Goal: Task Accomplishment & Management: Manage account settings

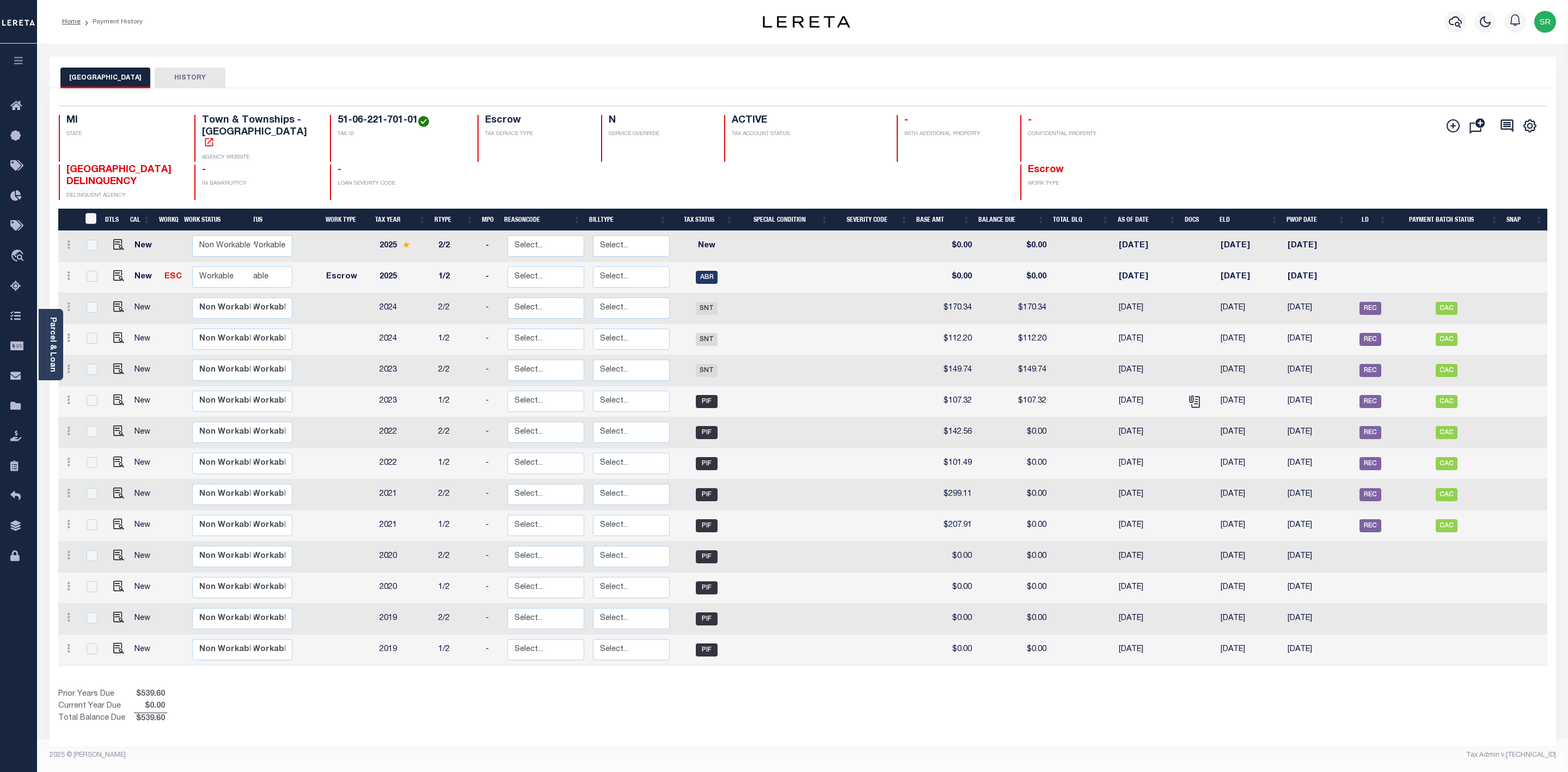
click at [289, 35] on div "Home Payment History Profile" at bounding box center [803, 21] width 1531 height 43
drag, startPoint x: 316, startPoint y: 119, endPoint x: 396, endPoint y: 121, distance: 80.0
click at [396, 121] on h4 "51-06-221-701-01" at bounding box center [401, 121] width 128 height 12
copy h4 "51-06-221-701-01"
click at [113, 270] on img "" at bounding box center [118, 275] width 11 height 11
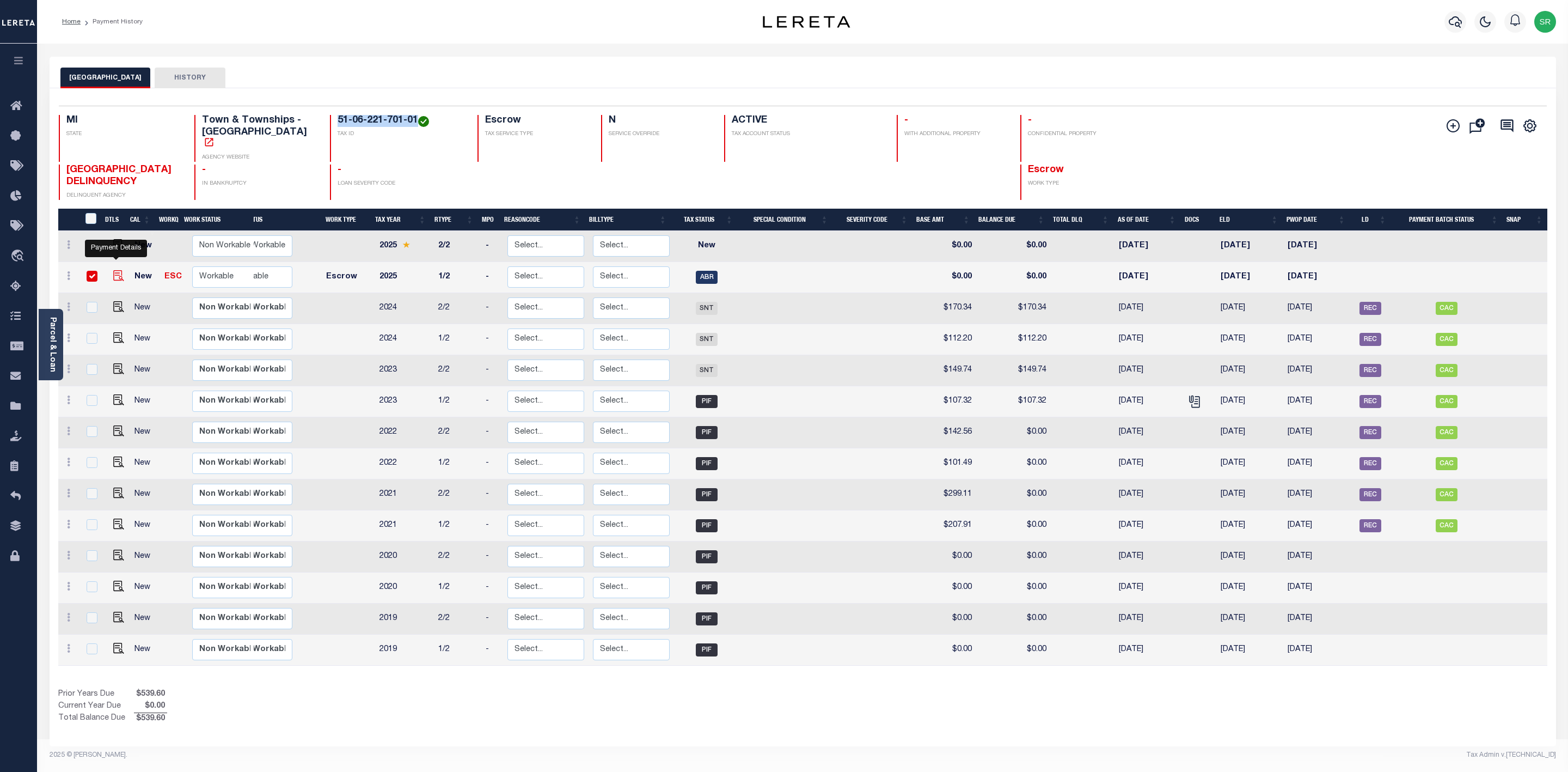
checkbox input "true"
click at [113, 270] on img "" at bounding box center [118, 275] width 11 height 11
checkbox input "false"
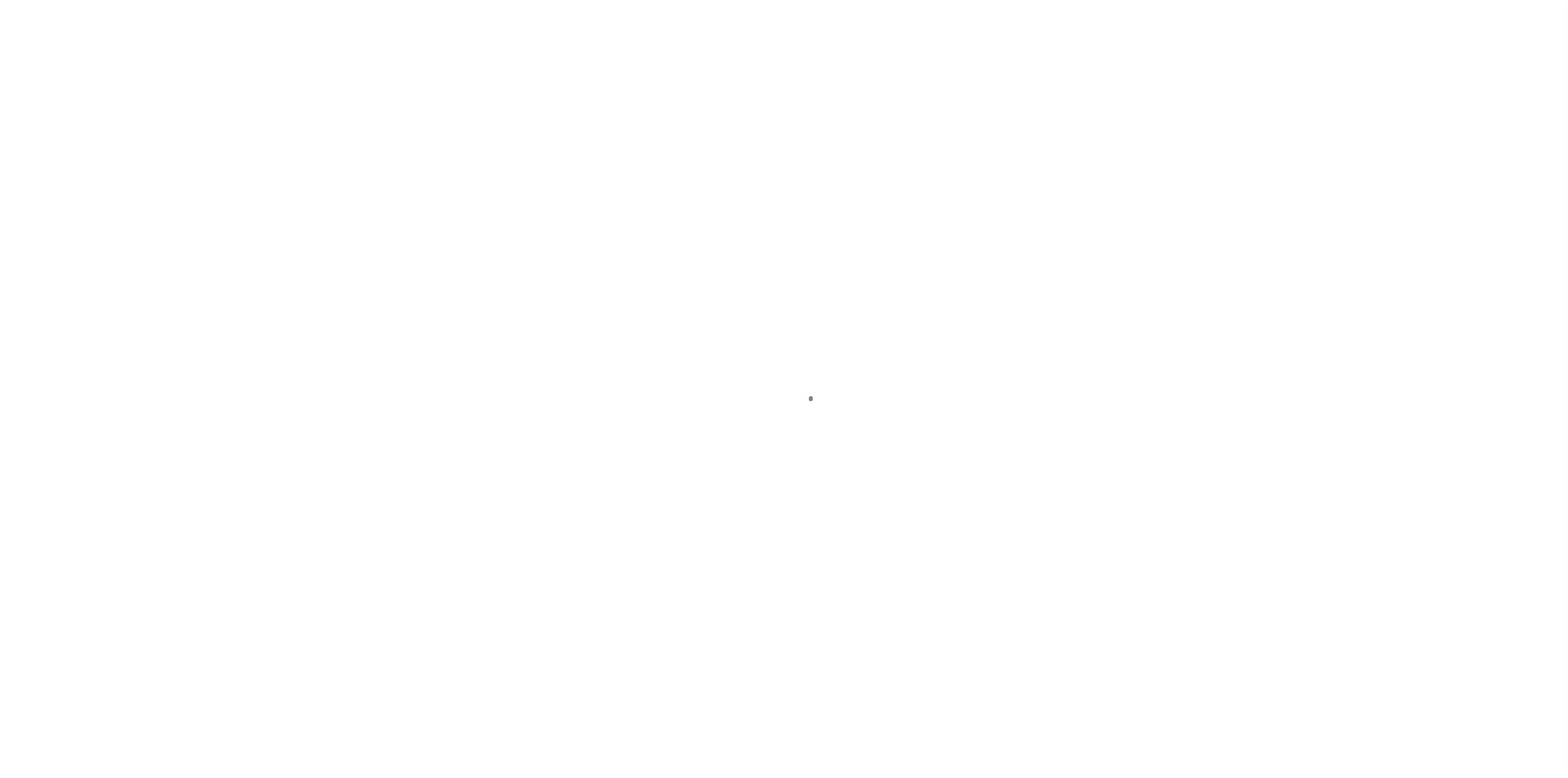
select select "ABR"
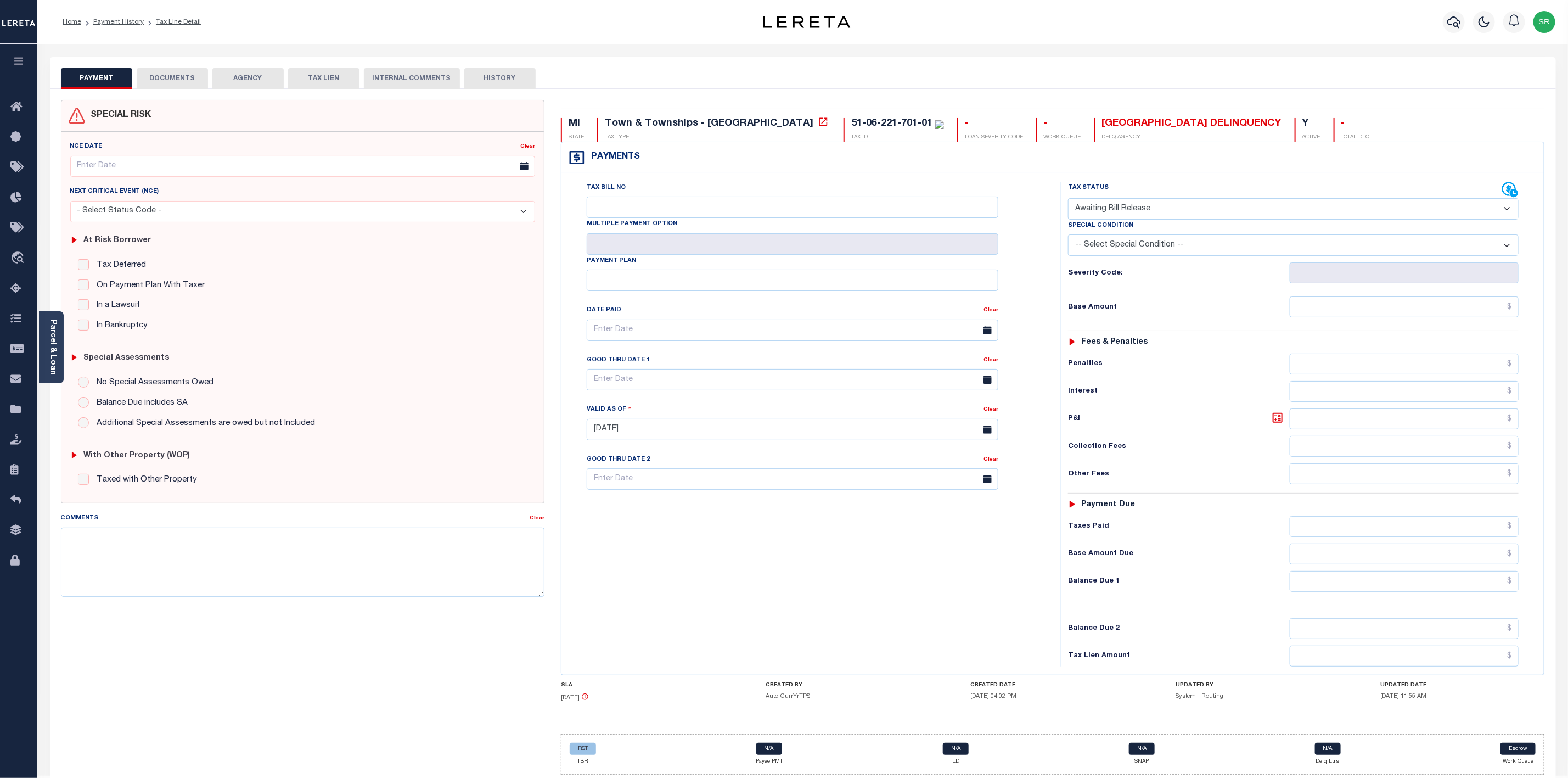
click at [188, 74] on button "DOCUMENTS" at bounding box center [172, 78] width 72 height 21
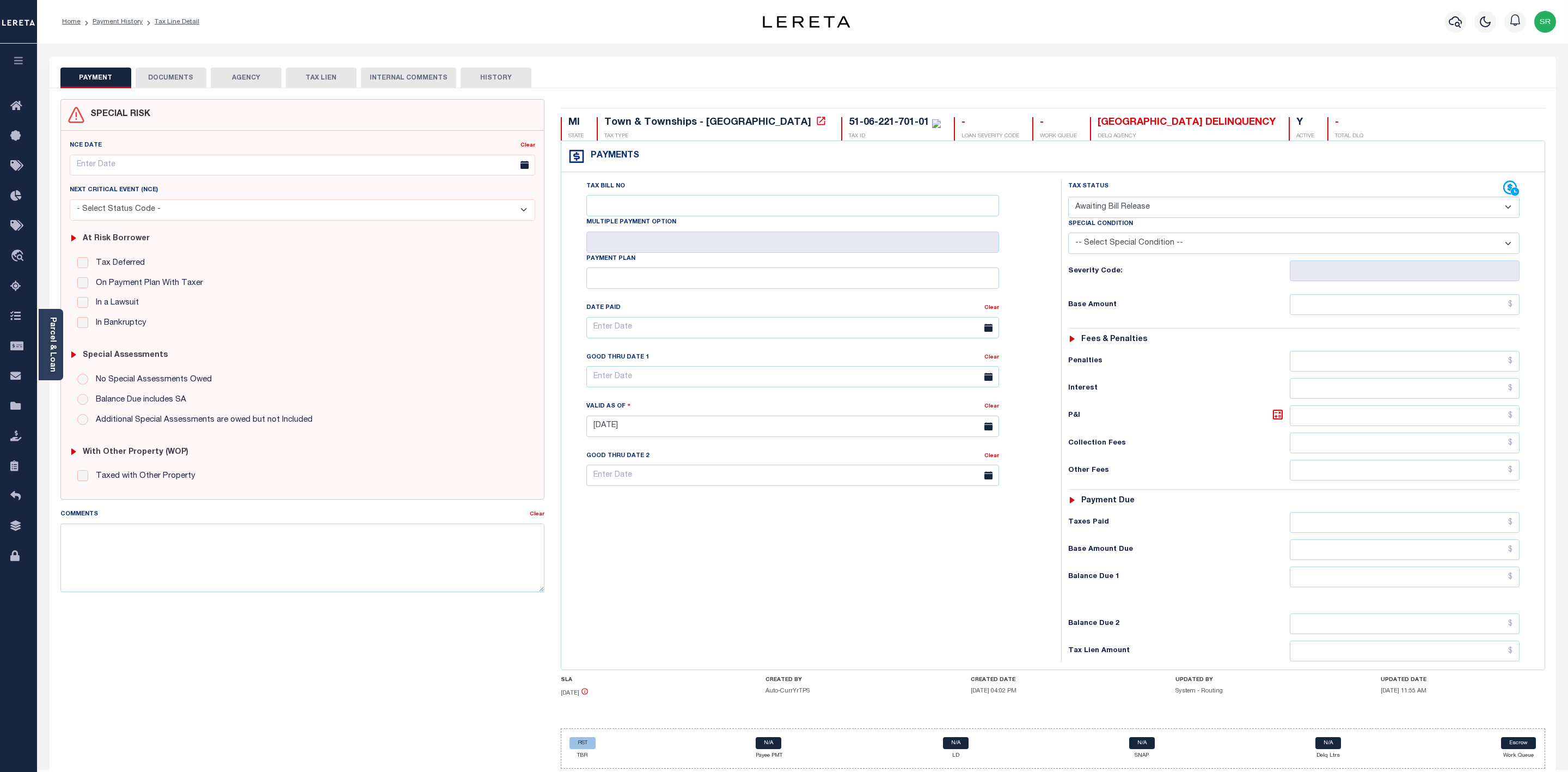
click at [187, 73] on button "DOCUMENTS" at bounding box center [171, 78] width 71 height 21
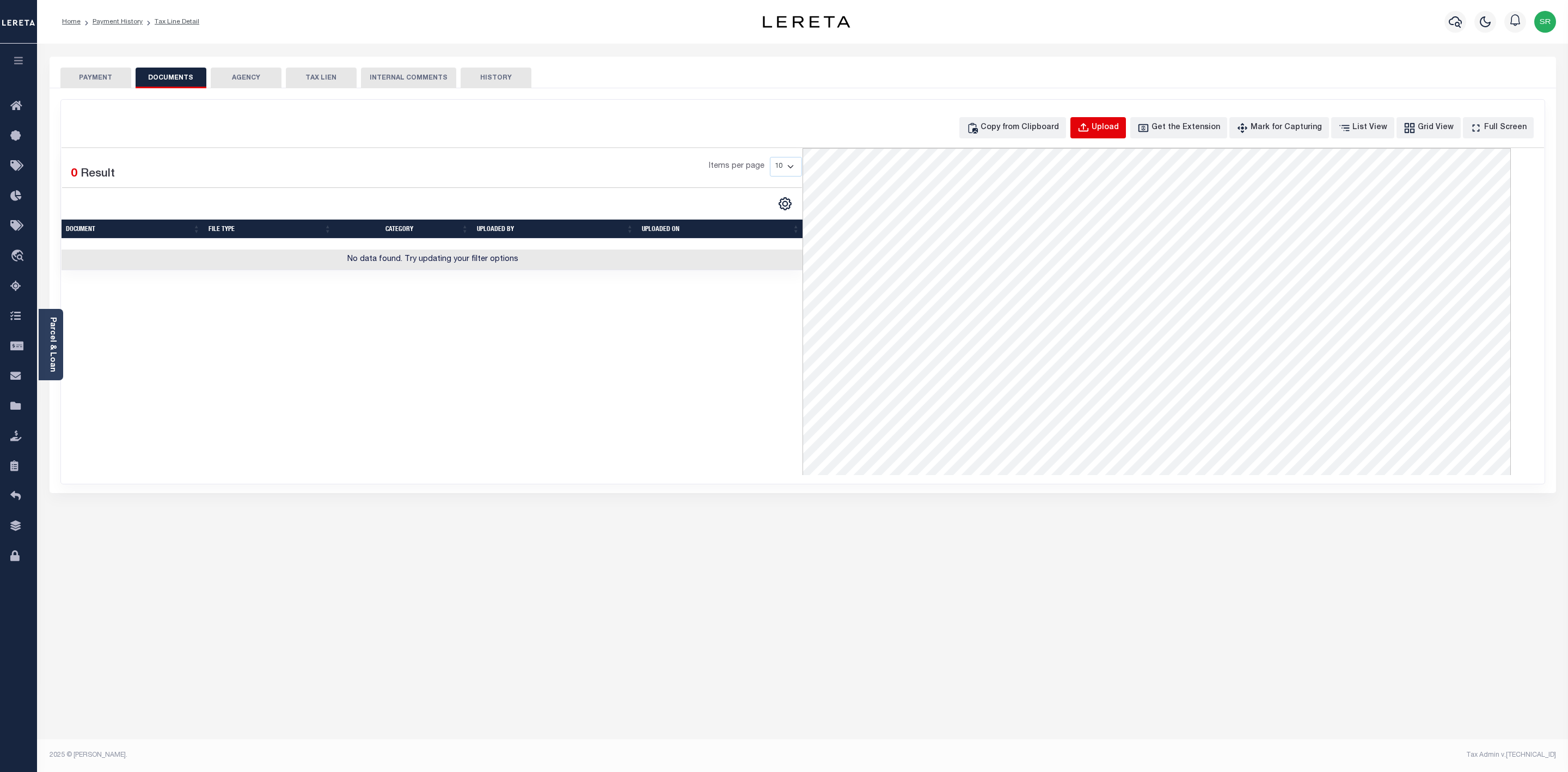
click at [1119, 128] on div "Upload" at bounding box center [1106, 128] width 27 height 12
select select "POP"
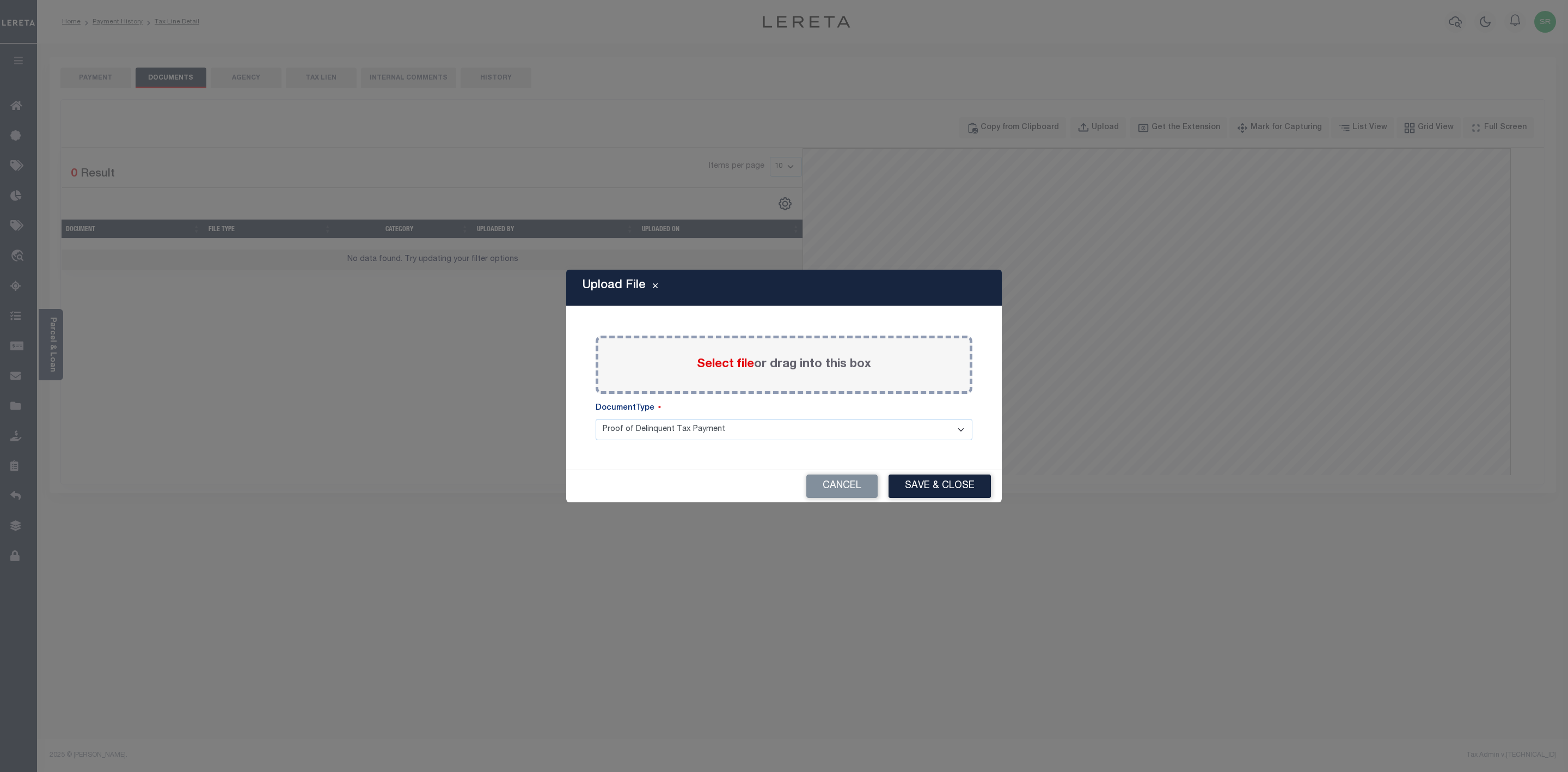
click at [726, 364] on span "Select file" at bounding box center [725, 364] width 57 height 12
click at [0, 0] on input "Select file or drag into this box" at bounding box center [0, 0] width 0 height 0
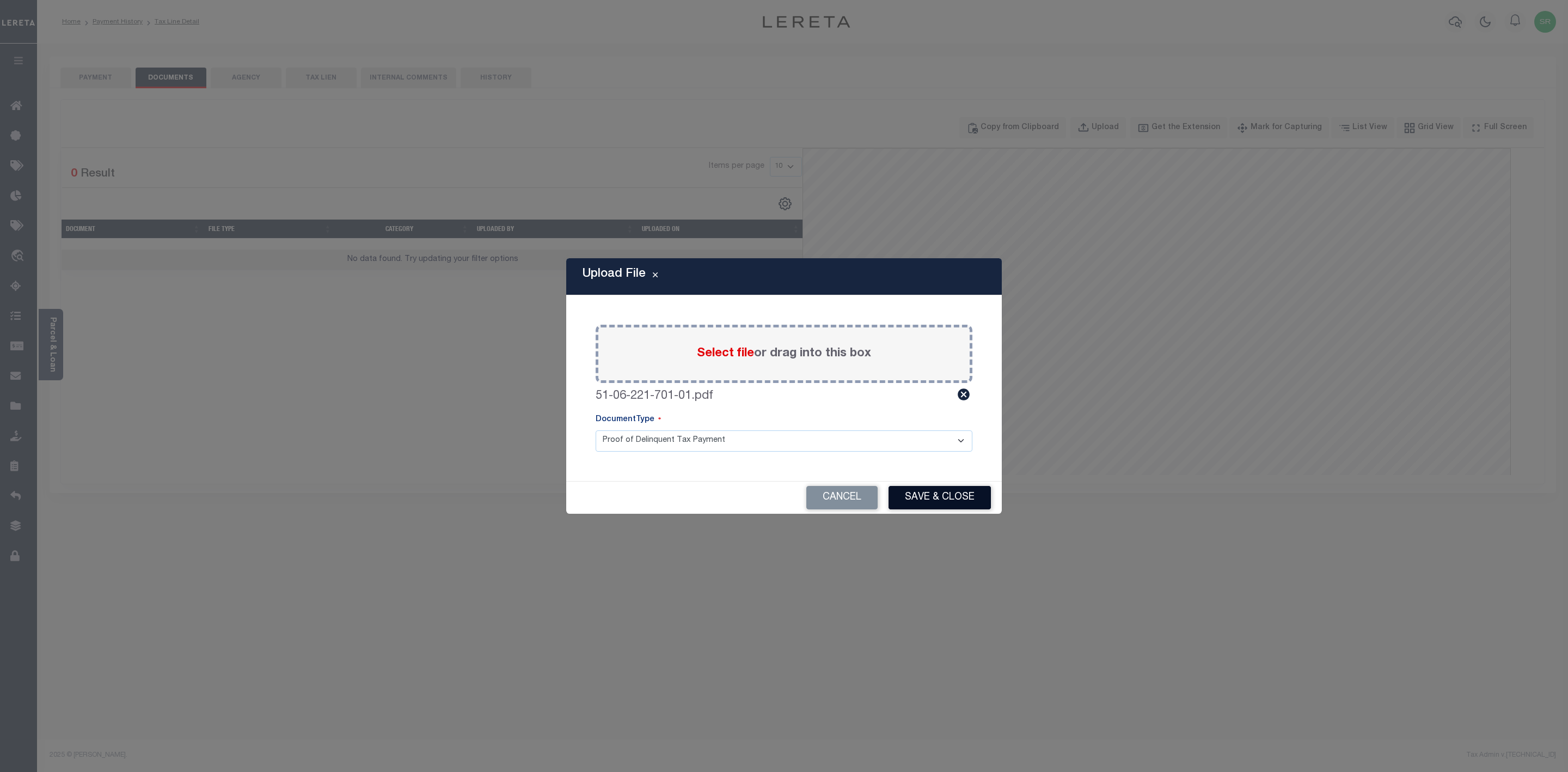
click at [930, 493] on button "Save & Close" at bounding box center [939, 497] width 102 height 23
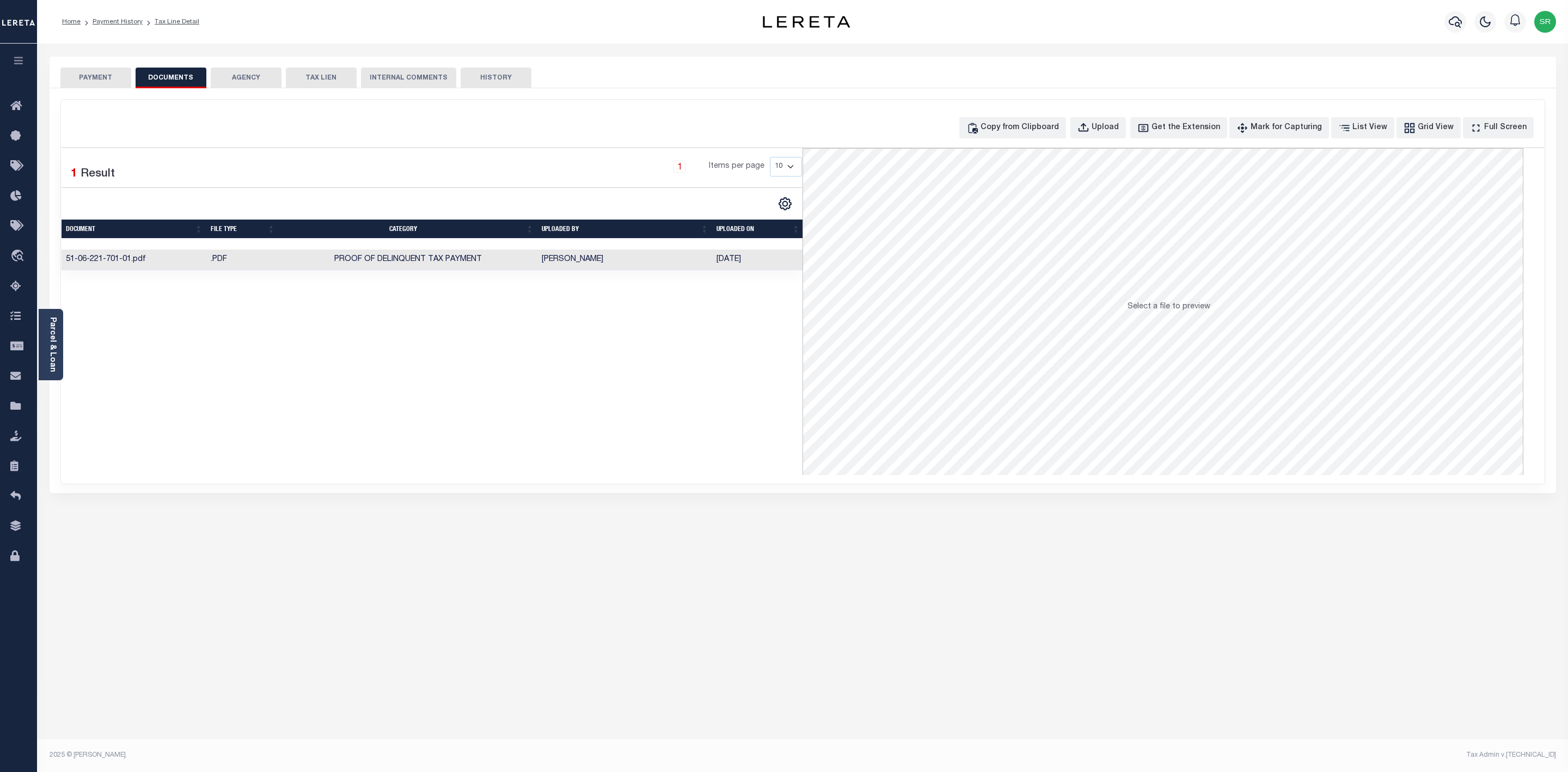
click at [98, 73] on button "PAYMENT" at bounding box center [96, 78] width 71 height 21
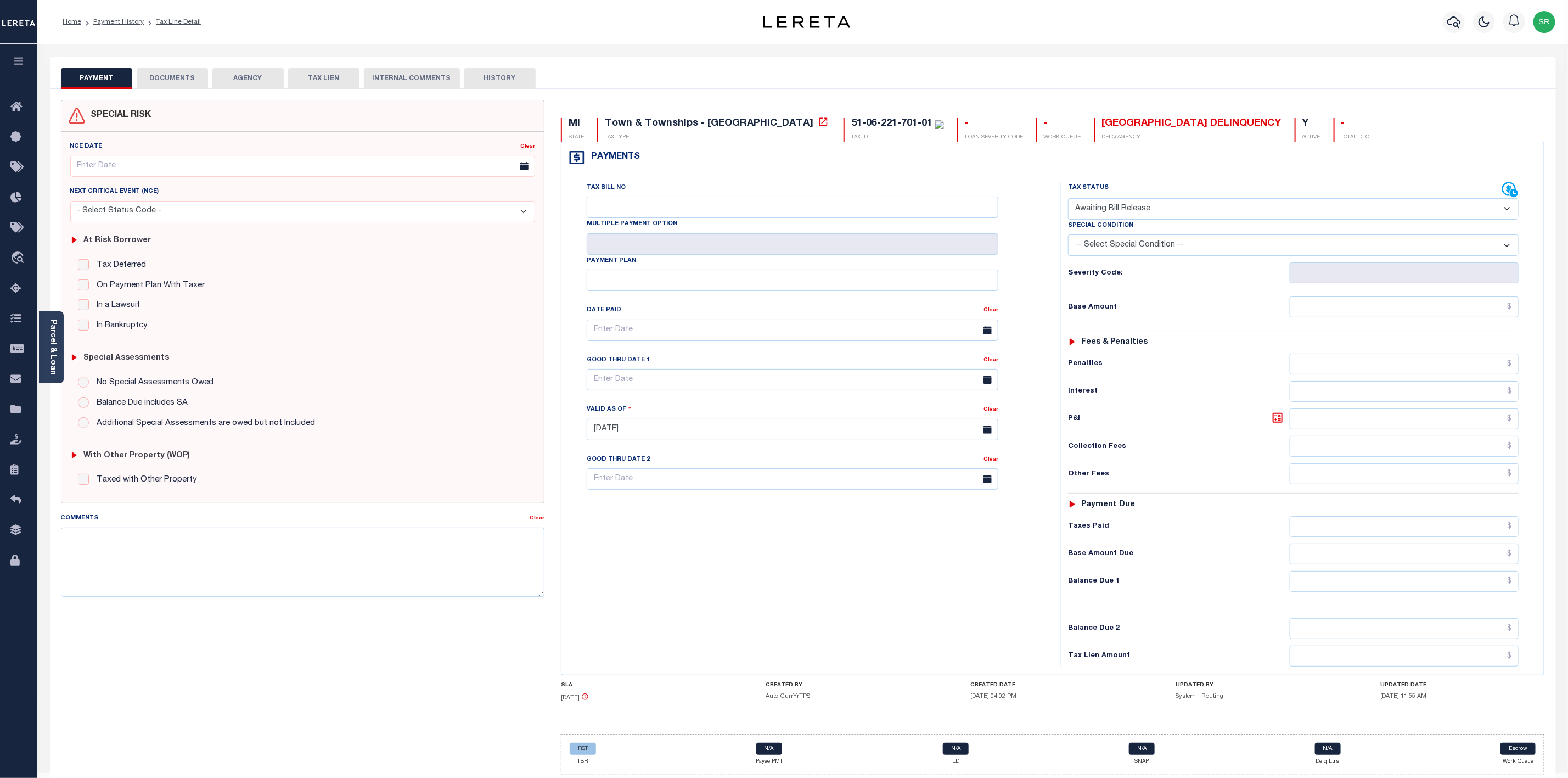
click at [99, 74] on button "PAYMENT" at bounding box center [97, 78] width 72 height 21
click at [1153, 211] on select "- Select Status Code - Open Due/Unpaid Paid Incomplete No Tax Due Internal Refu…" at bounding box center [1293, 208] width 451 height 21
select select "DUE"
click at [1068, 200] on select "- Select Status Code - Open Due/Unpaid Paid Incomplete No Tax Due Internal Refu…" at bounding box center [1293, 208] width 451 height 21
type input "08/27/2025"
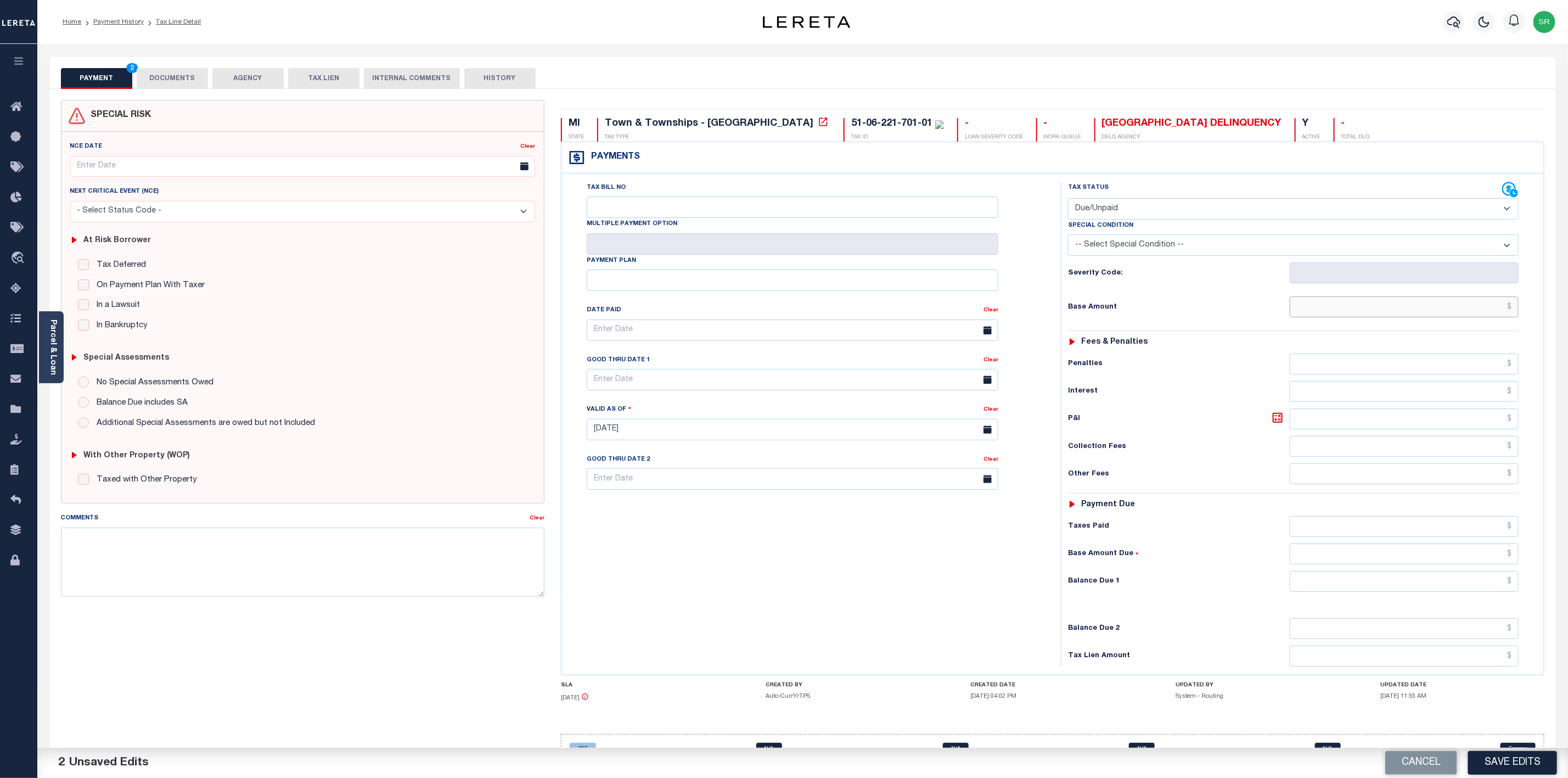
click at [1339, 310] on input "text" at bounding box center [1404, 307] width 229 height 21
type input "$115.77"
click at [1409, 590] on input "text" at bounding box center [1404, 581] width 229 height 21
type input "$115.77"
click at [1497, 758] on button "Save Edits" at bounding box center [1513, 762] width 89 height 23
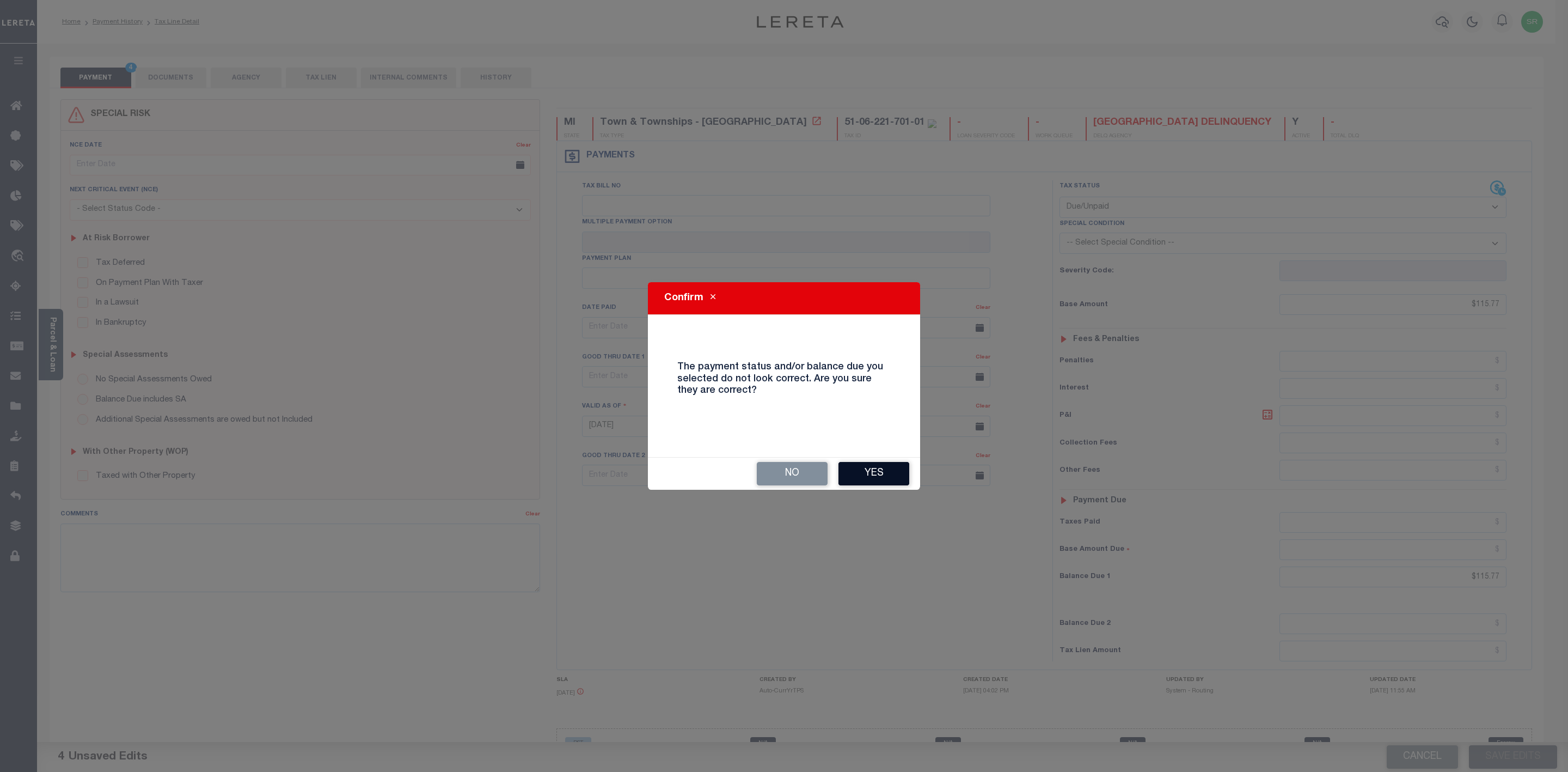
click at [871, 474] on button "Yes" at bounding box center [874, 473] width 71 height 23
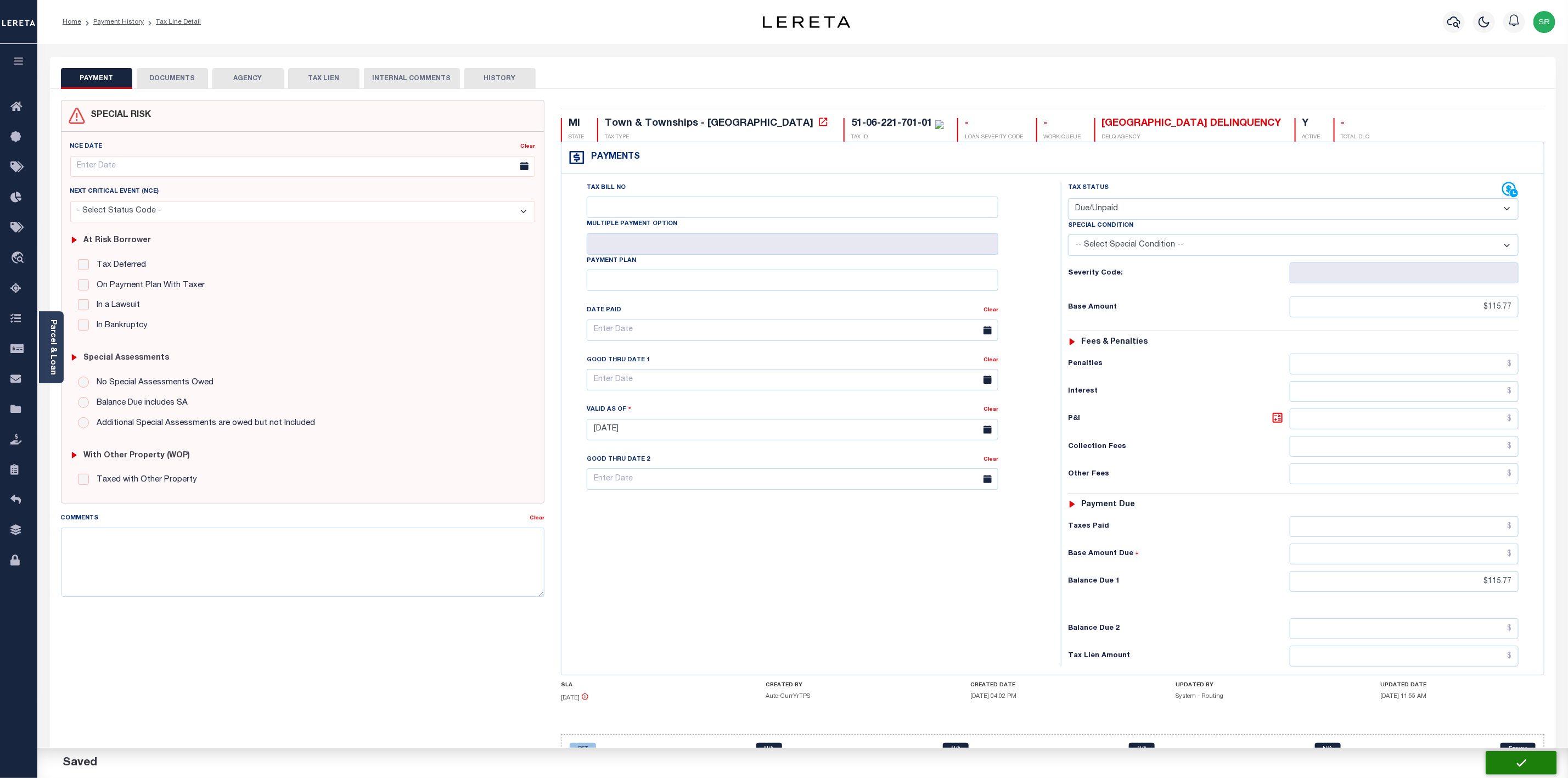
checkbox input "false"
type input "$115.77"
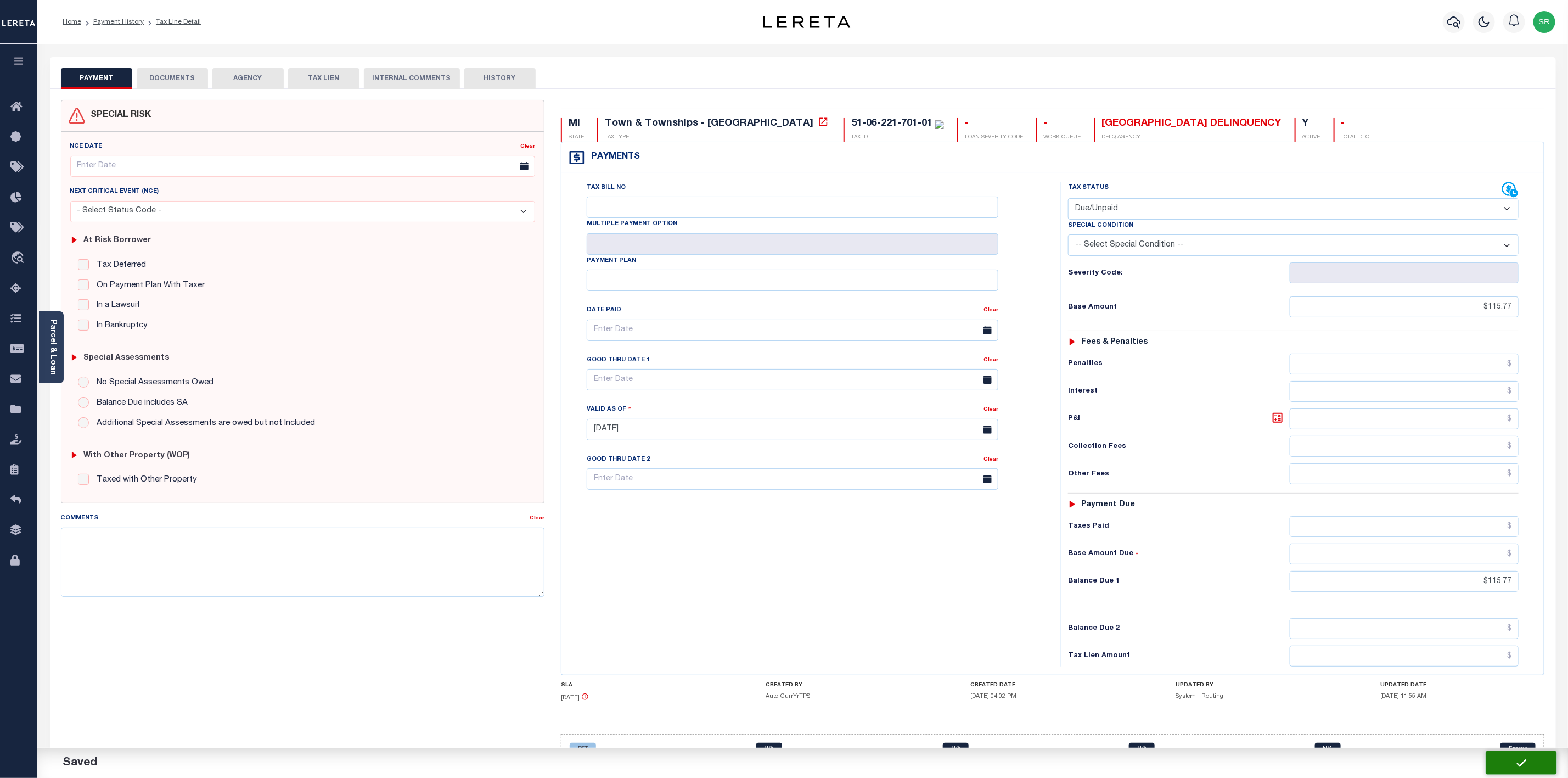
type input "$115.77"
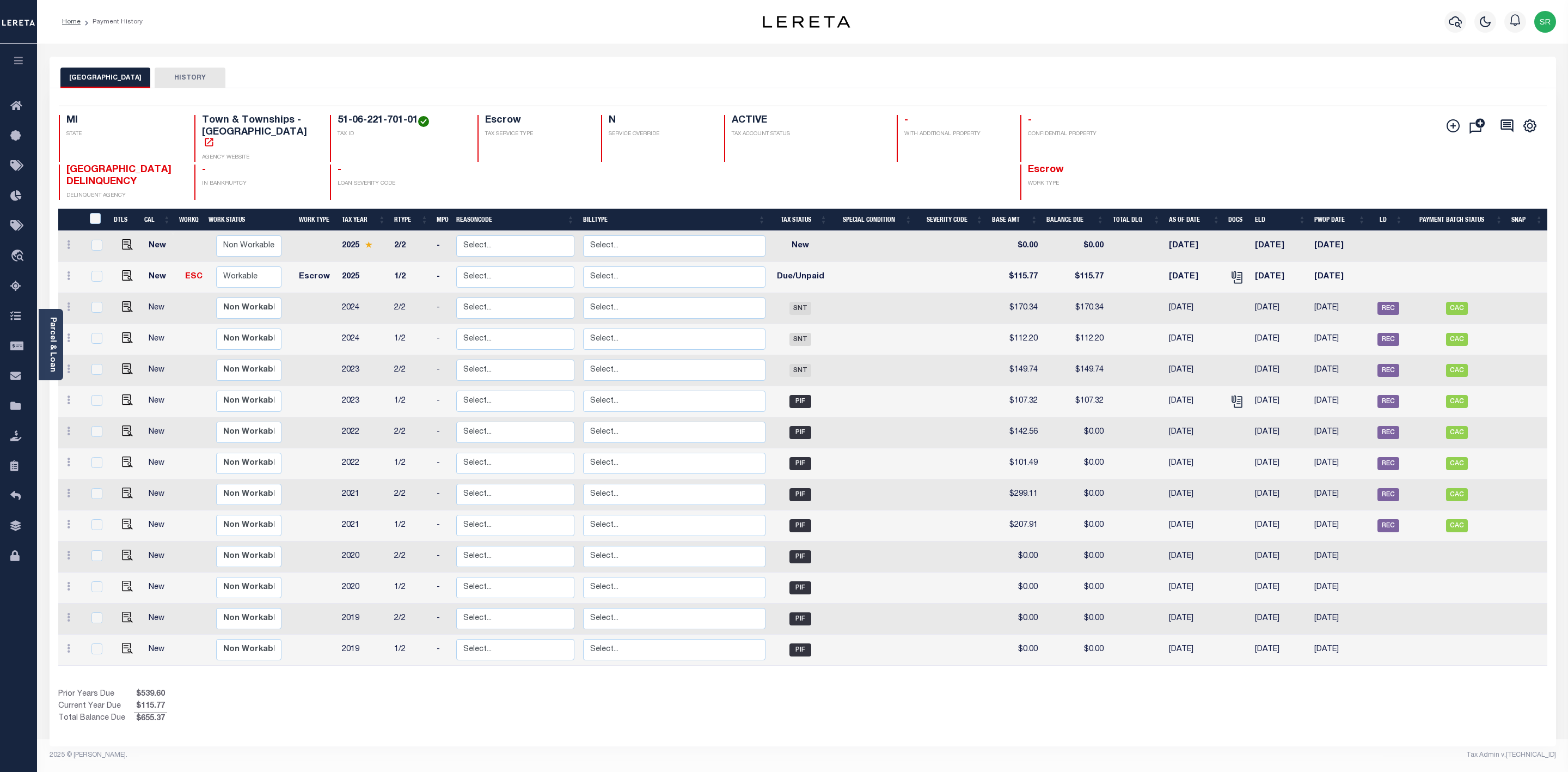
click at [261, 49] on div "Parcel & Loan Loan Details 90006223 LOAN NO TKO" at bounding box center [803, 403] width 1523 height 719
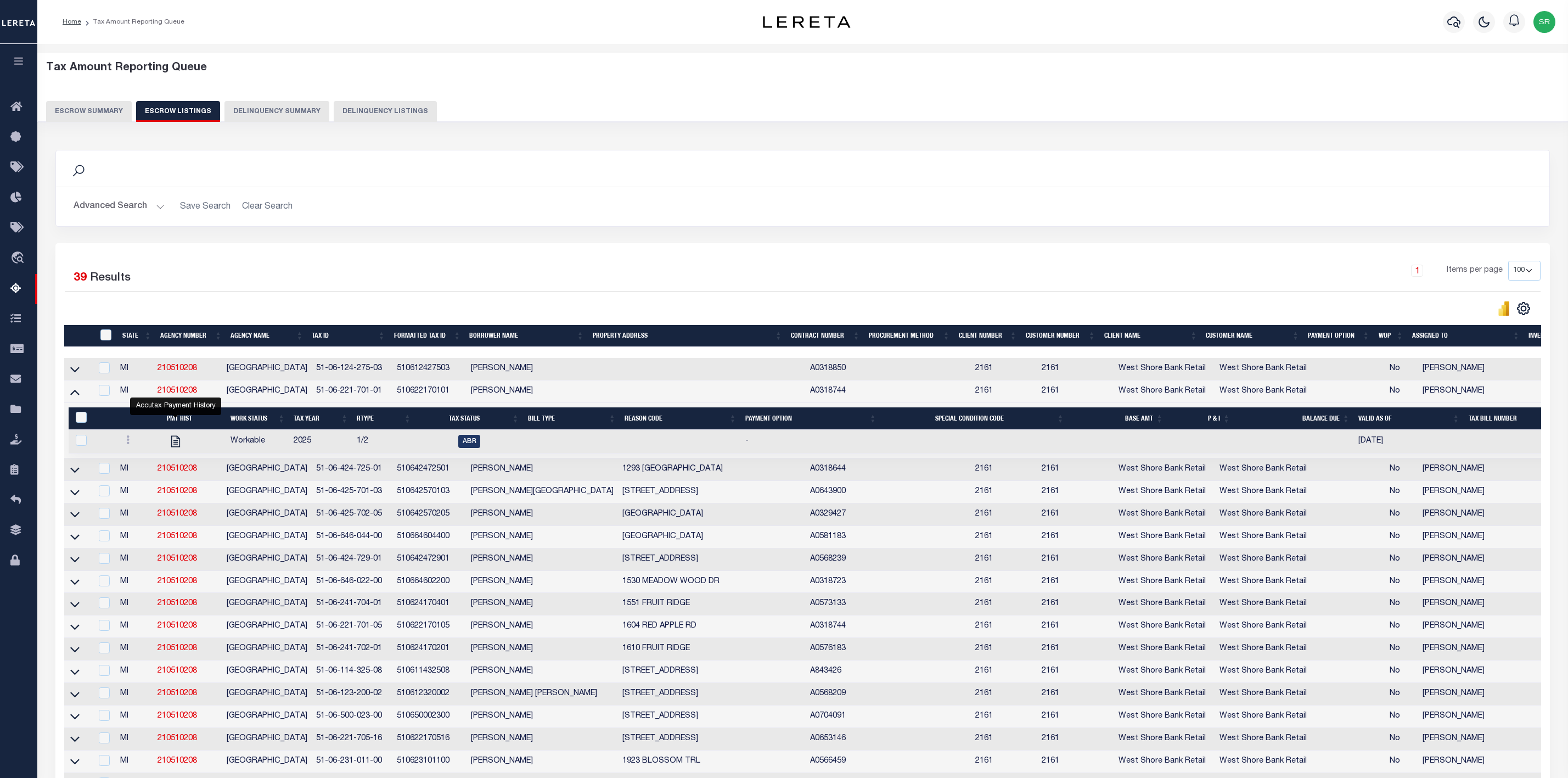
select select "100"
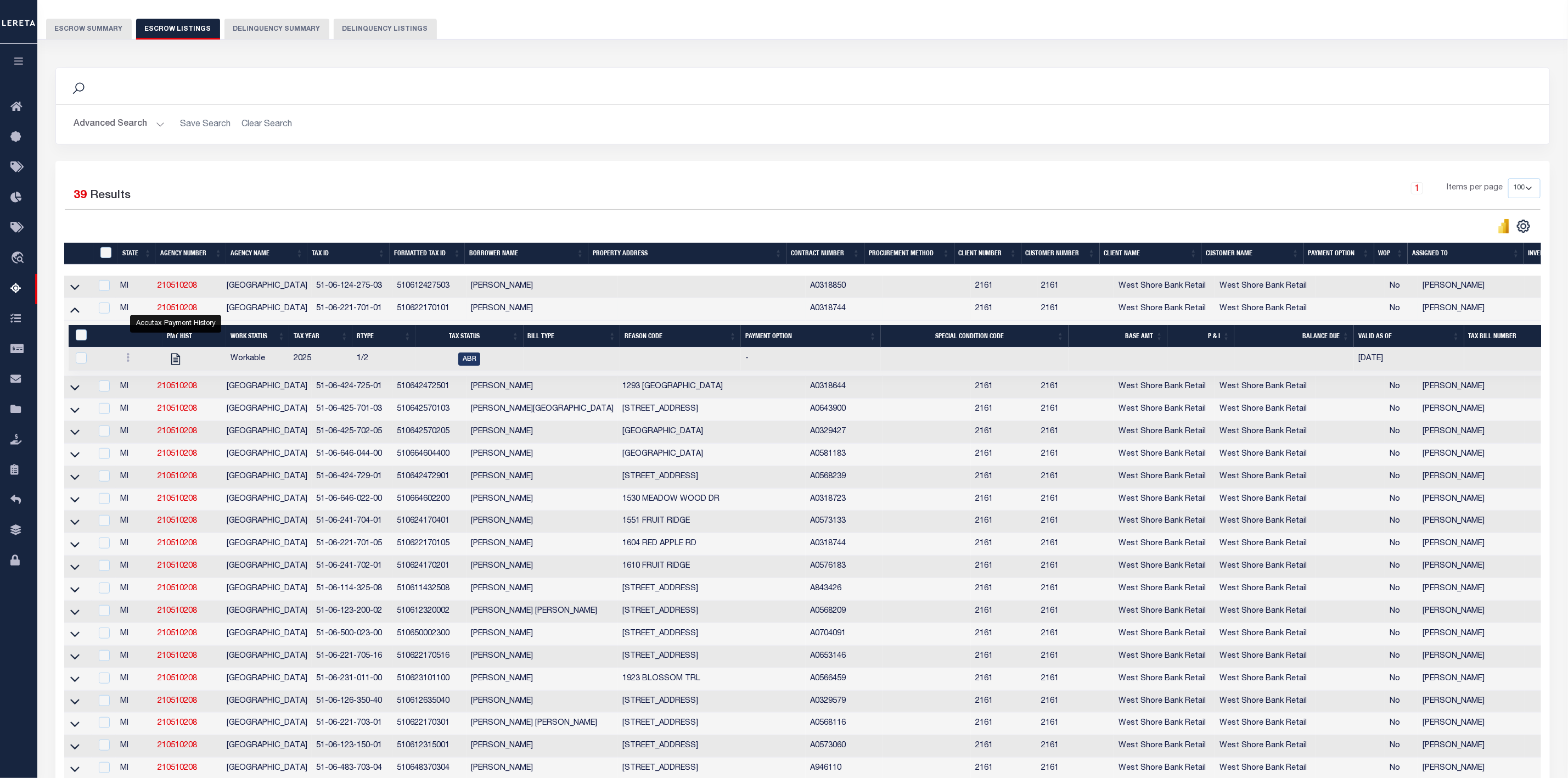
scroll to position [247, 0]
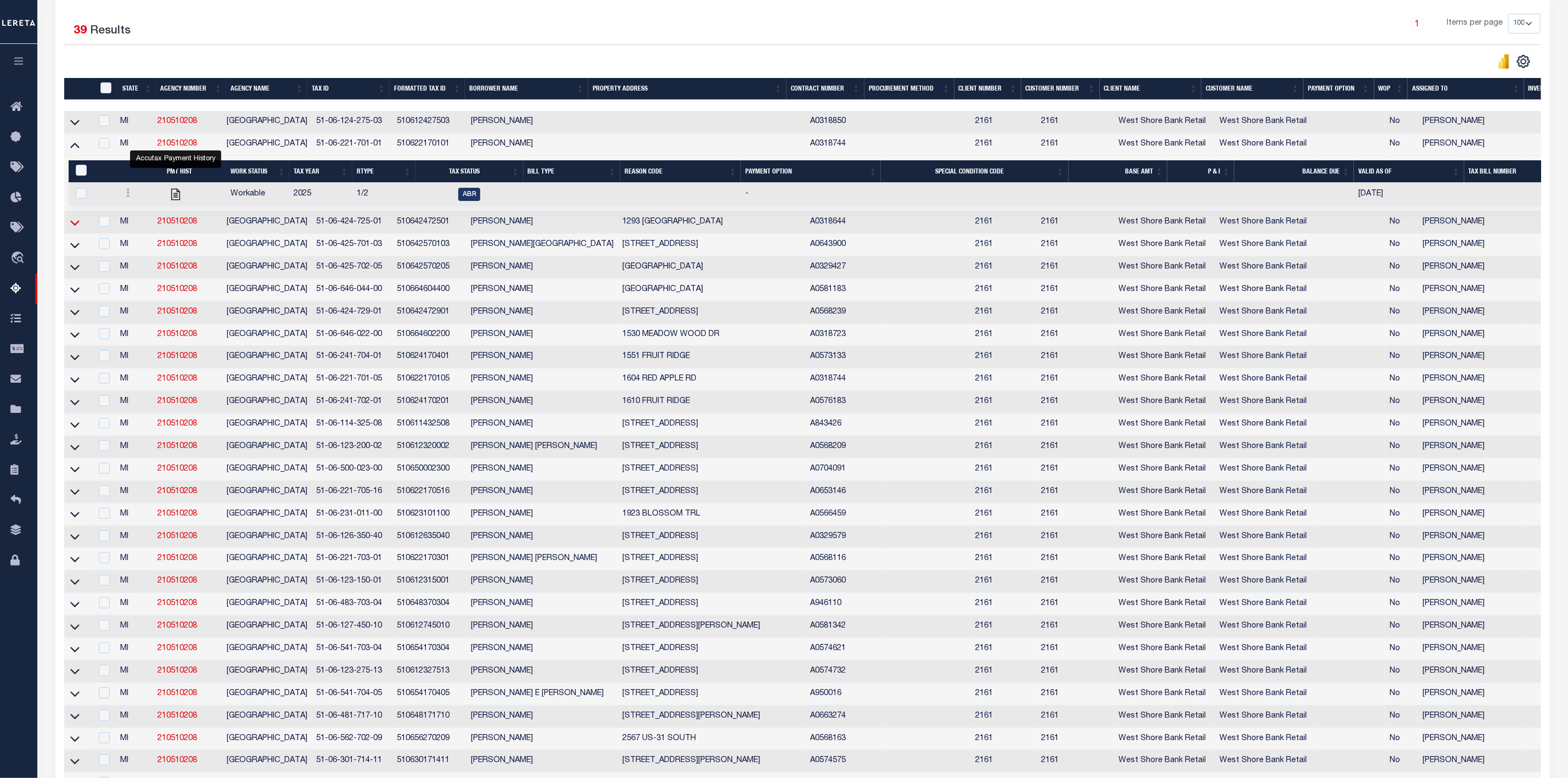
click at [77, 226] on icon at bounding box center [76, 223] width 10 height 6
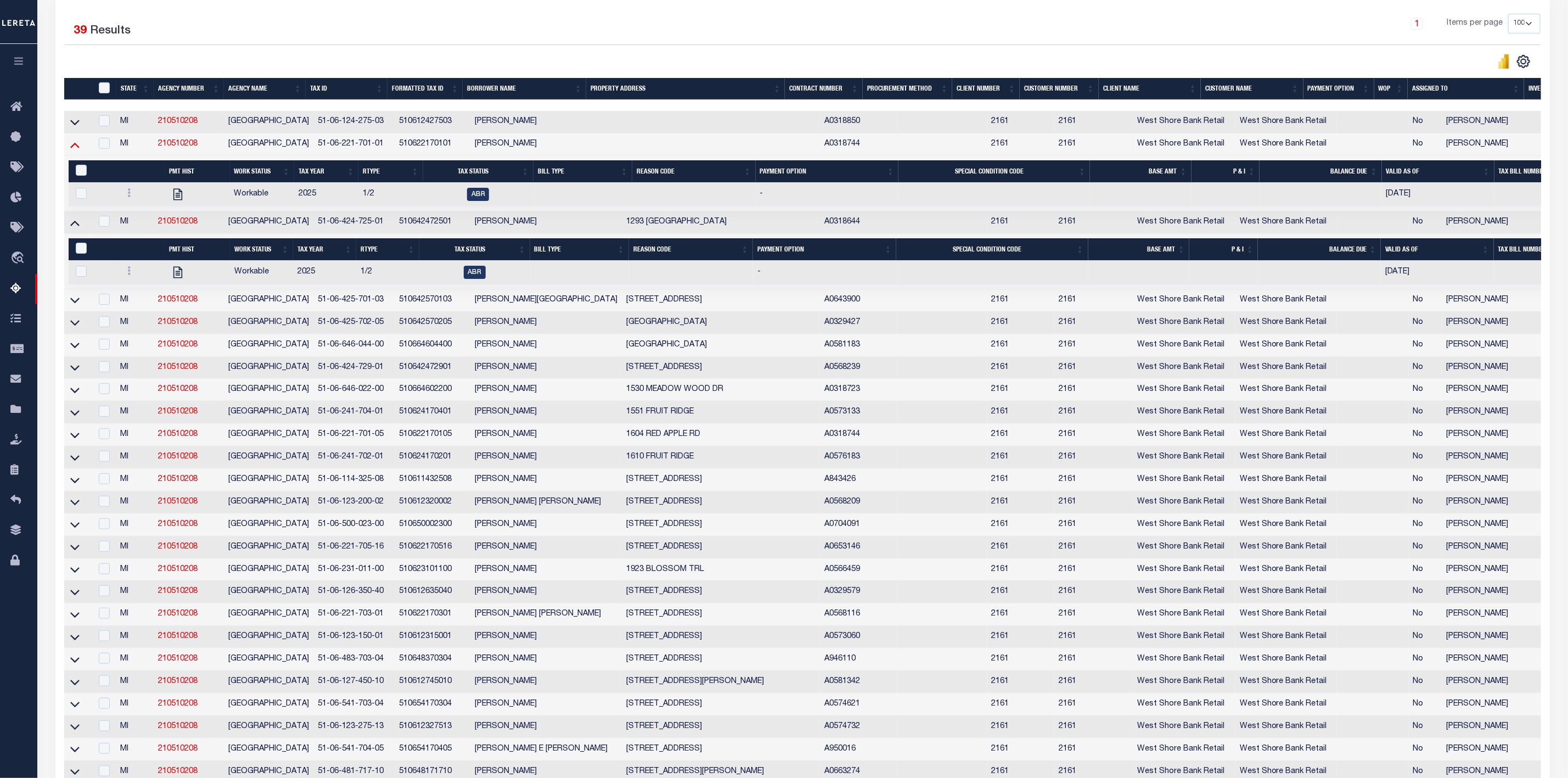
click at [77, 146] on icon at bounding box center [76, 144] width 10 height 12
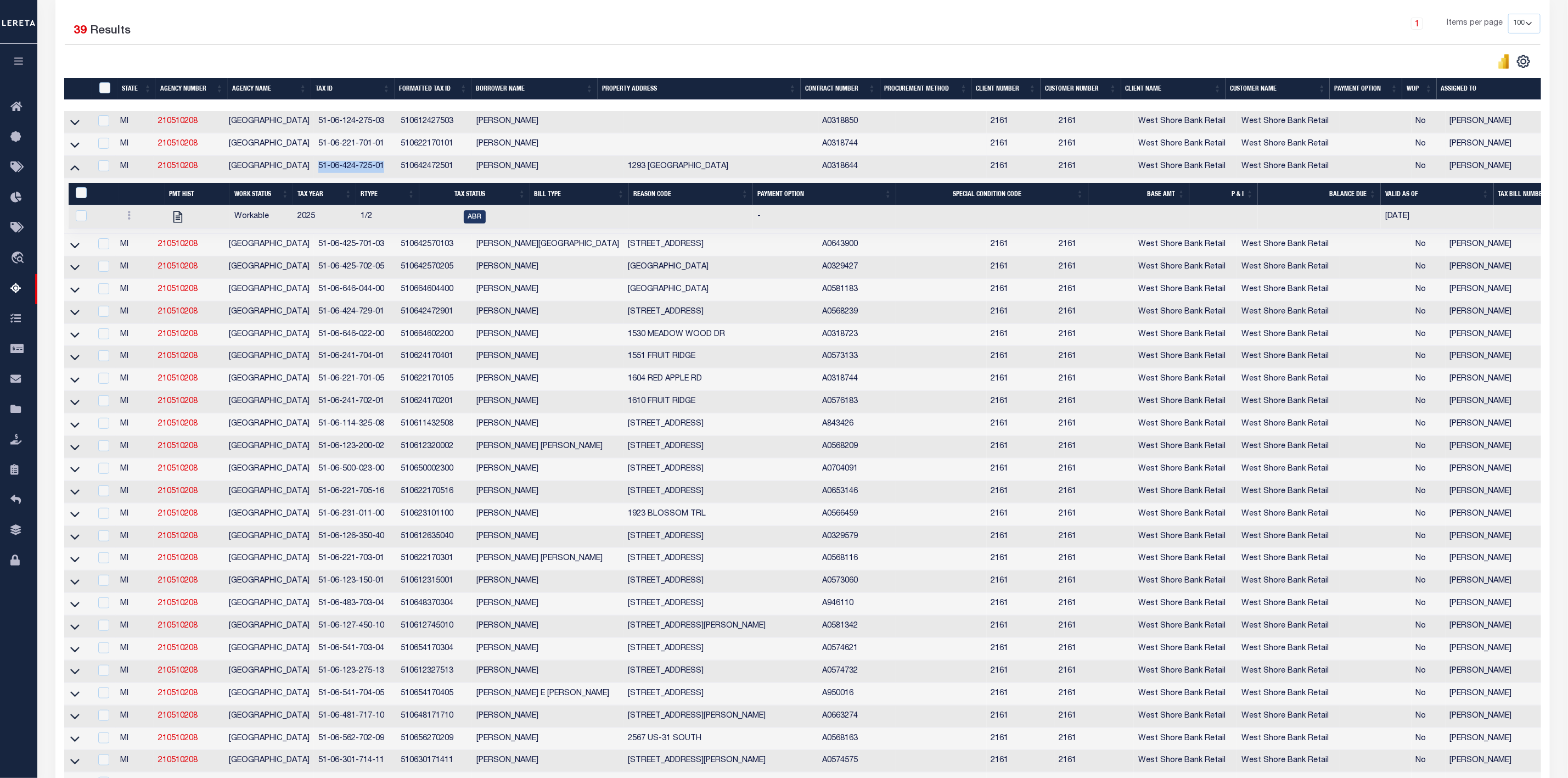
drag, startPoint x: 381, startPoint y: 171, endPoint x: 312, endPoint y: 171, distance: 69.0
click at [314, 171] on td "51-06-424-725-01" at bounding box center [355, 167] width 82 height 22
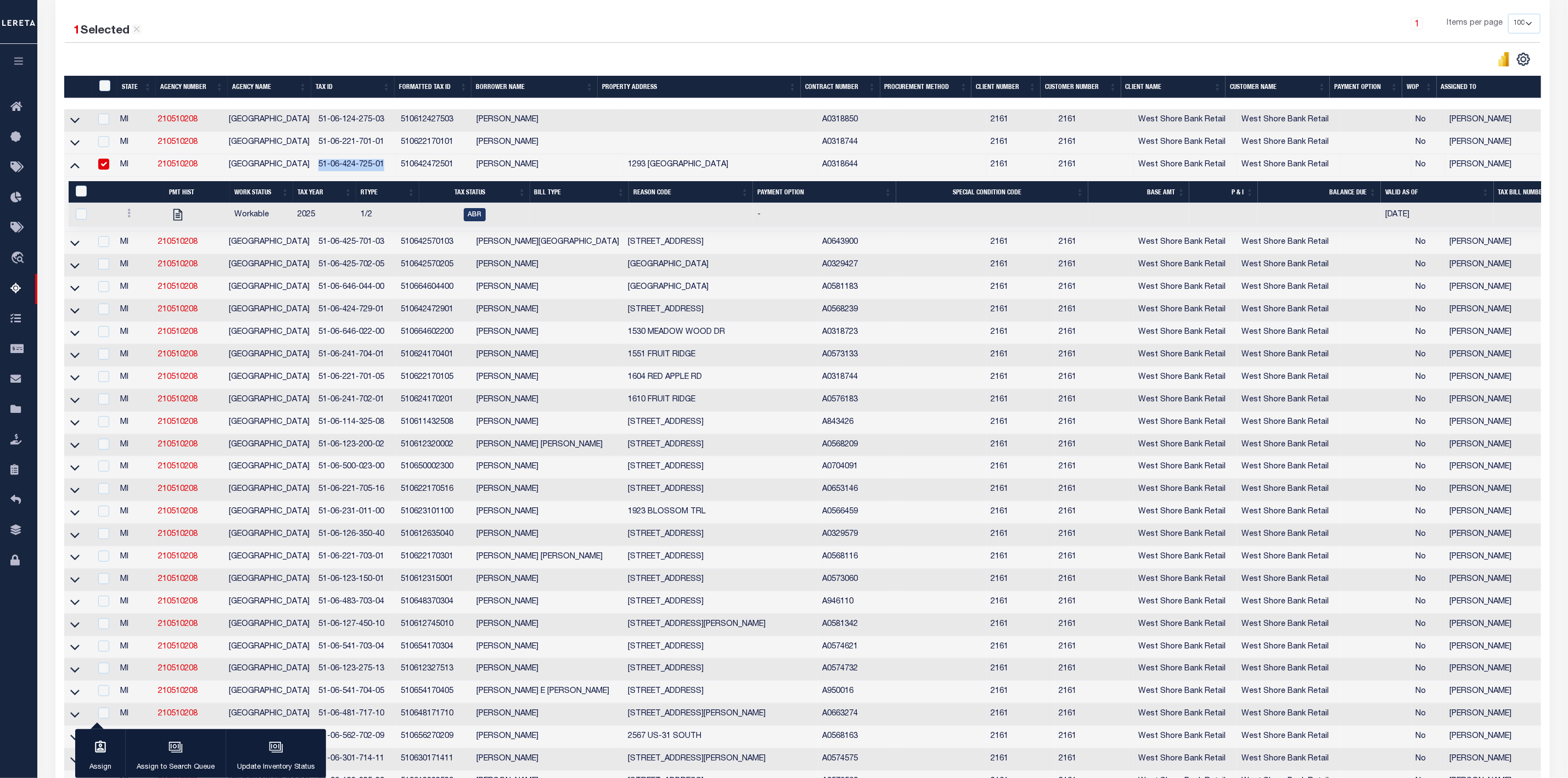
copy td "51-06-424-725-01"
click at [109, 169] on input "checkbox" at bounding box center [103, 164] width 11 height 11
checkbox input "false"
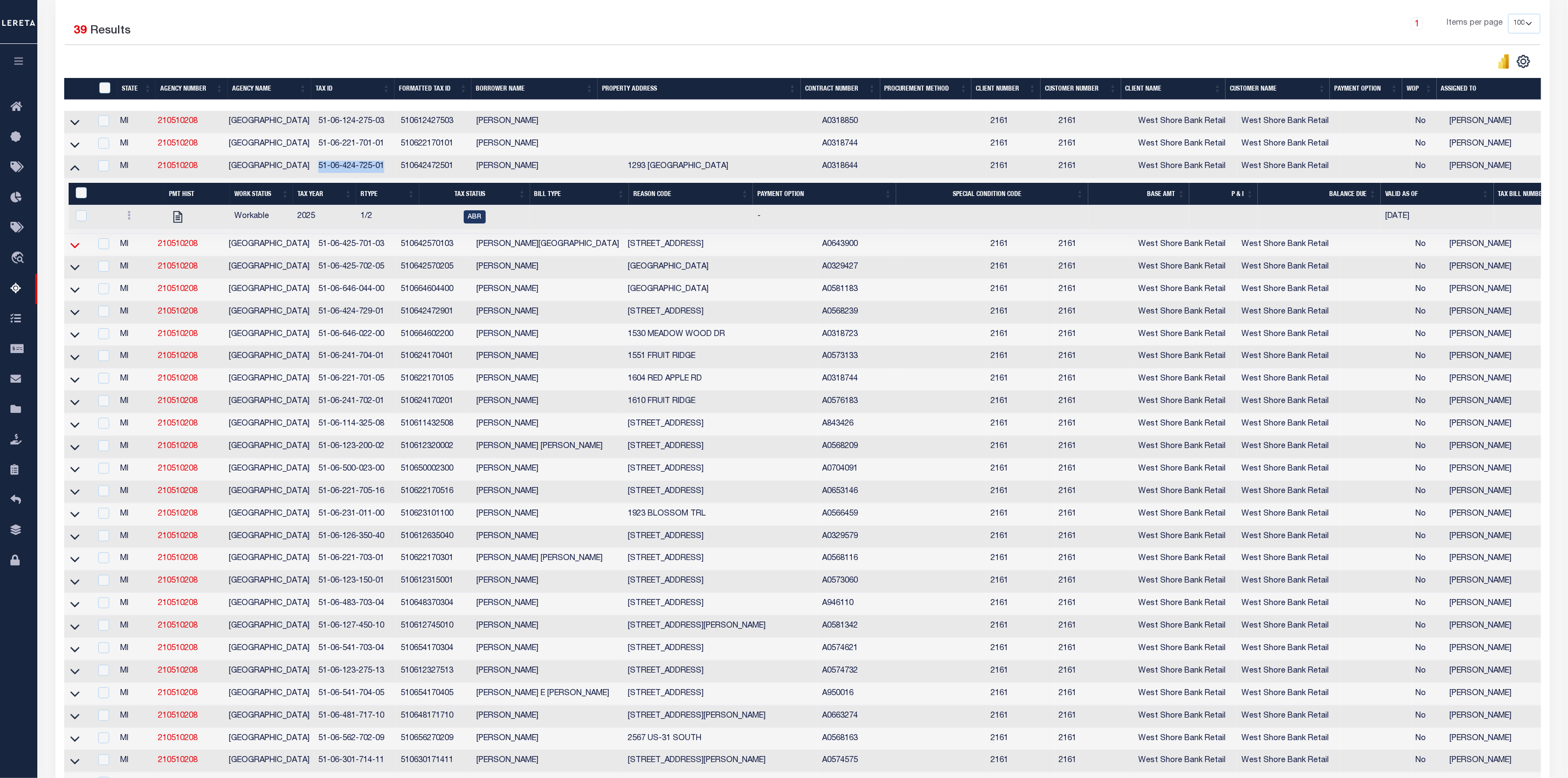
click at [74, 248] on icon at bounding box center [76, 245] width 10 height 6
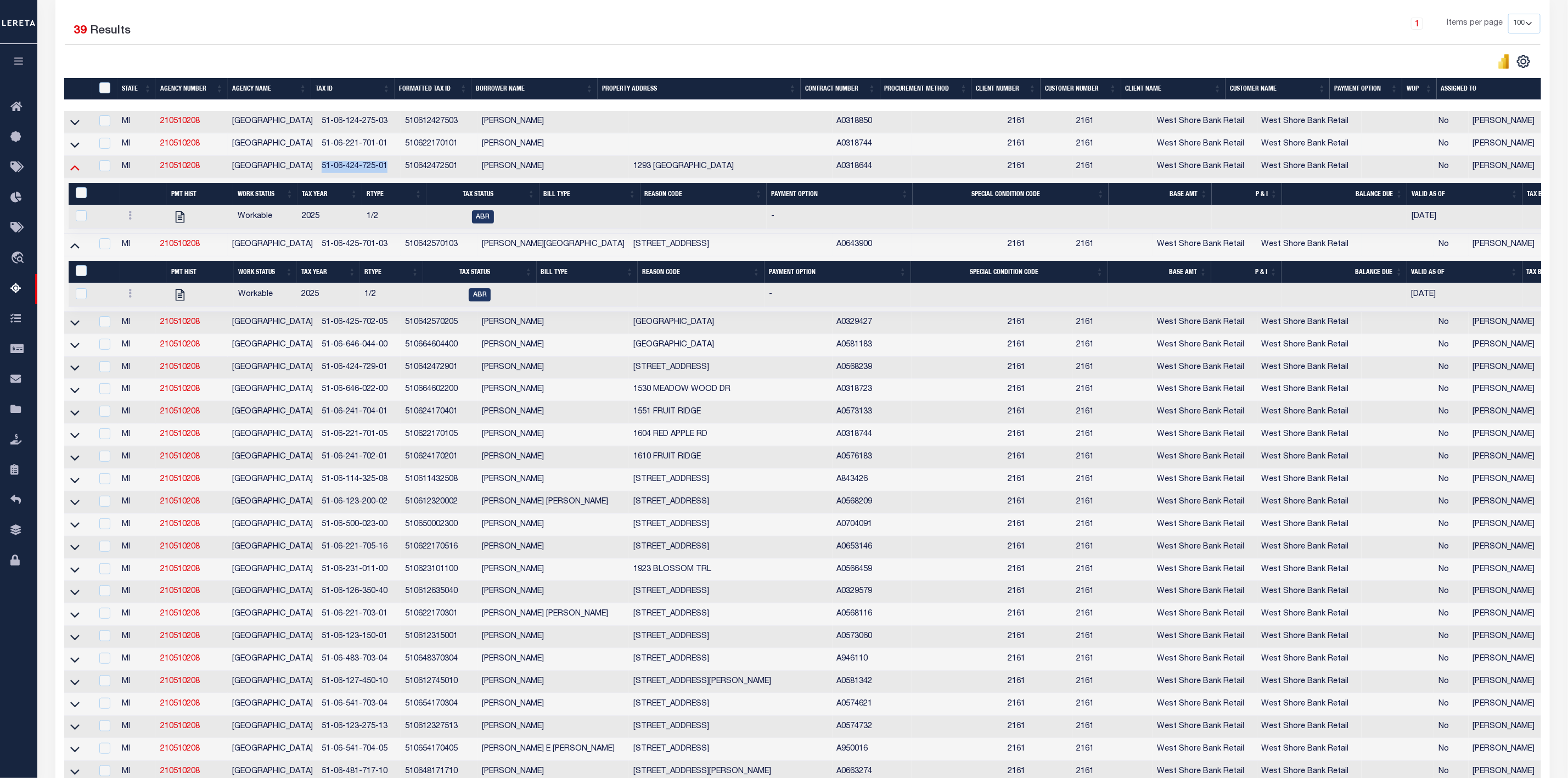
click at [75, 172] on icon at bounding box center [76, 168] width 10 height 12
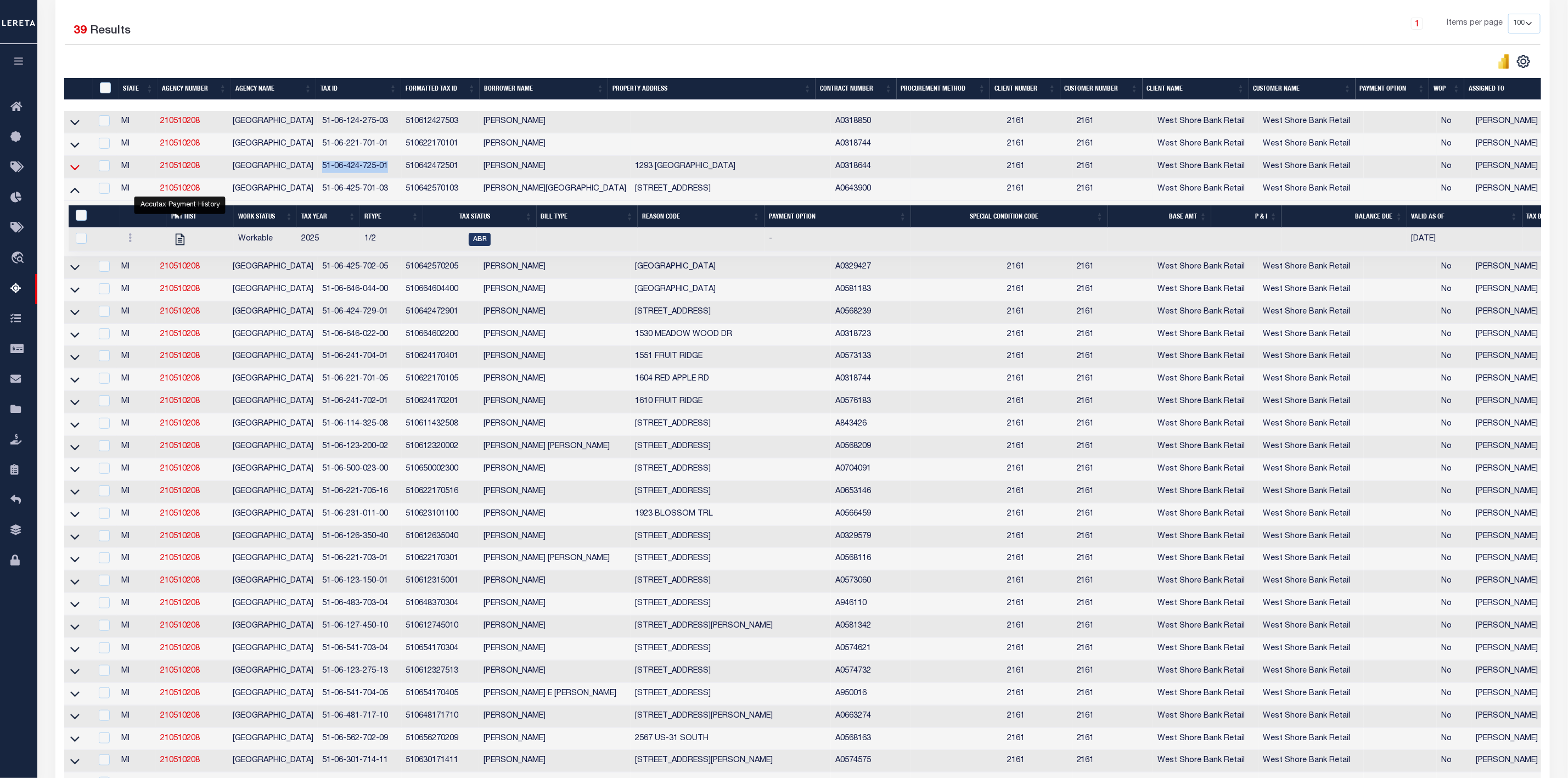
click at [76, 171] on icon at bounding box center [76, 168] width 10 height 12
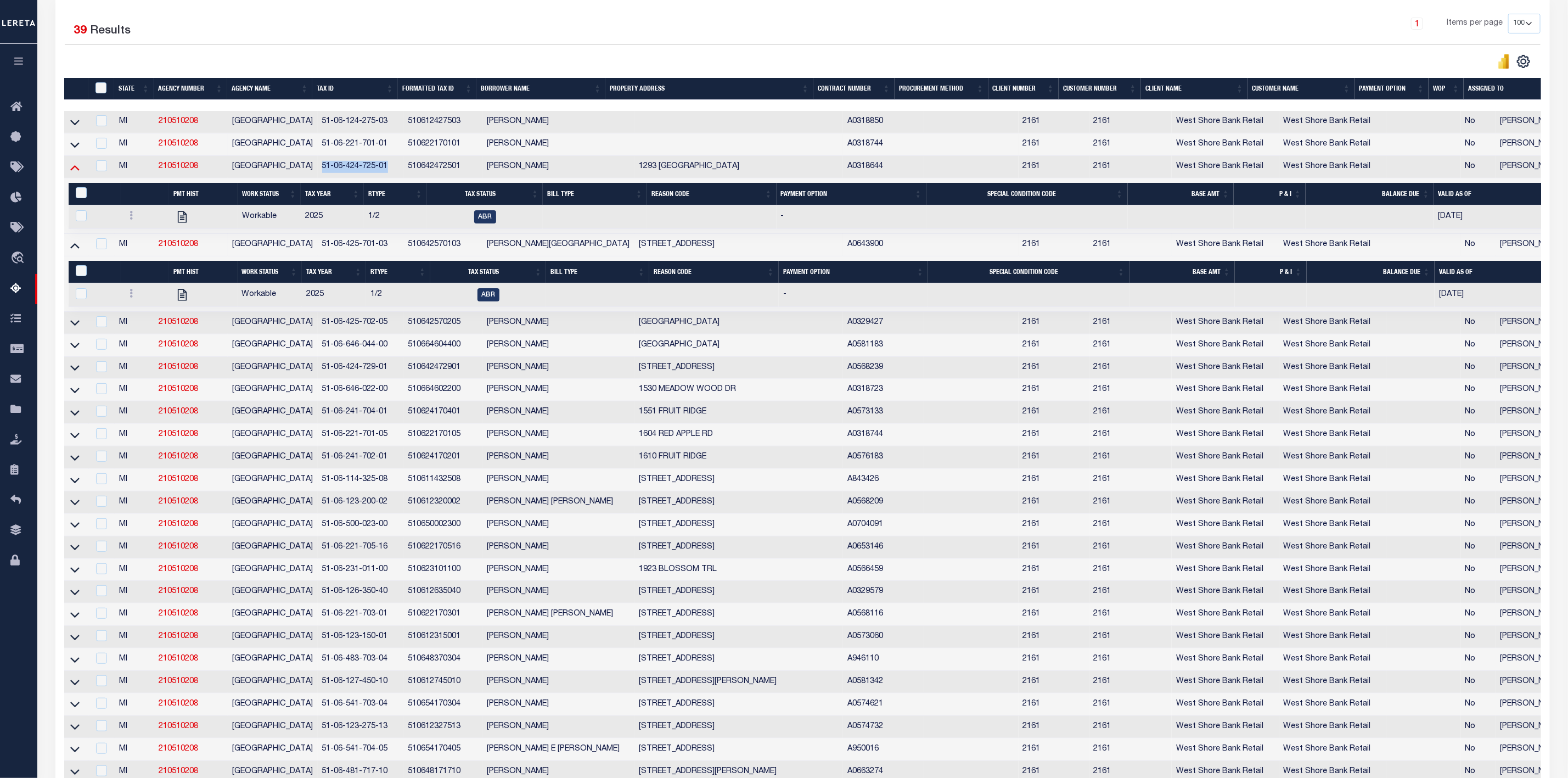
click at [76, 171] on icon at bounding box center [76, 169] width 10 height 6
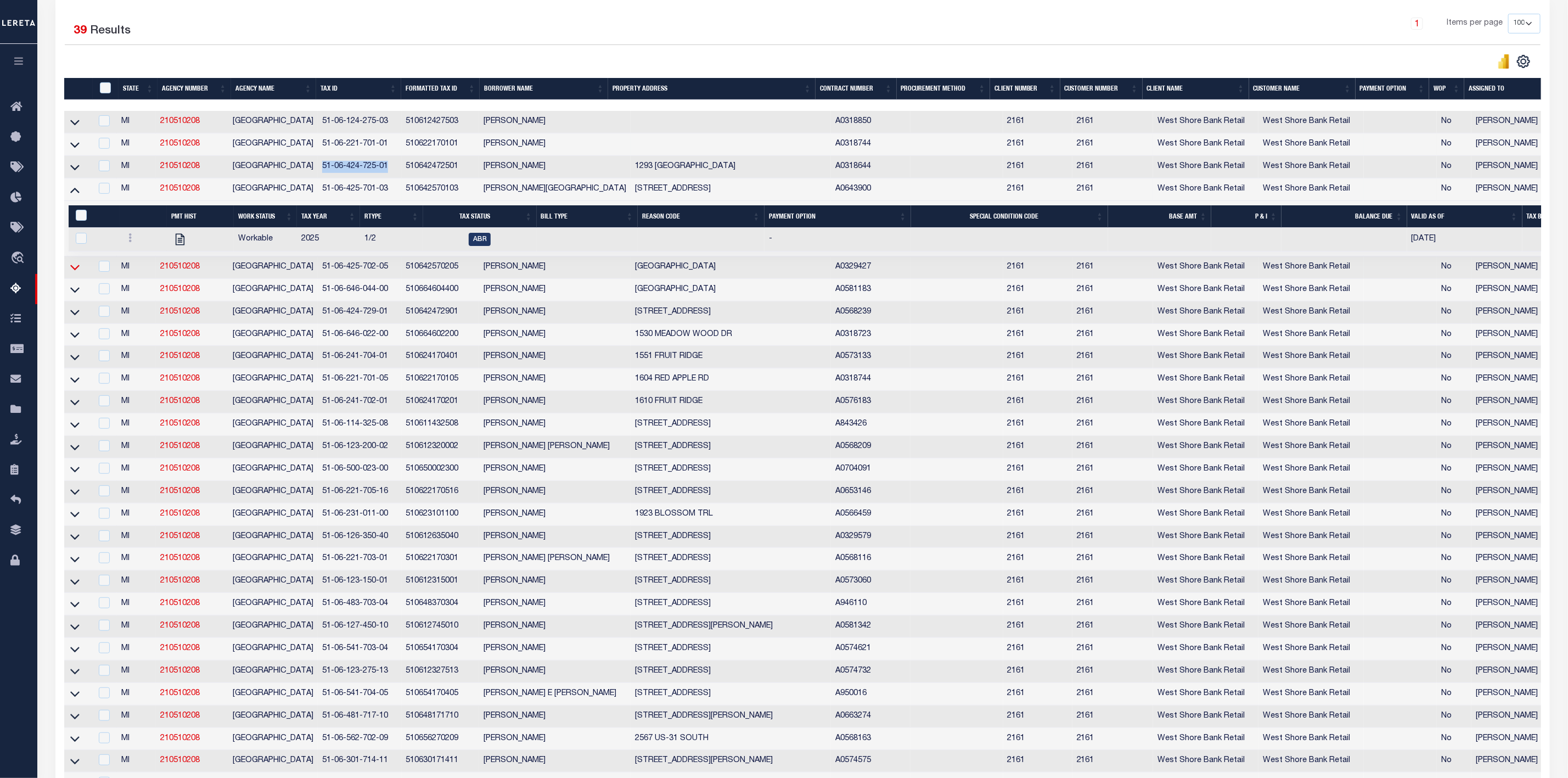
click at [78, 271] on icon at bounding box center [76, 267] width 10 height 12
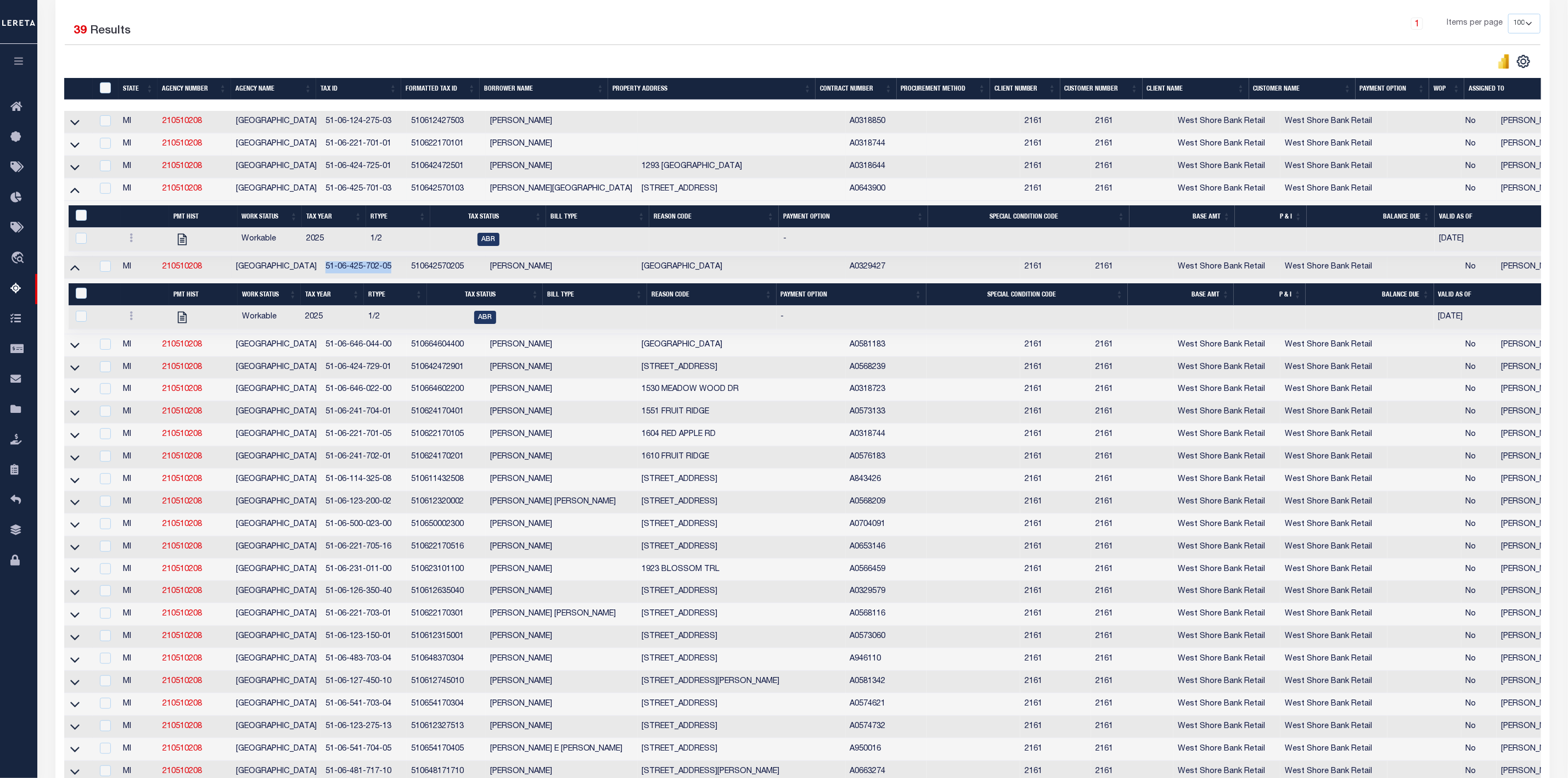
drag, startPoint x: 390, startPoint y: 275, endPoint x: 321, endPoint y: 274, distance: 69.0
click at [321, 274] on td "51-06-425-702-05" at bounding box center [363, 267] width 85 height 22
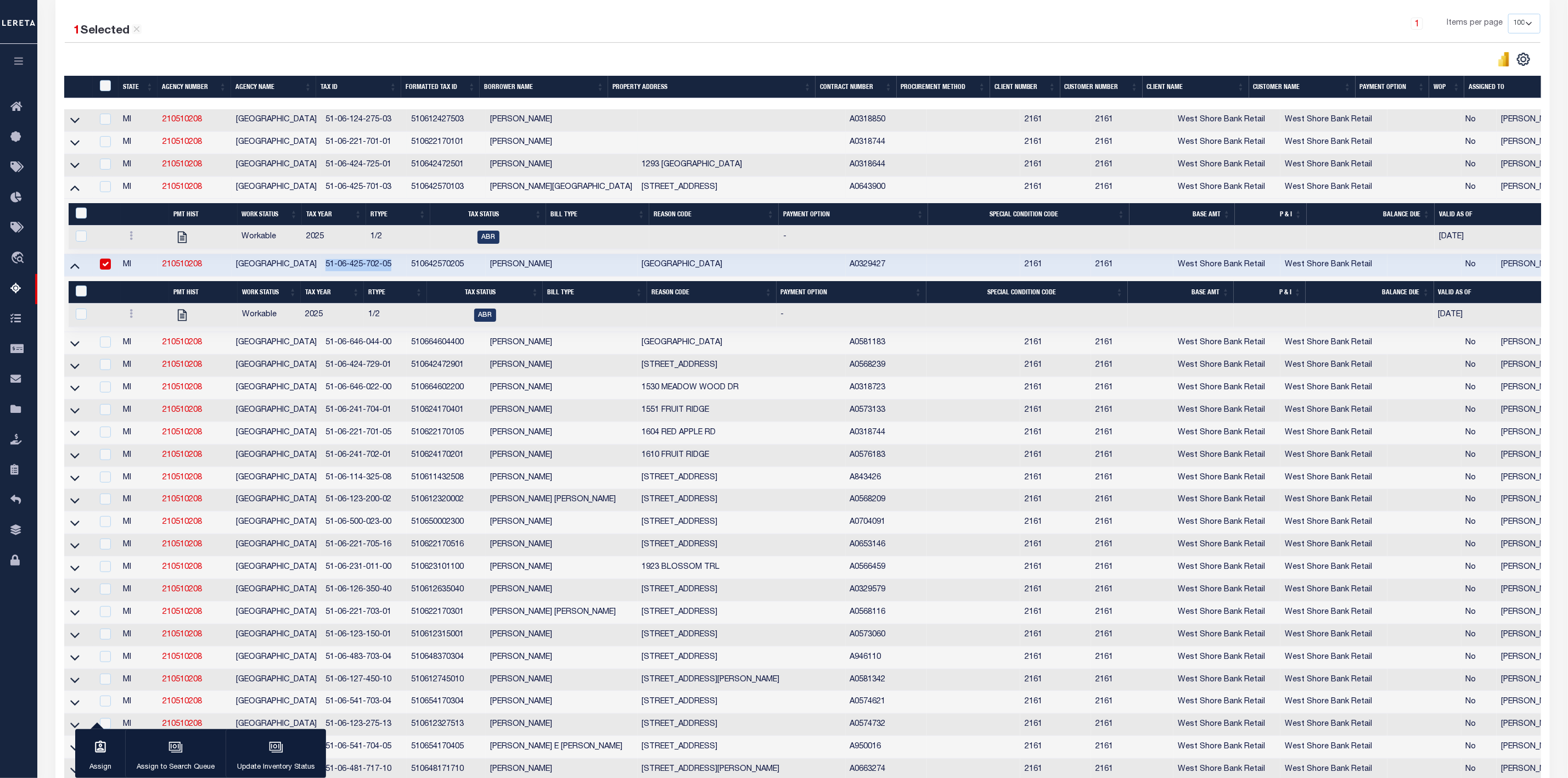
copy td "51-06-425-702-05"
click at [73, 191] on icon at bounding box center [76, 188] width 10 height 6
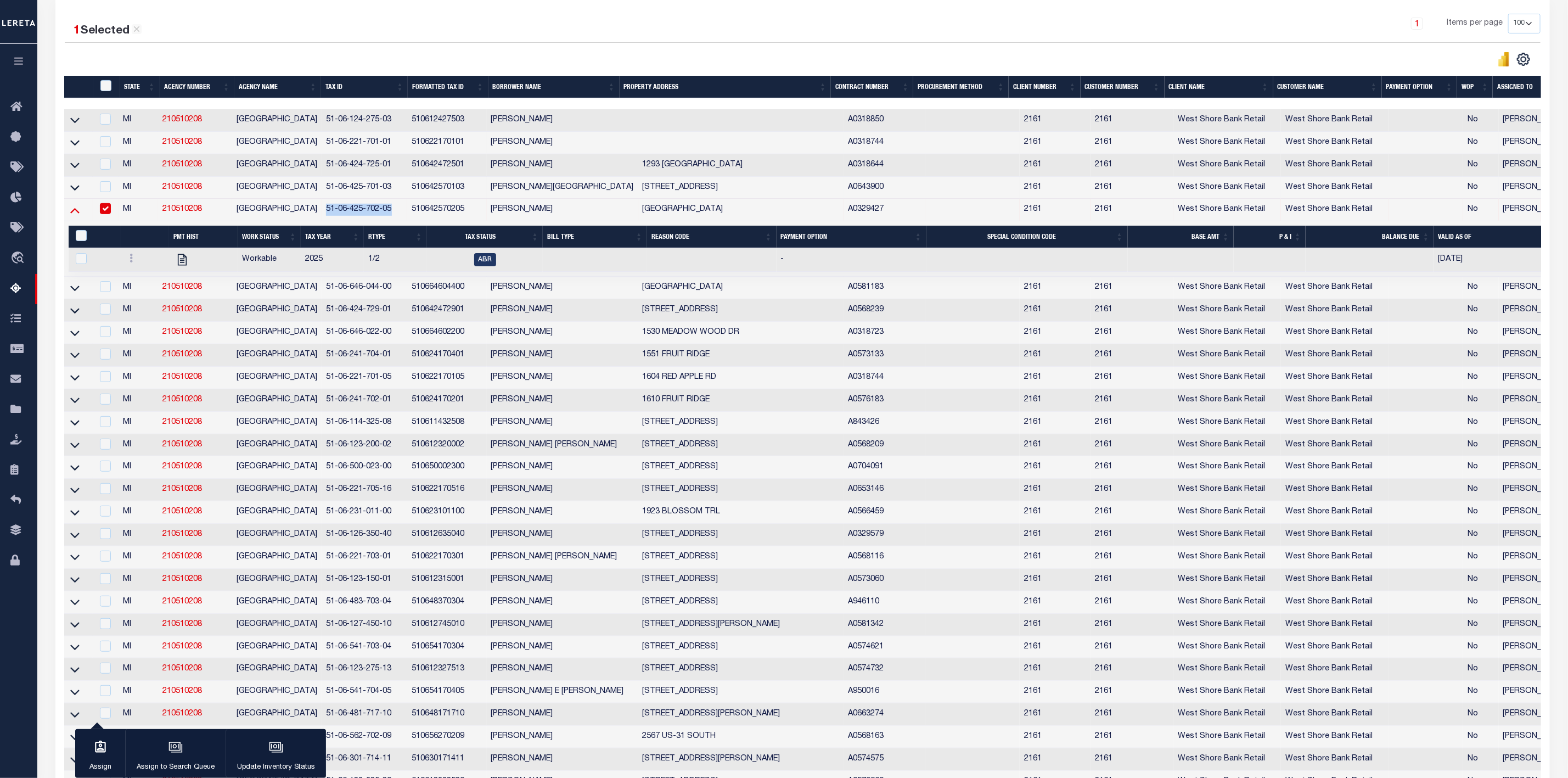
click at [78, 216] on icon at bounding box center [76, 210] width 10 height 12
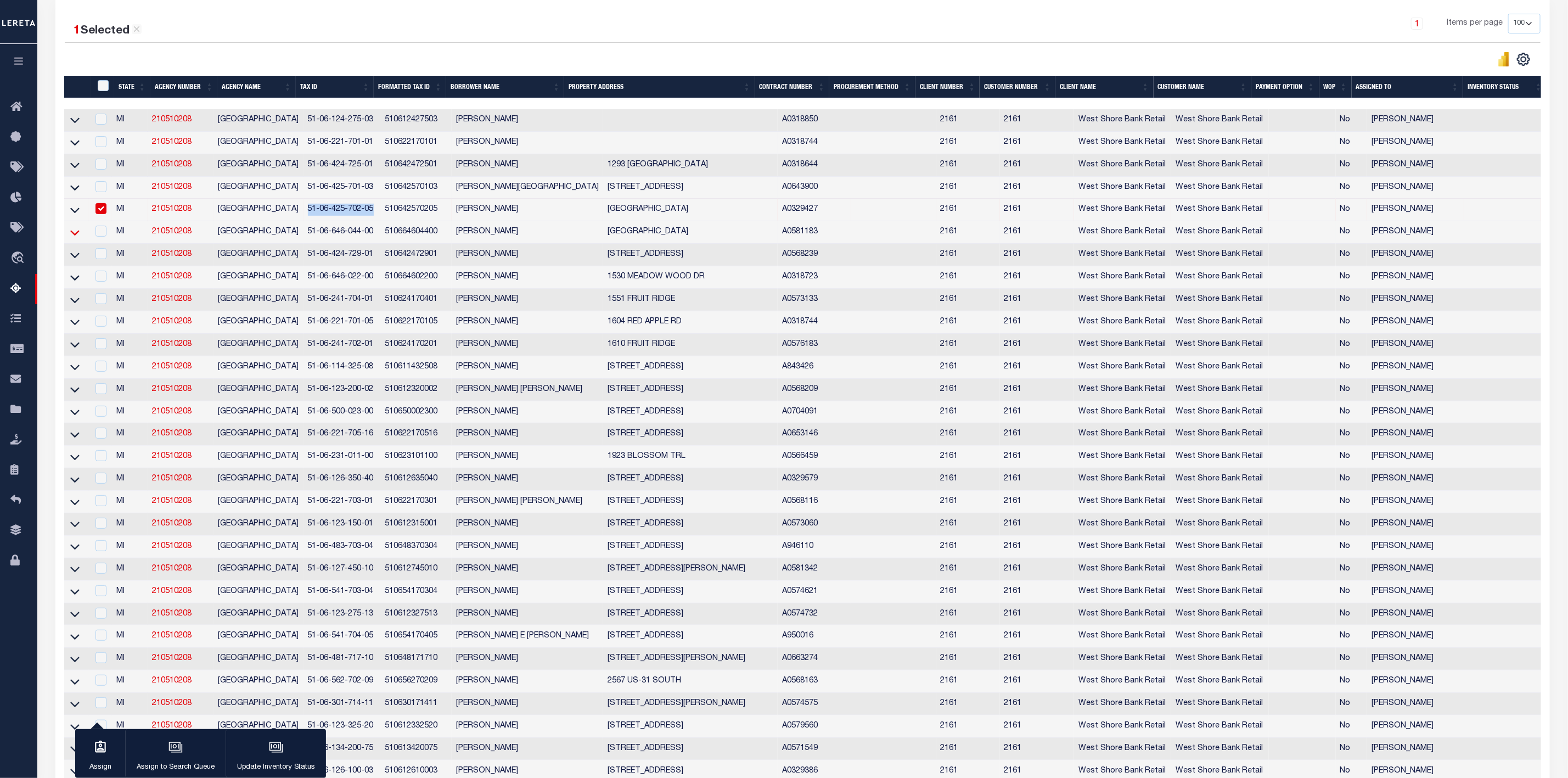
click at [78, 233] on icon at bounding box center [76, 233] width 10 height 12
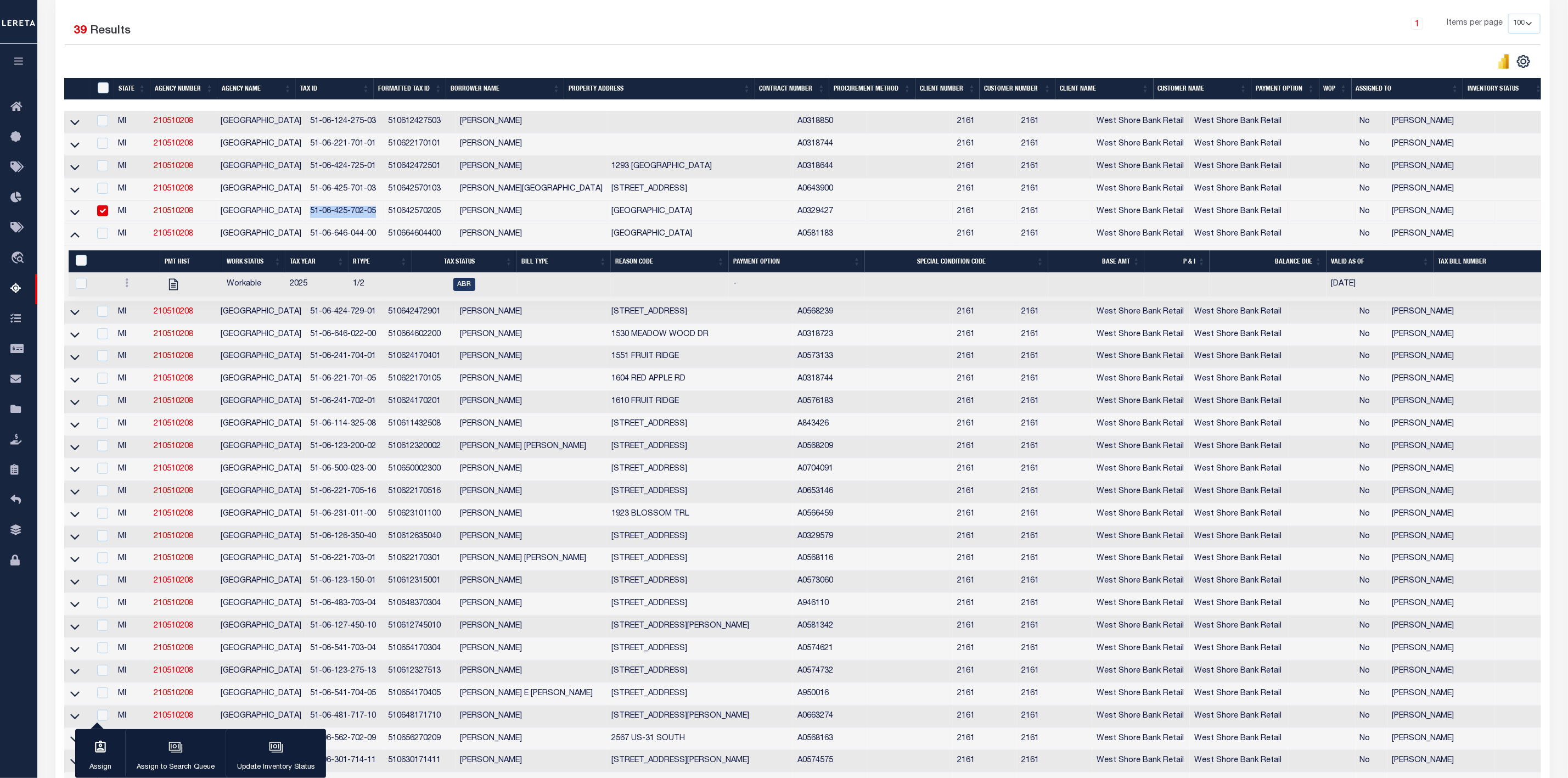
click at [101, 216] on input "checkbox" at bounding box center [102, 210] width 11 height 11
checkbox input "false"
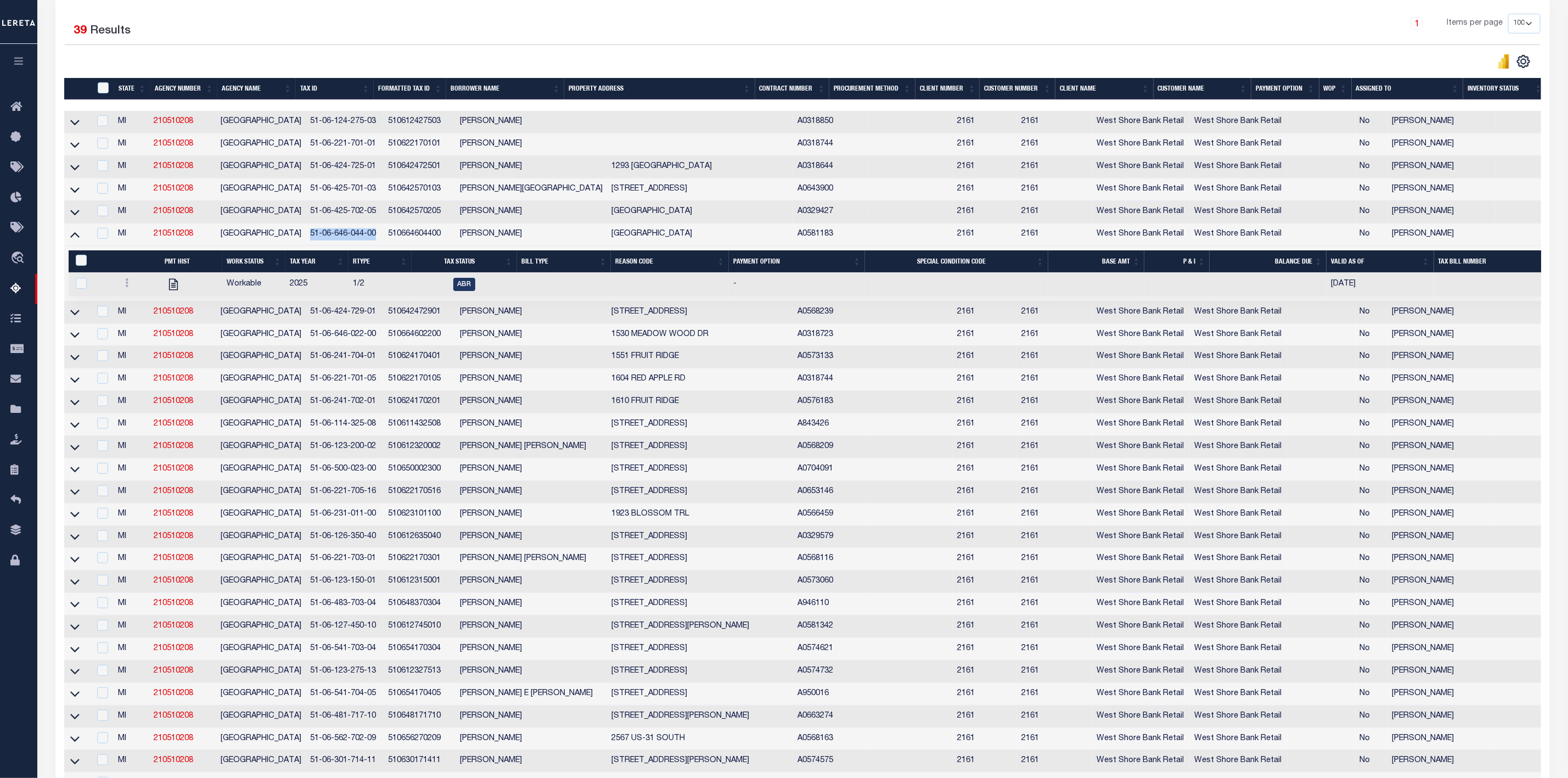
drag, startPoint x: 369, startPoint y: 240, endPoint x: 307, endPoint y: 249, distance: 62.6
click at [307, 246] on td "51-06-646-044-00" at bounding box center [345, 234] width 78 height 22
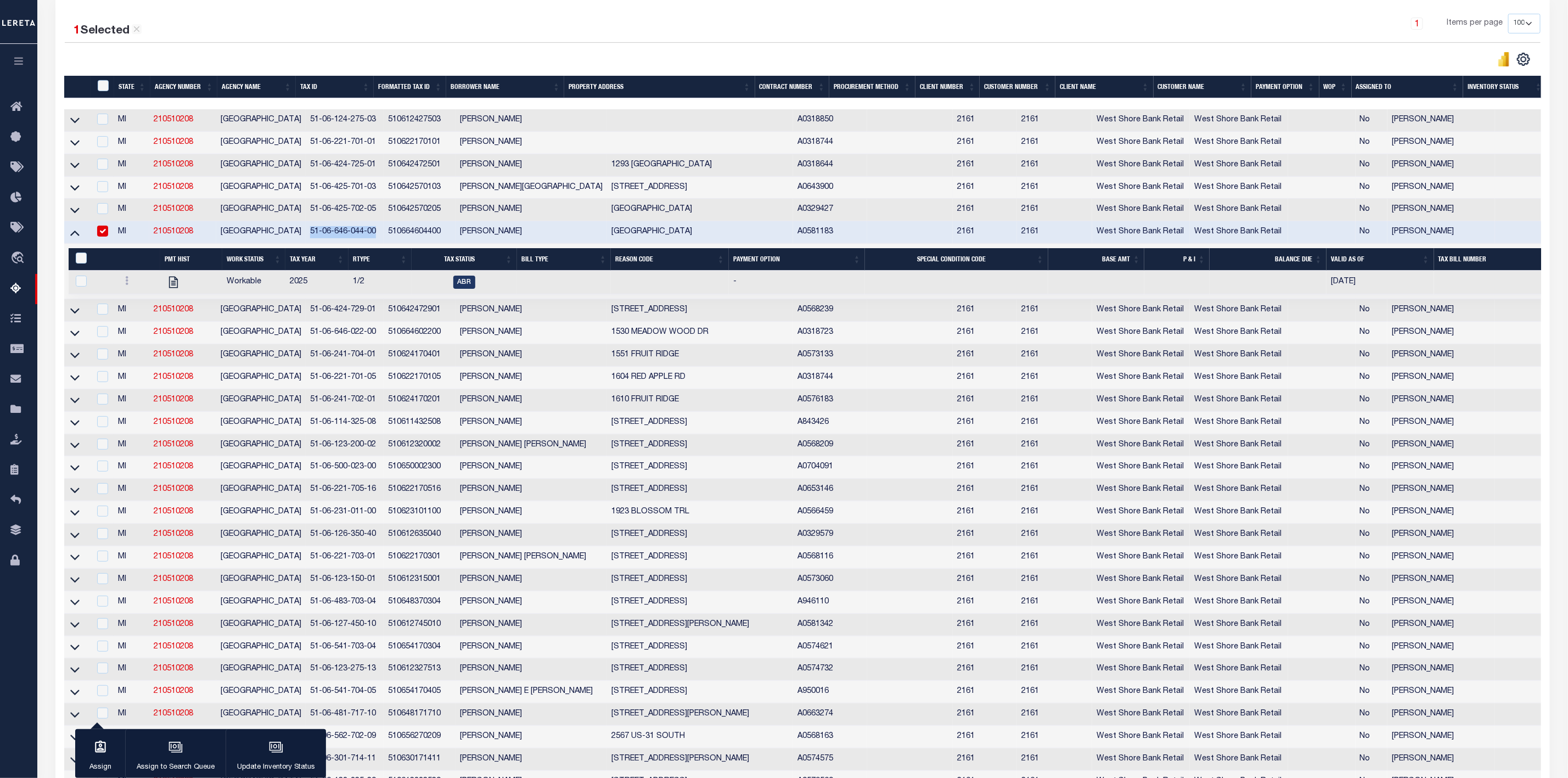
copy td "51-06-646-044-00"
click at [75, 313] on icon at bounding box center [76, 311] width 10 height 6
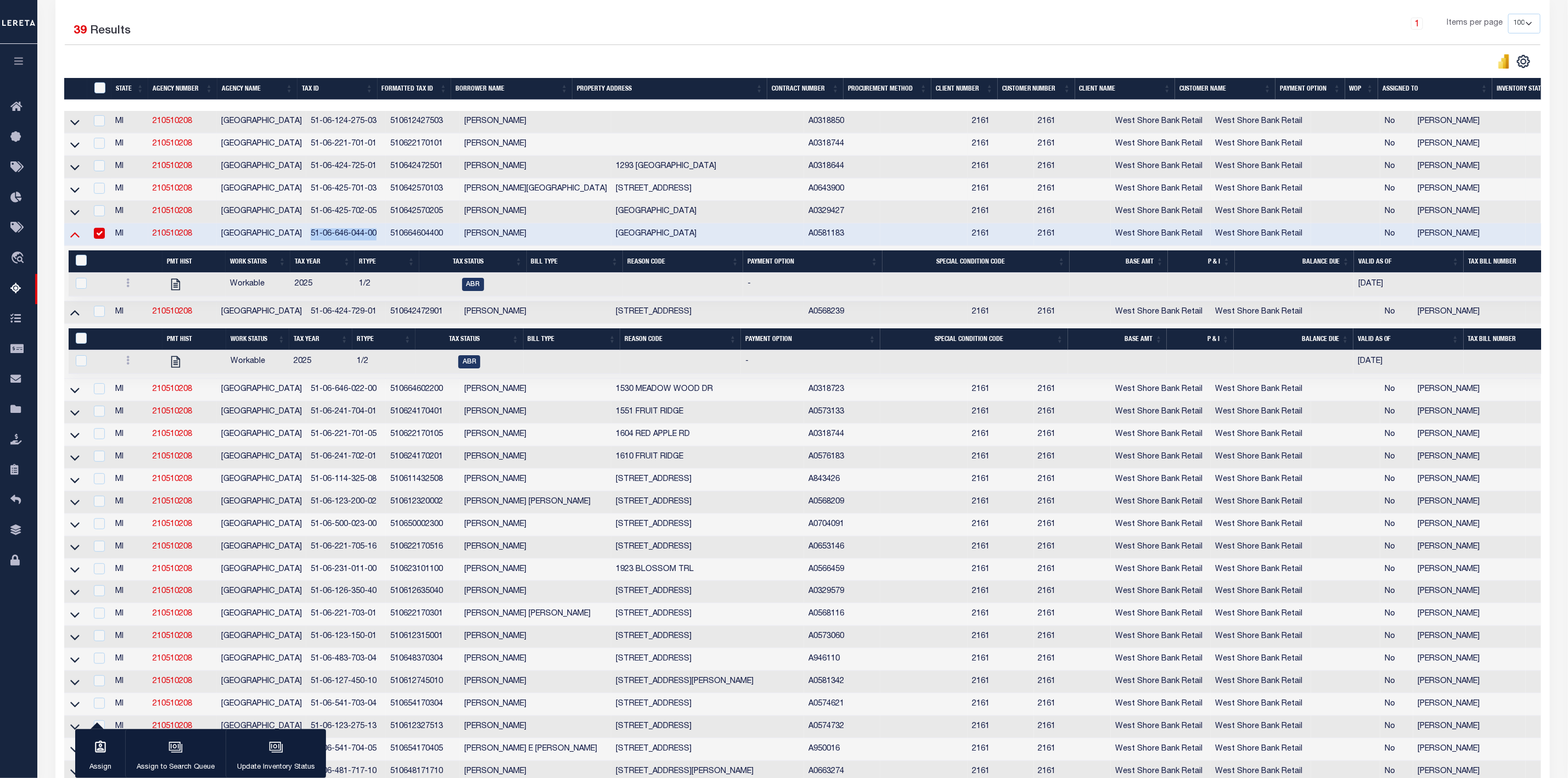
click at [77, 239] on icon at bounding box center [76, 234] width 10 height 12
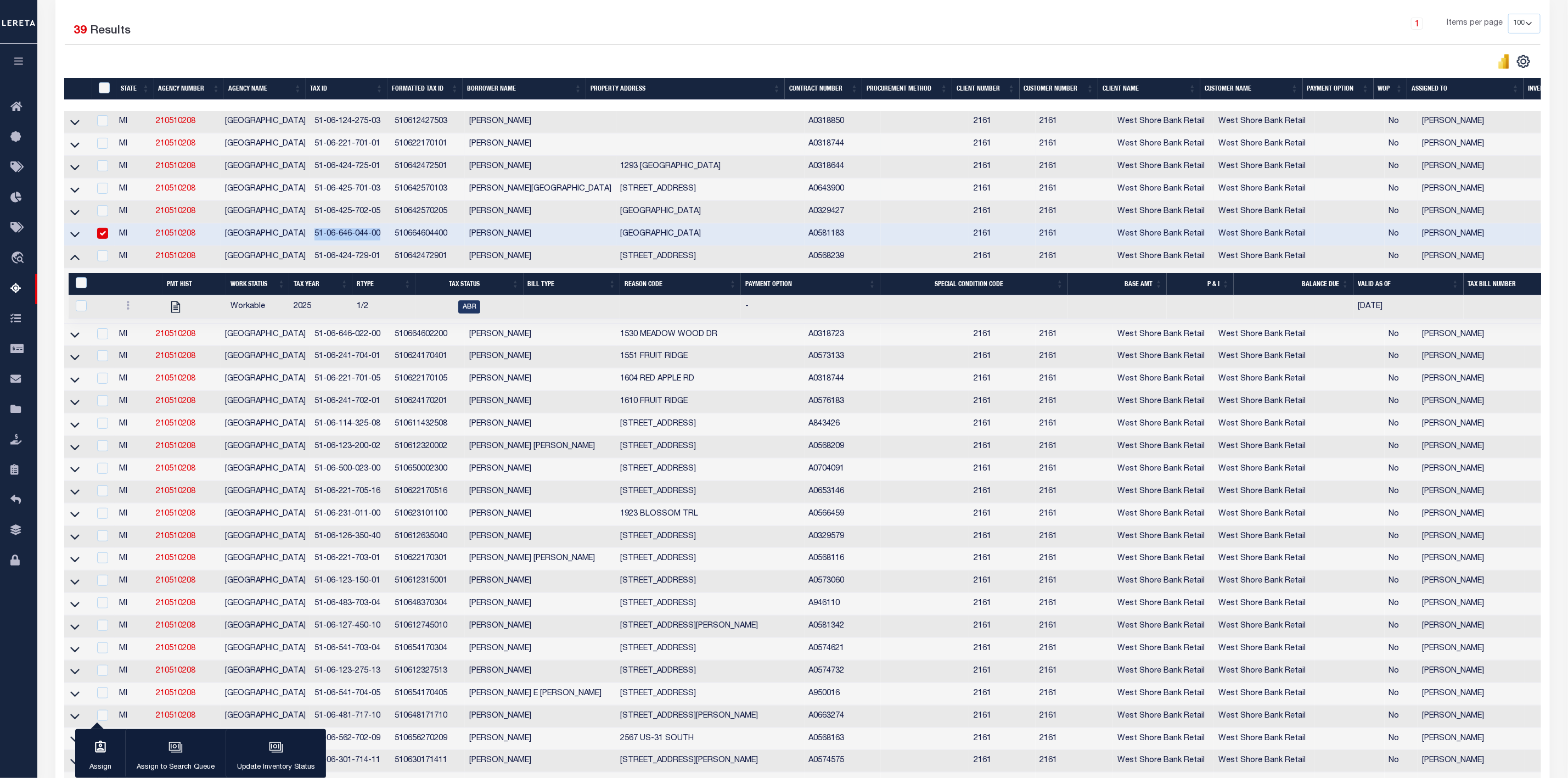
click at [98, 236] on input "checkbox" at bounding box center [102, 233] width 11 height 11
checkbox input "false"
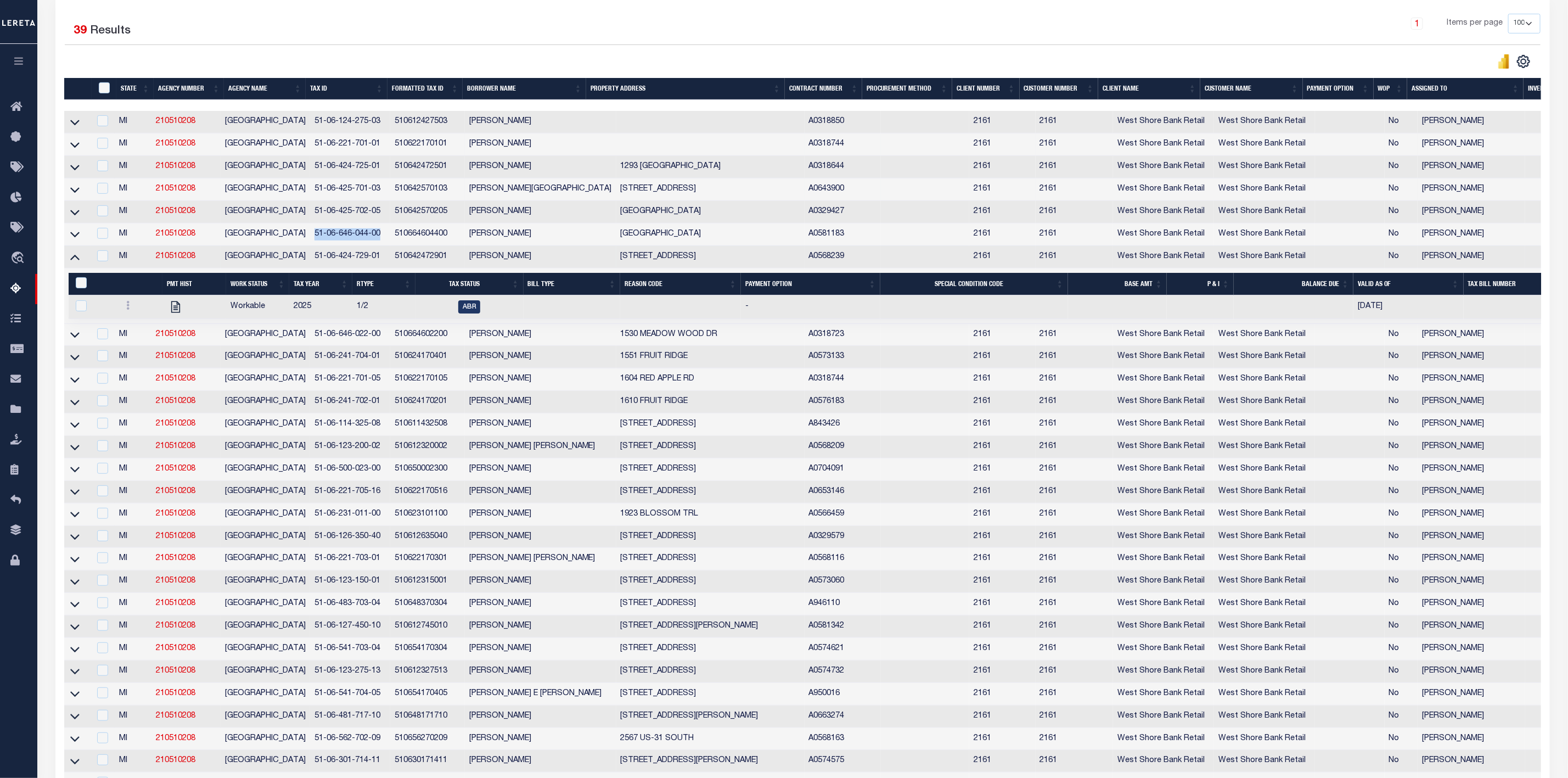
click at [1002, 41] on div "1 Items per page 10 25 50 100 500" at bounding box center [989, 27] width 1103 height 28
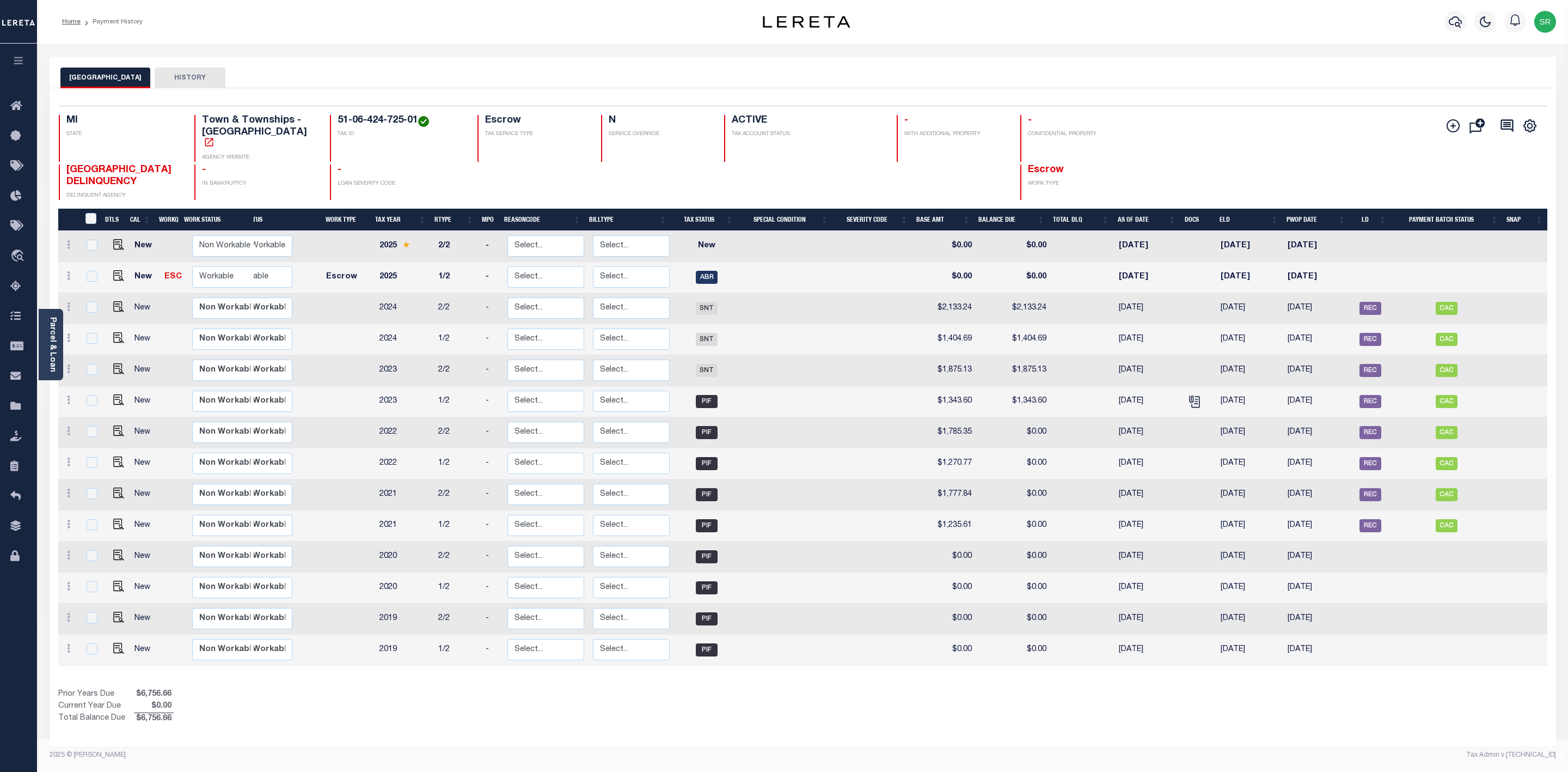
click at [121, 268] on td at bounding box center [117, 277] width 27 height 31
checkbox input "true"
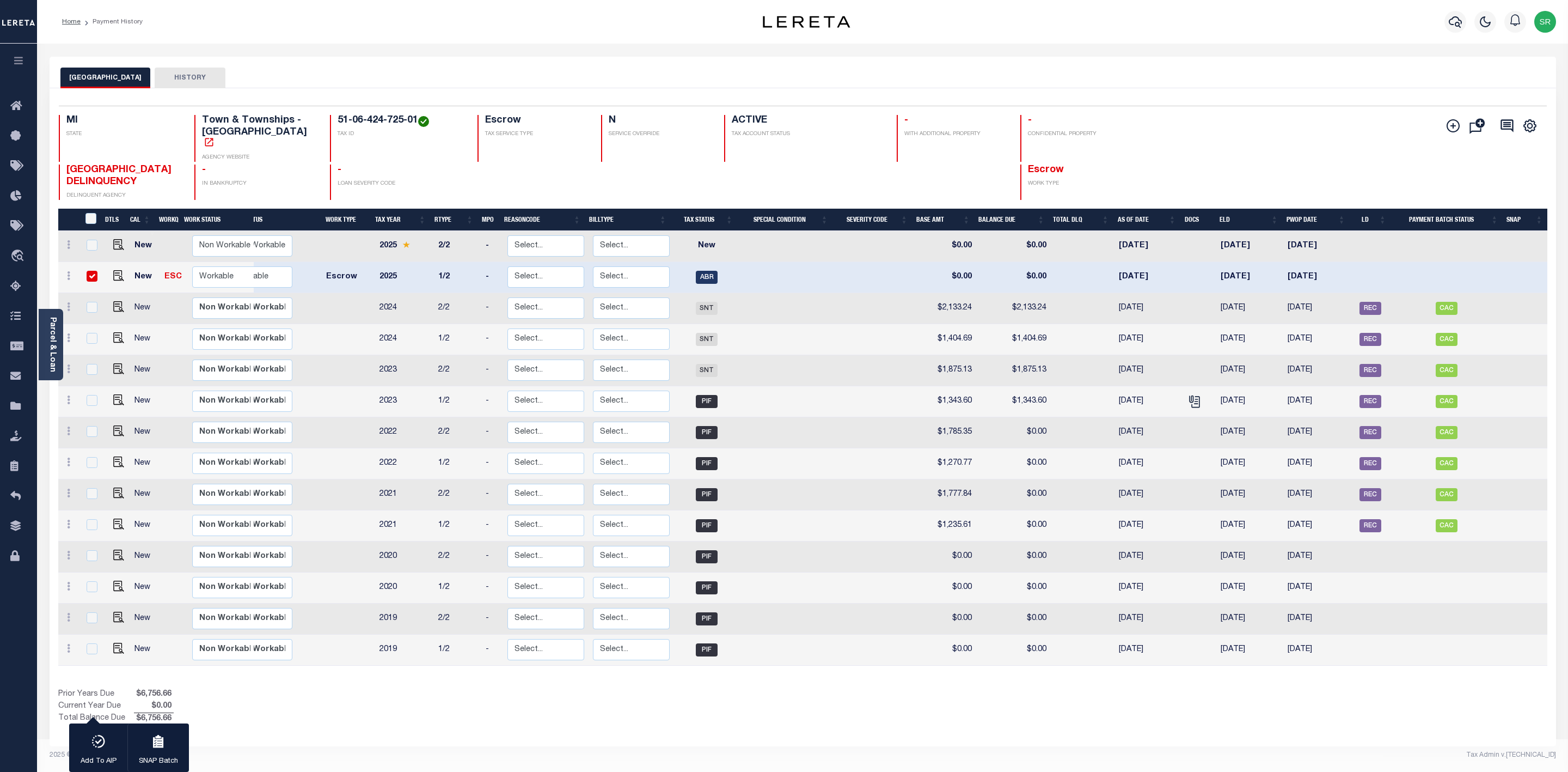
click at [121, 268] on td at bounding box center [117, 277] width 27 height 31
checkbox input "false"
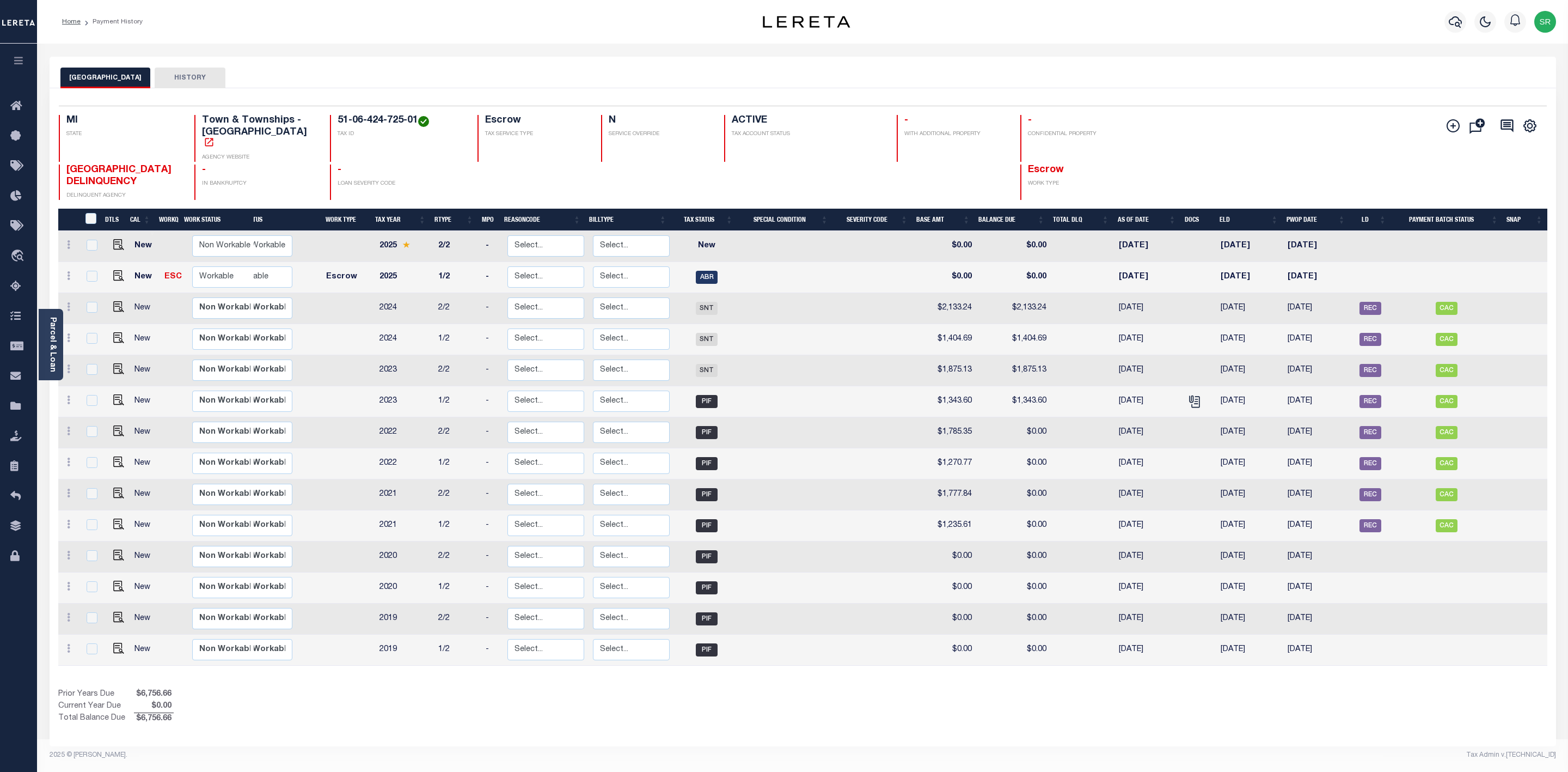
click at [122, 270] on td at bounding box center [117, 277] width 27 height 31
checkbox input "true"
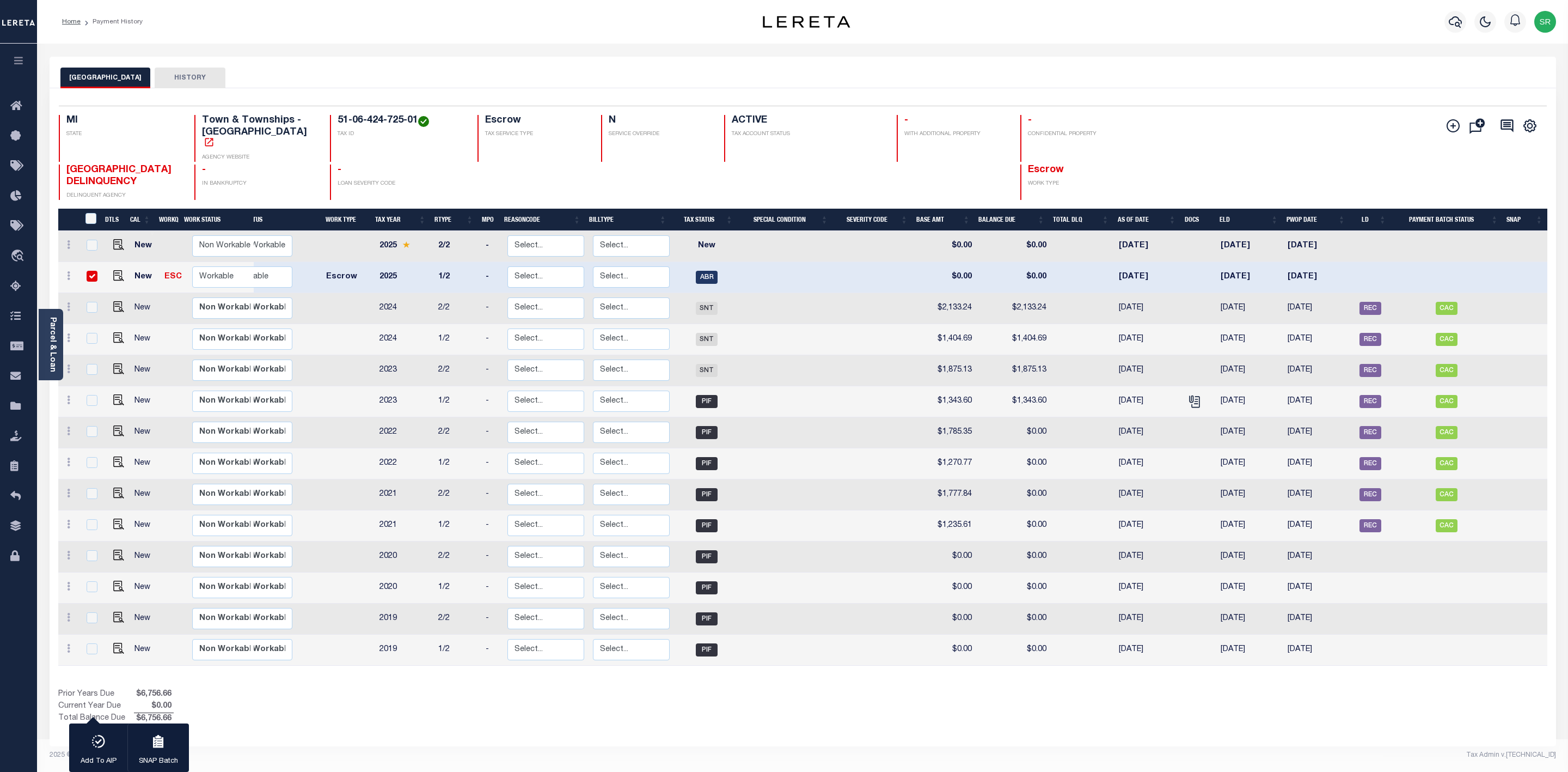
click at [122, 270] on td at bounding box center [117, 277] width 27 height 31
checkbox input "false"
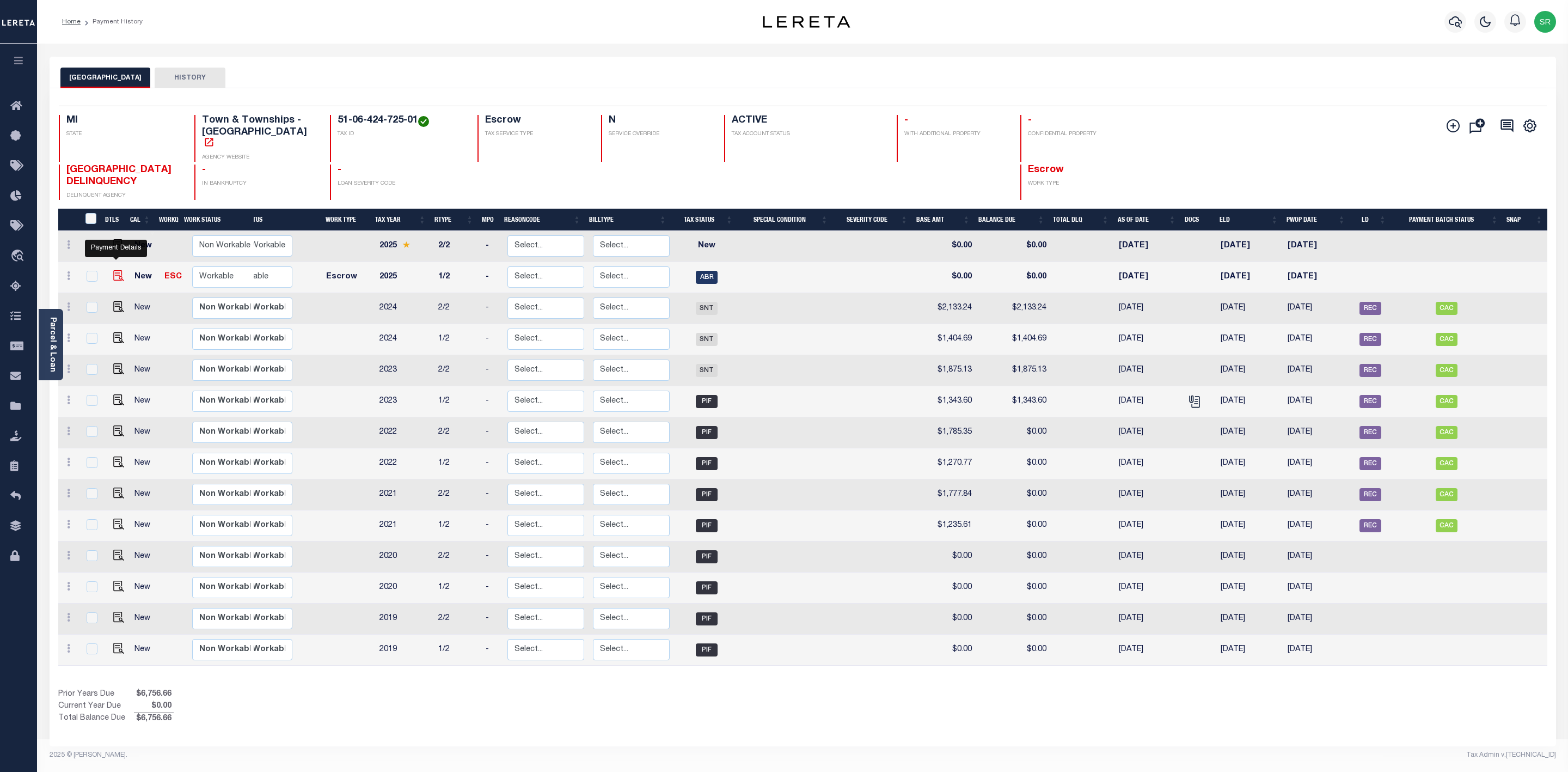
click at [120, 270] on img "" at bounding box center [118, 275] width 11 height 11
checkbox input "true"
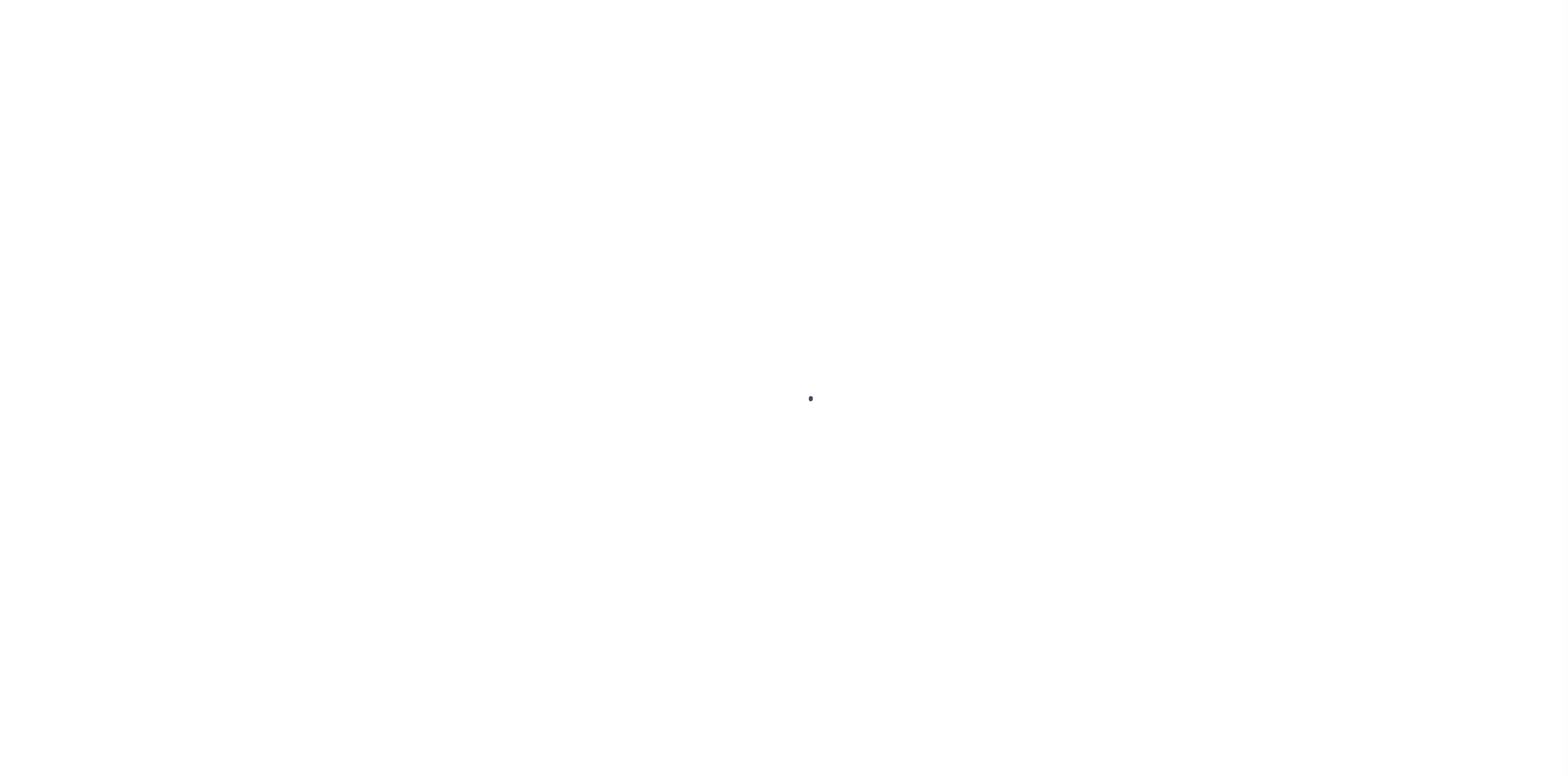
checkbox input "false"
type input "[DATE]"
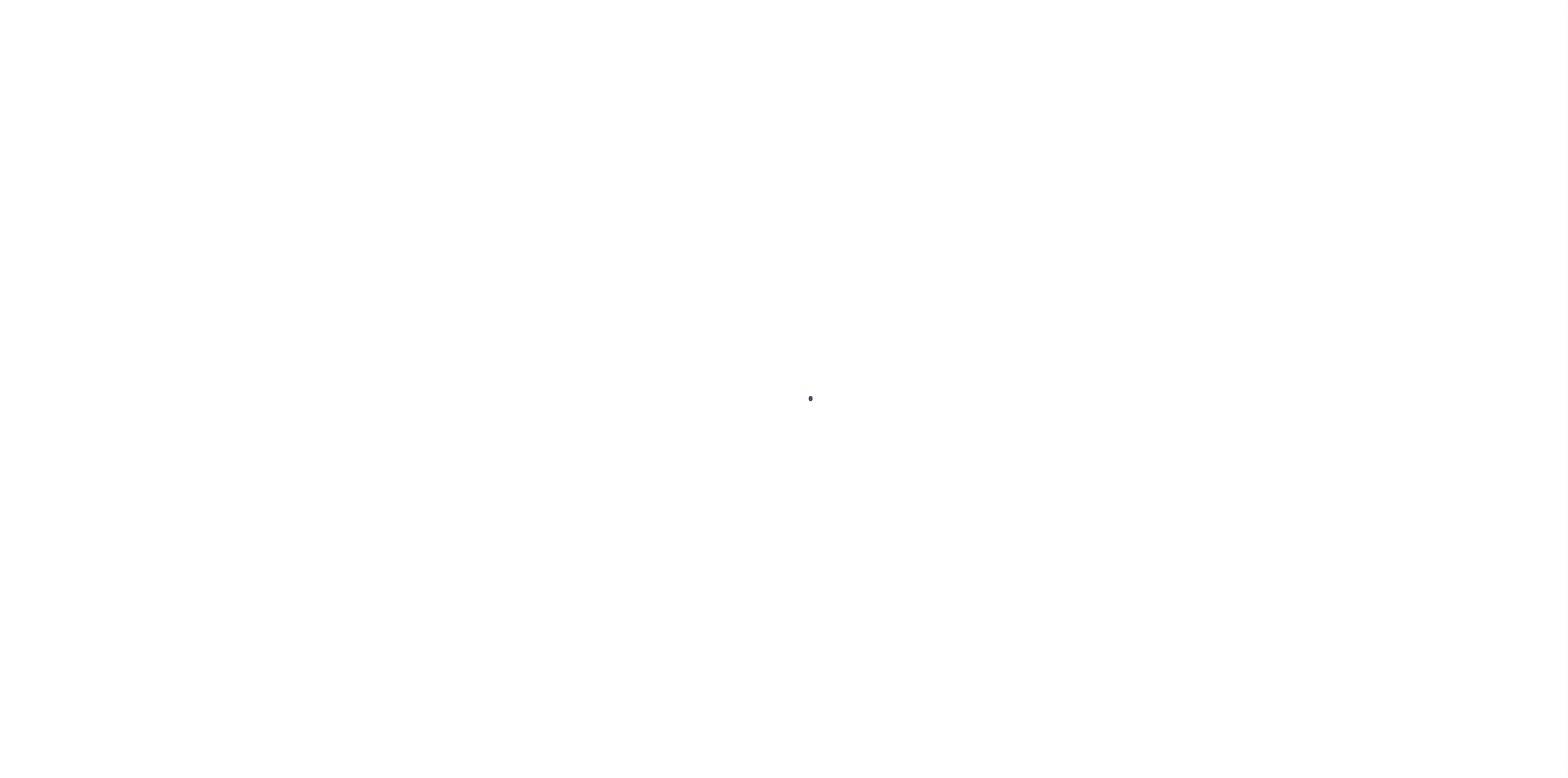
select select "ABR"
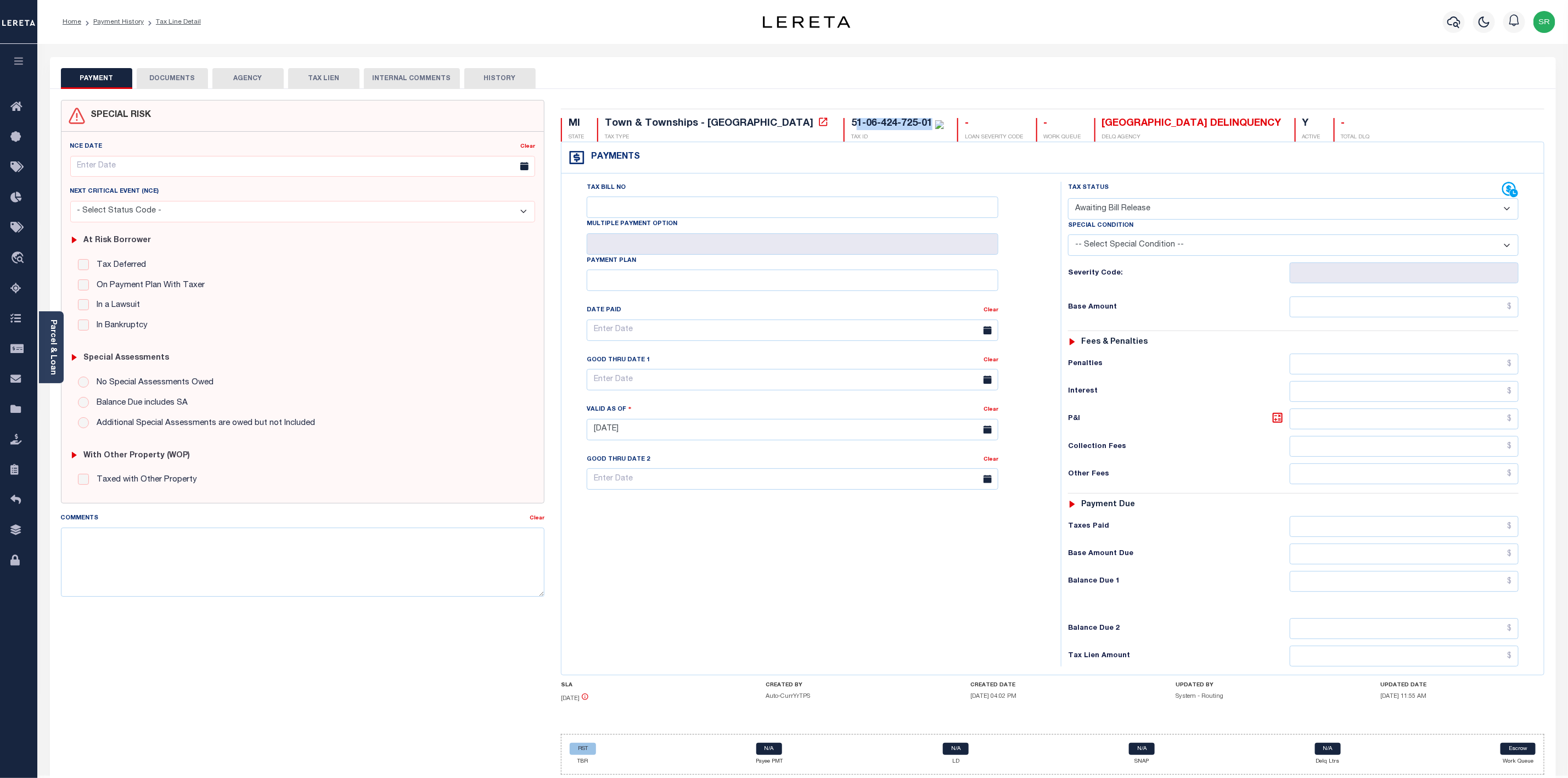
drag, startPoint x: 758, startPoint y: 124, endPoint x: 835, endPoint y: 121, distance: 77.1
click at [852, 121] on div "51-06-424-725-01" at bounding box center [898, 124] width 93 height 12
copy div "1-06-424-725-01"
click at [172, 84] on button "DOCUMENTS" at bounding box center [172, 78] width 72 height 21
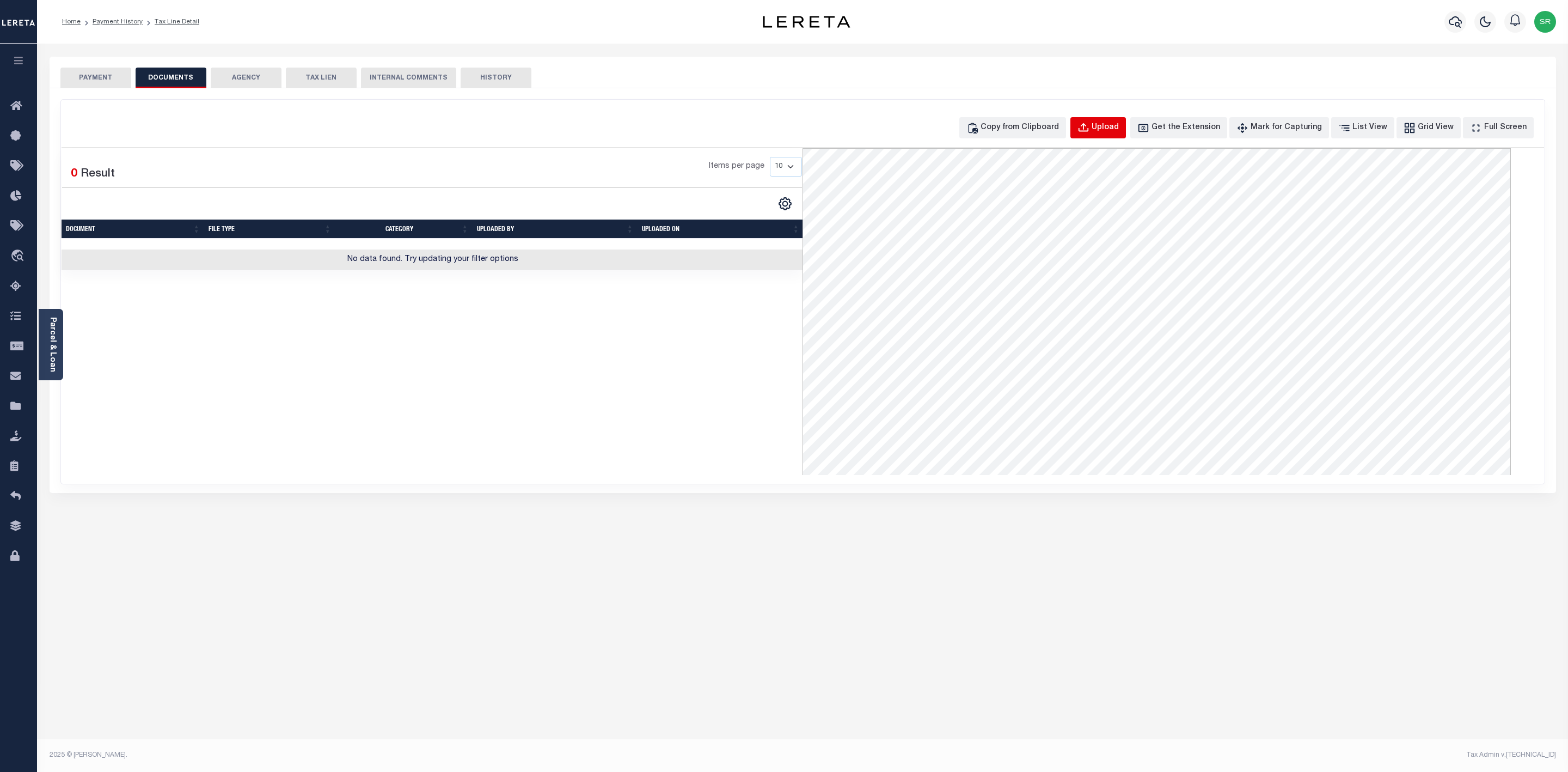
click at [1119, 135] on button "Upload" at bounding box center [1099, 128] width 56 height 21
select select "POP"
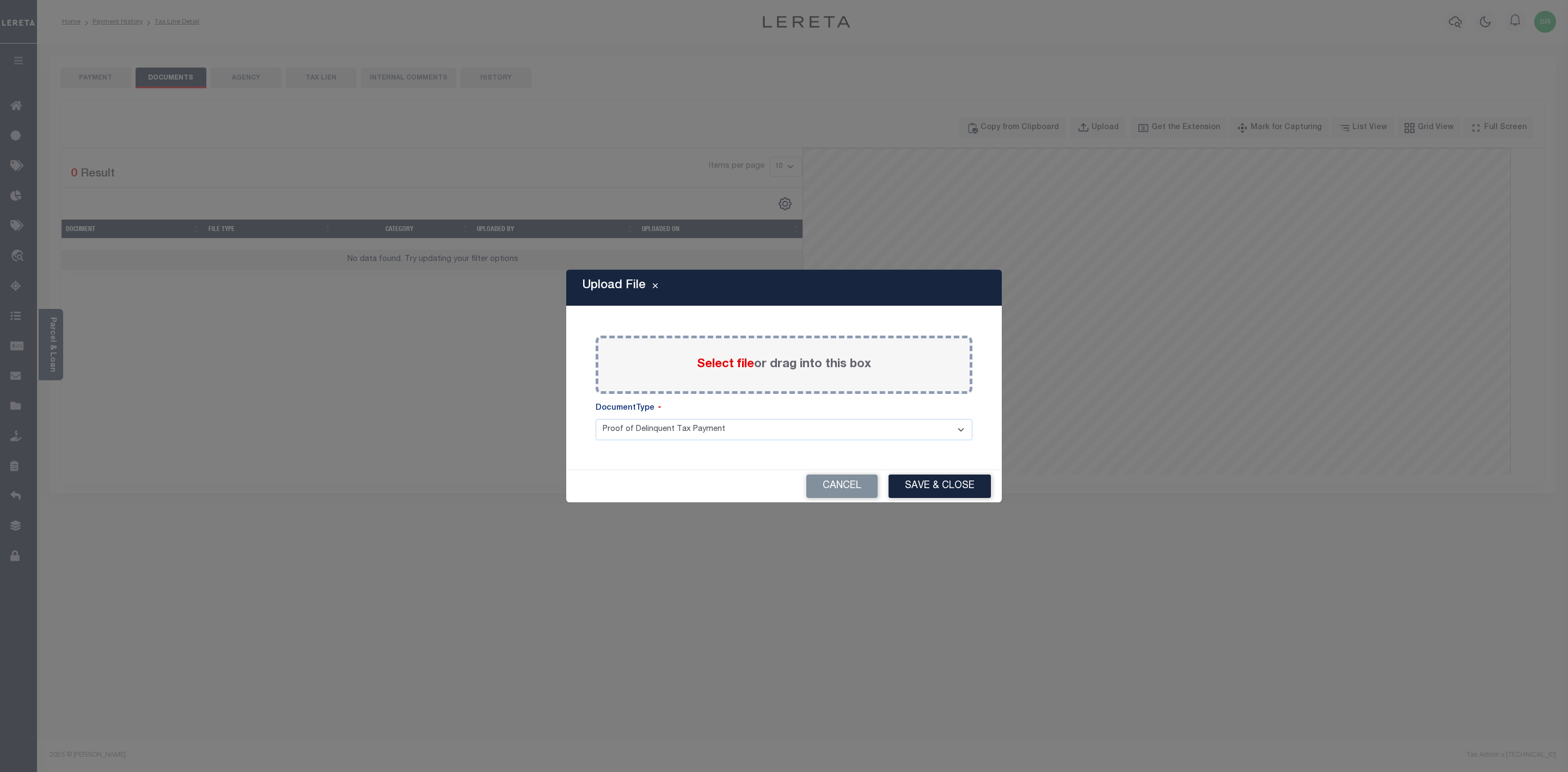
click at [714, 365] on span "Select file" at bounding box center [725, 364] width 57 height 12
click at [0, 0] on input "Select file or drag into this box" at bounding box center [0, 0] width 0 height 0
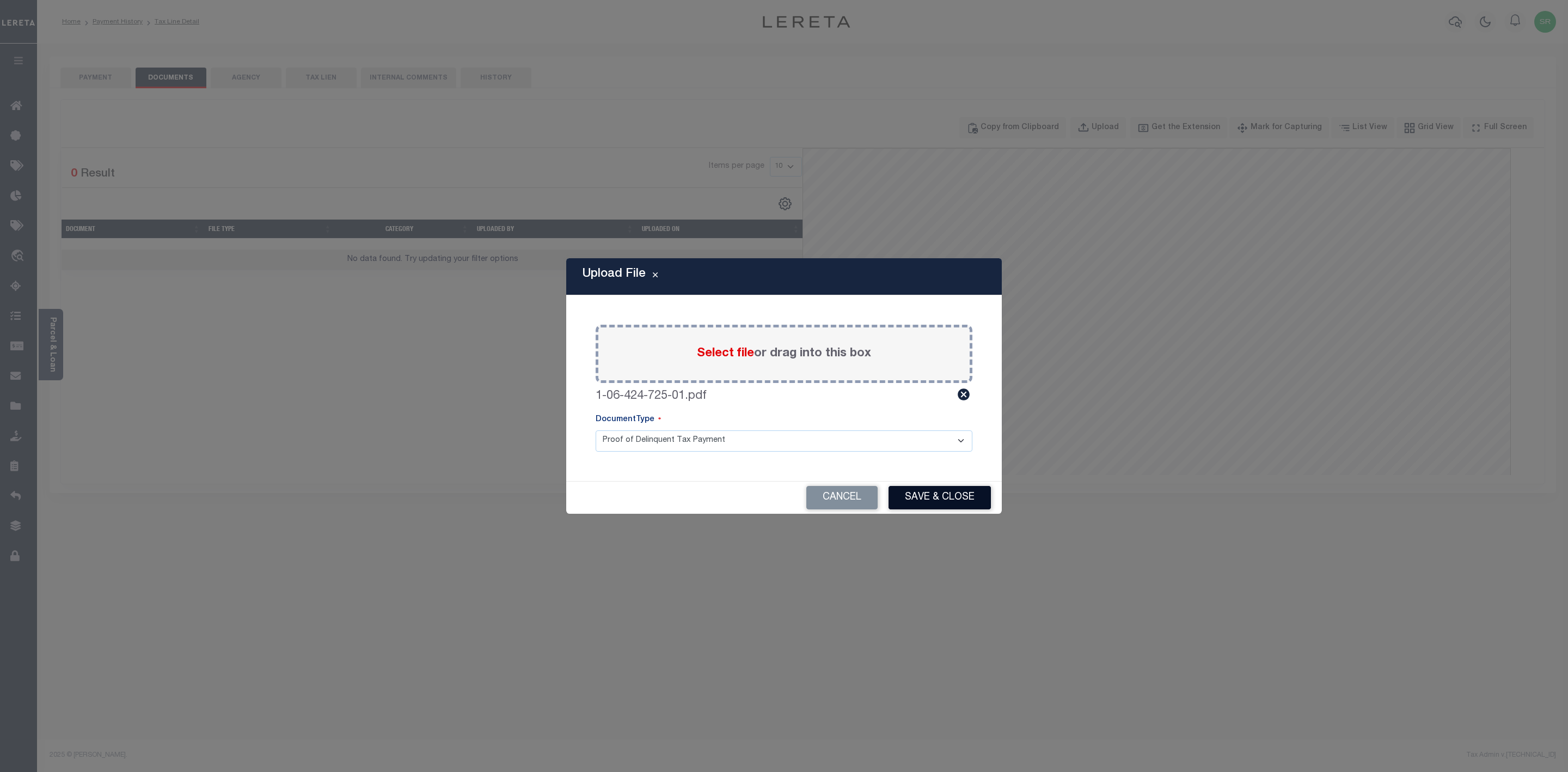
click at [939, 503] on button "Save & Close" at bounding box center [939, 497] width 102 height 23
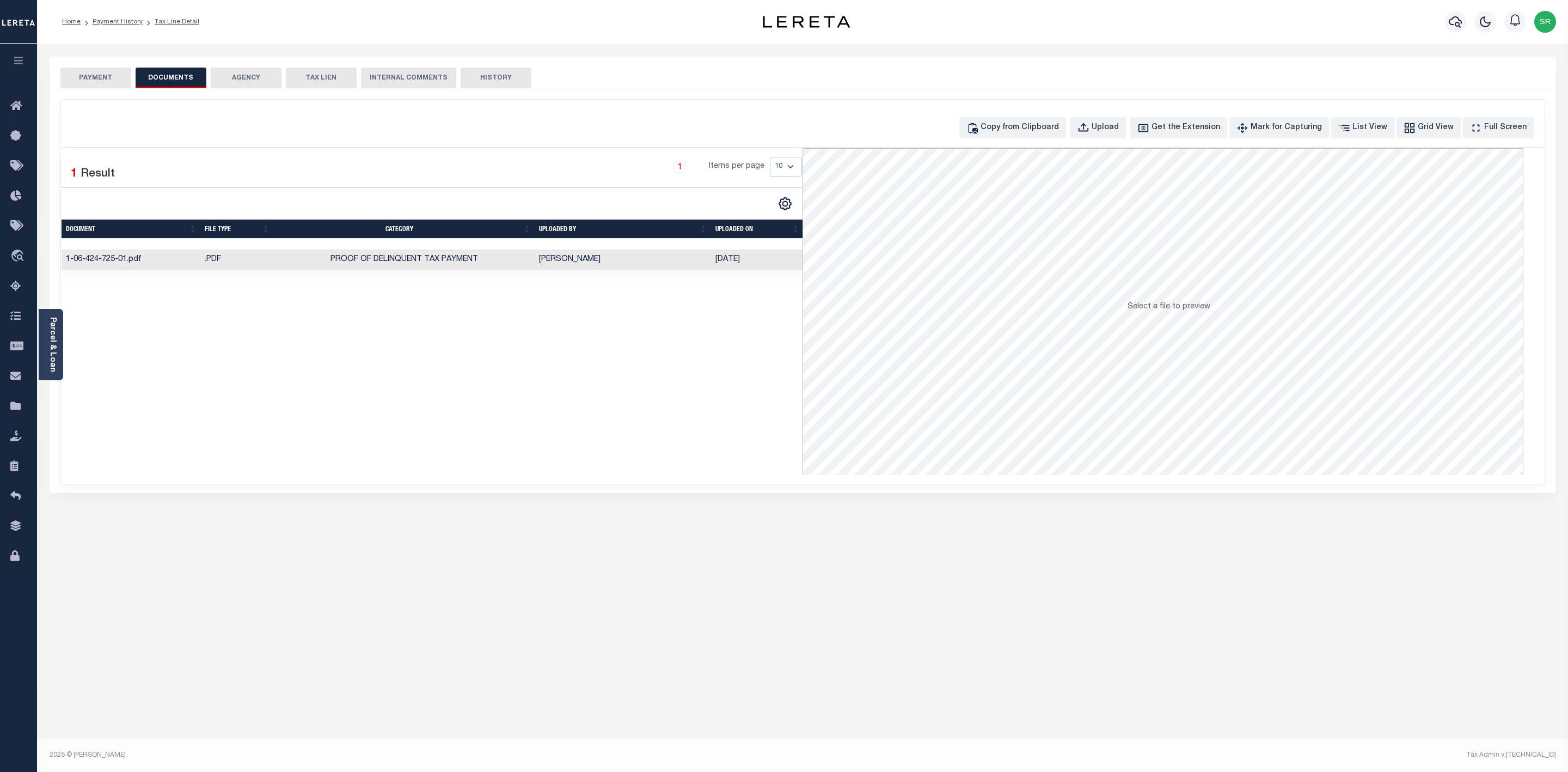
click at [476, 366] on div "Selected 1 Result 1 Items per page 10 25 50 100" at bounding box center [433, 311] width 742 height 327
click at [110, 82] on button "PAYMENT" at bounding box center [96, 78] width 71 height 21
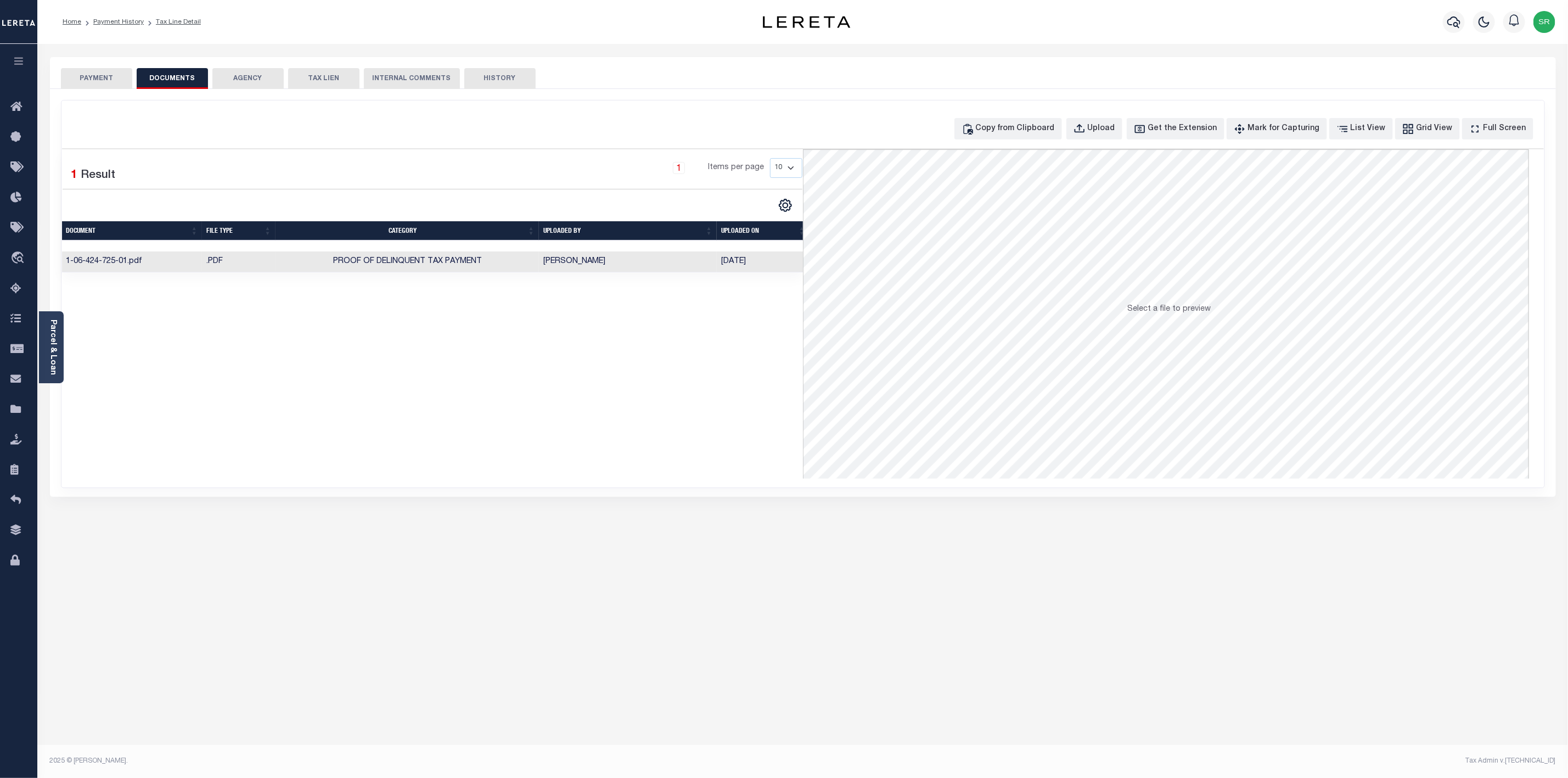
click at [110, 82] on button "PAYMENT" at bounding box center [97, 78] width 72 height 21
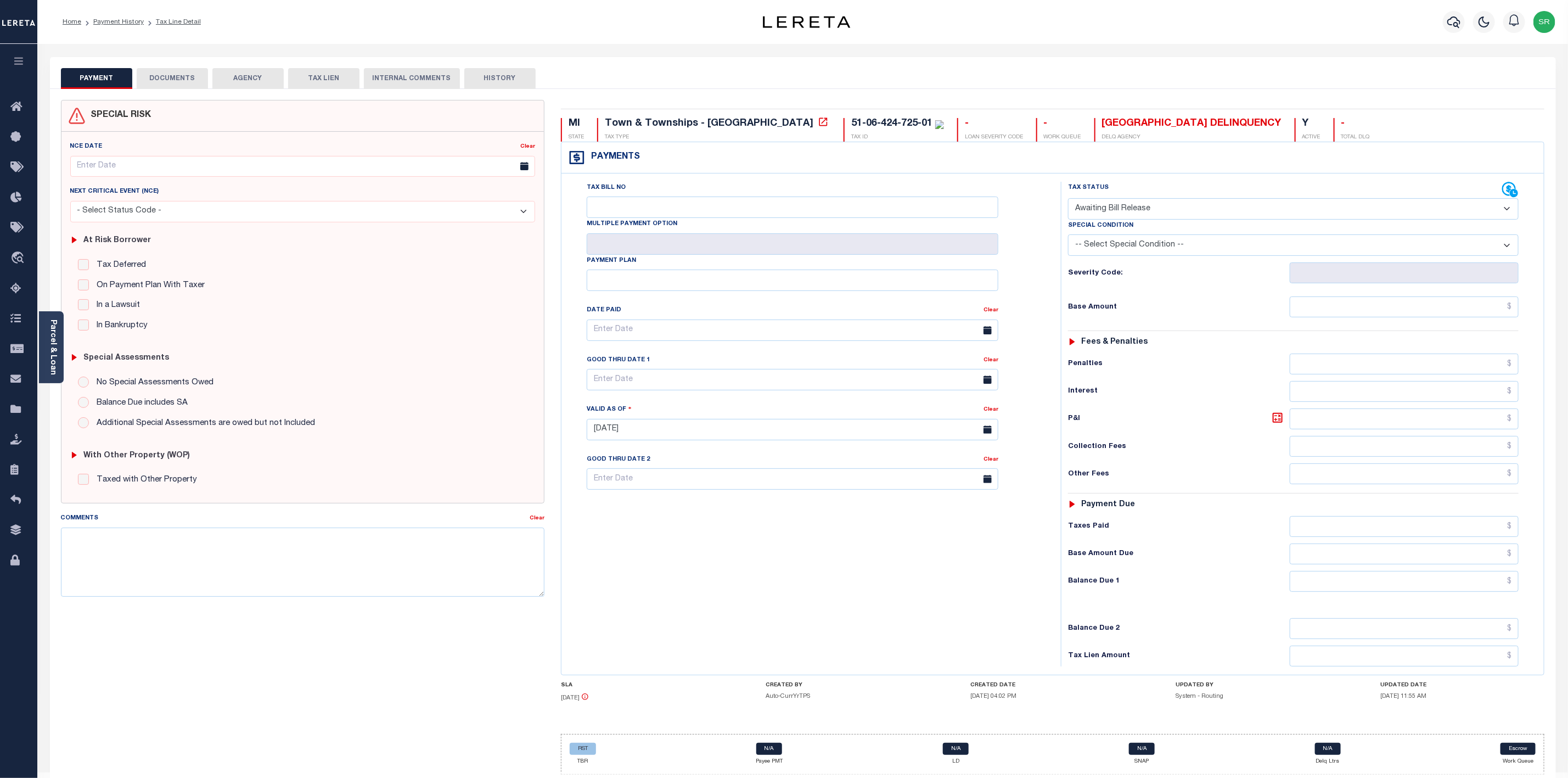
click at [167, 73] on button "DOCUMENTS" at bounding box center [172, 78] width 72 height 21
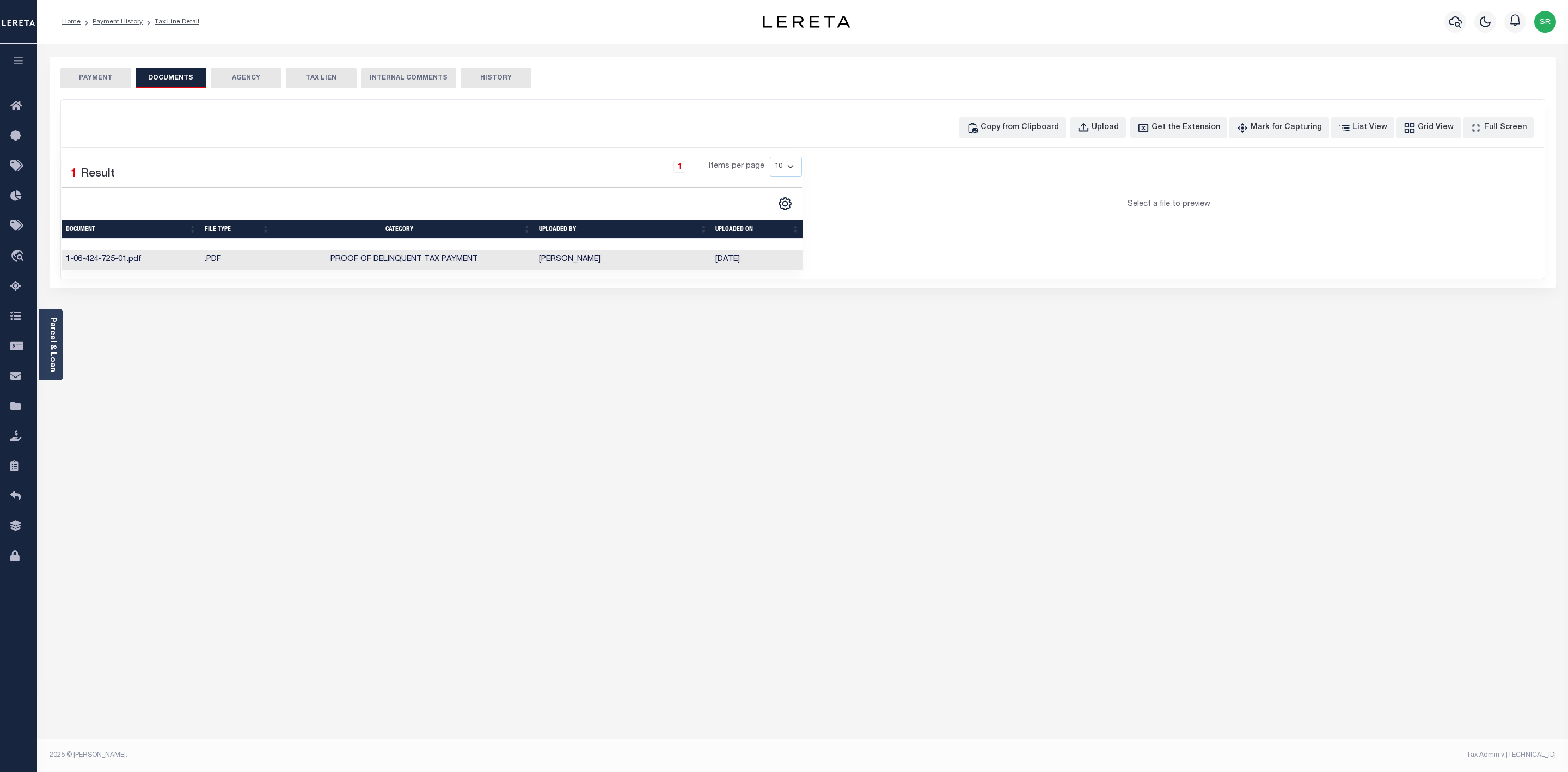
click at [165, 72] on button "DOCUMENTS" at bounding box center [171, 78] width 71 height 21
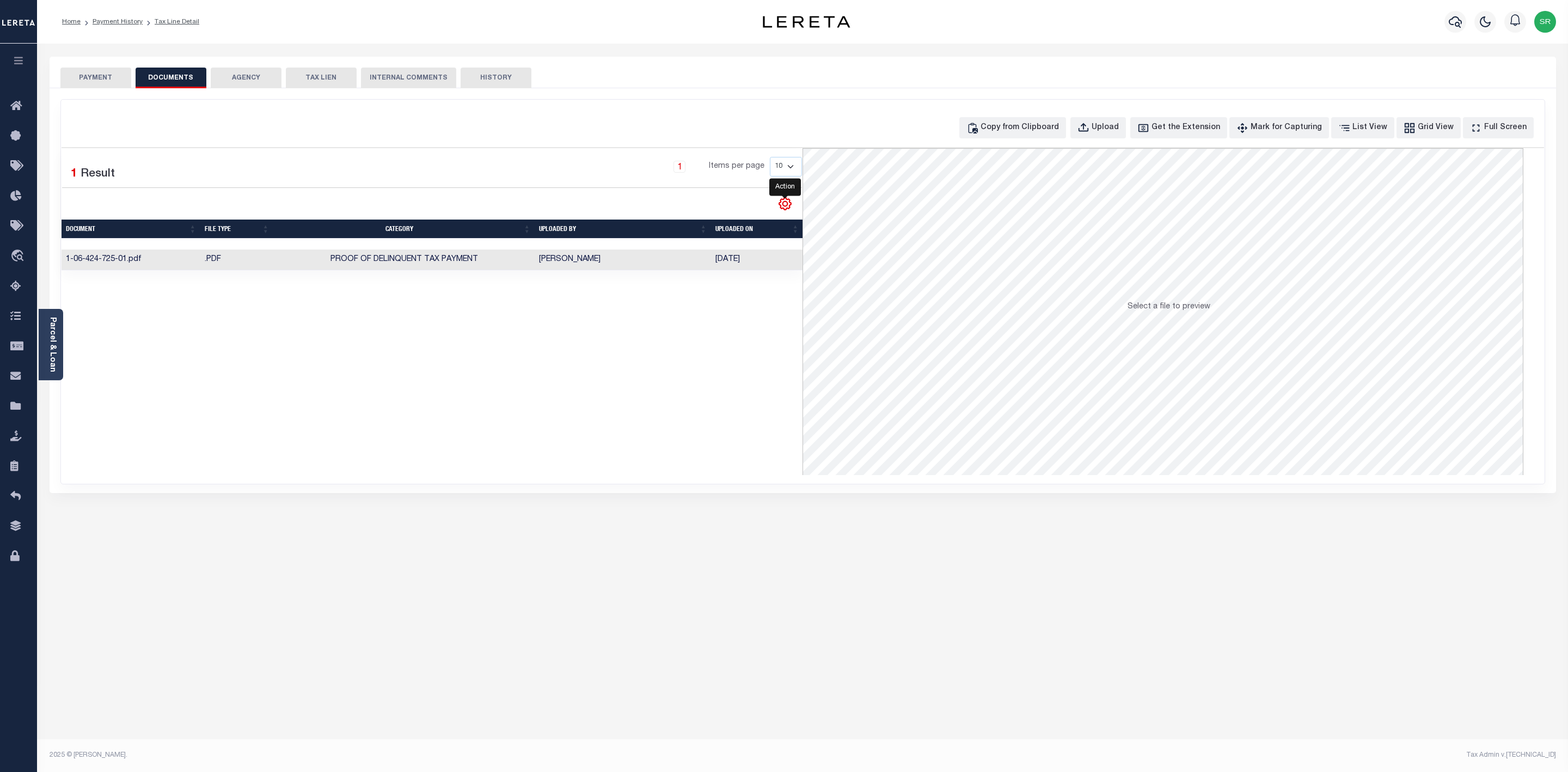
click at [784, 210] on icon "" at bounding box center [784, 203] width 14 height 14
drag, startPoint x: 784, startPoint y: 210, endPoint x: 666, endPoint y: 441, distance: 259.4
click at [666, 441] on div "Selected 1 Result 1 Items per page 10 25 50 100" at bounding box center [433, 311] width 742 height 327
click at [406, 259] on span "Proof of Delinquent Tax Payment" at bounding box center [404, 260] width 148 height 8
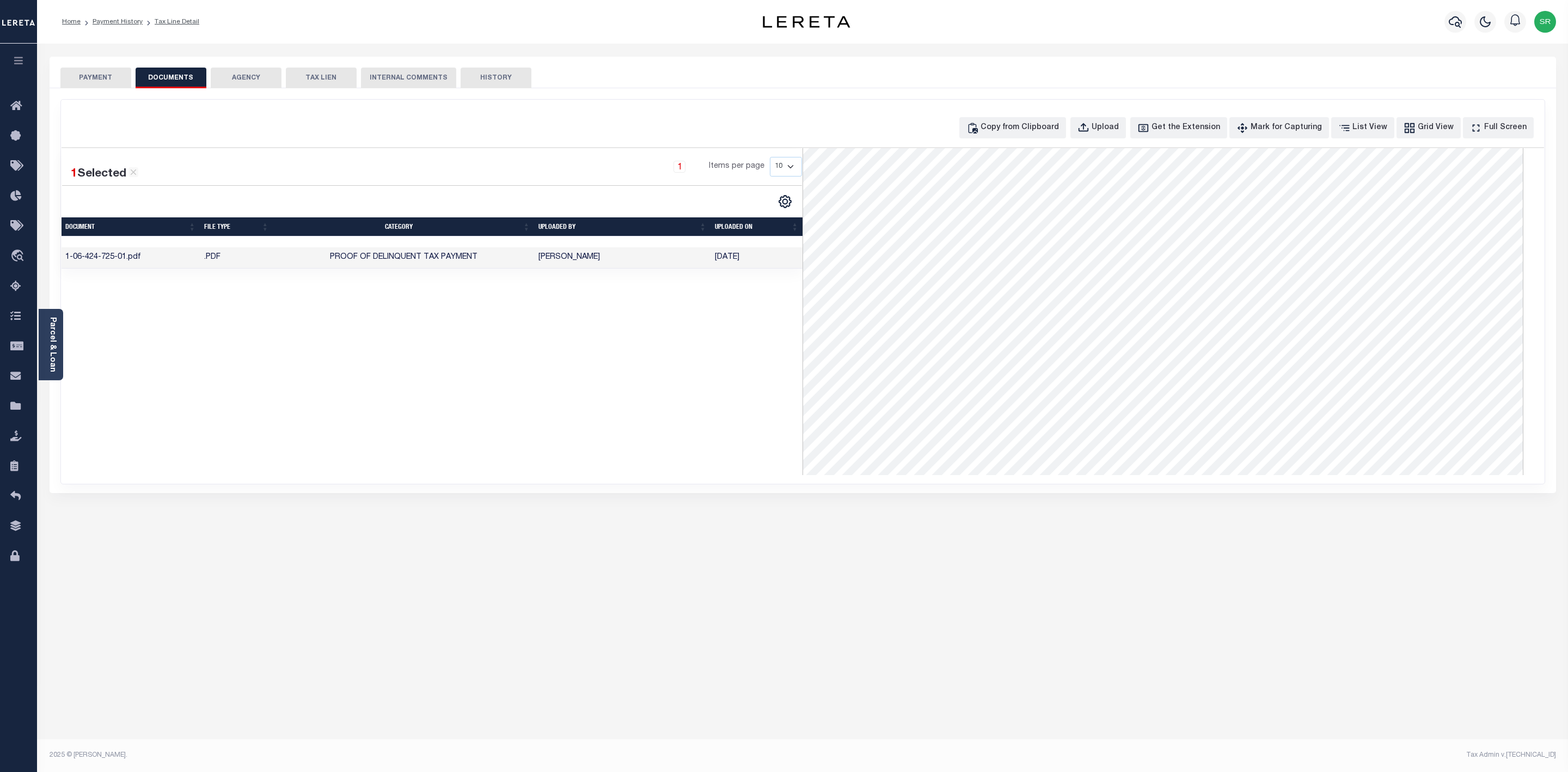
scroll to position [0, 0]
click at [98, 77] on button "PAYMENT" at bounding box center [96, 78] width 71 height 21
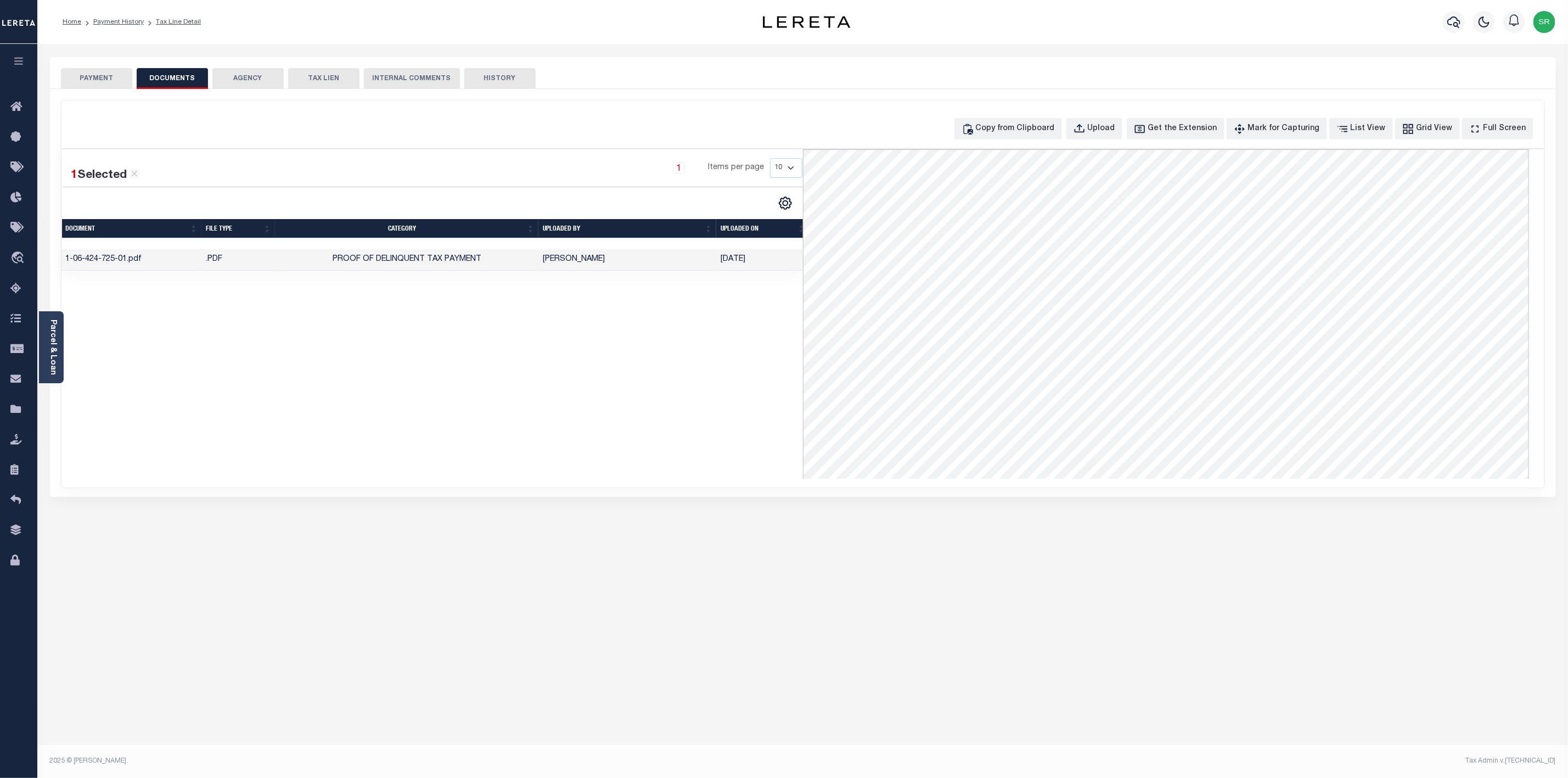
click at [99, 78] on button "PAYMENT" at bounding box center [97, 78] width 72 height 21
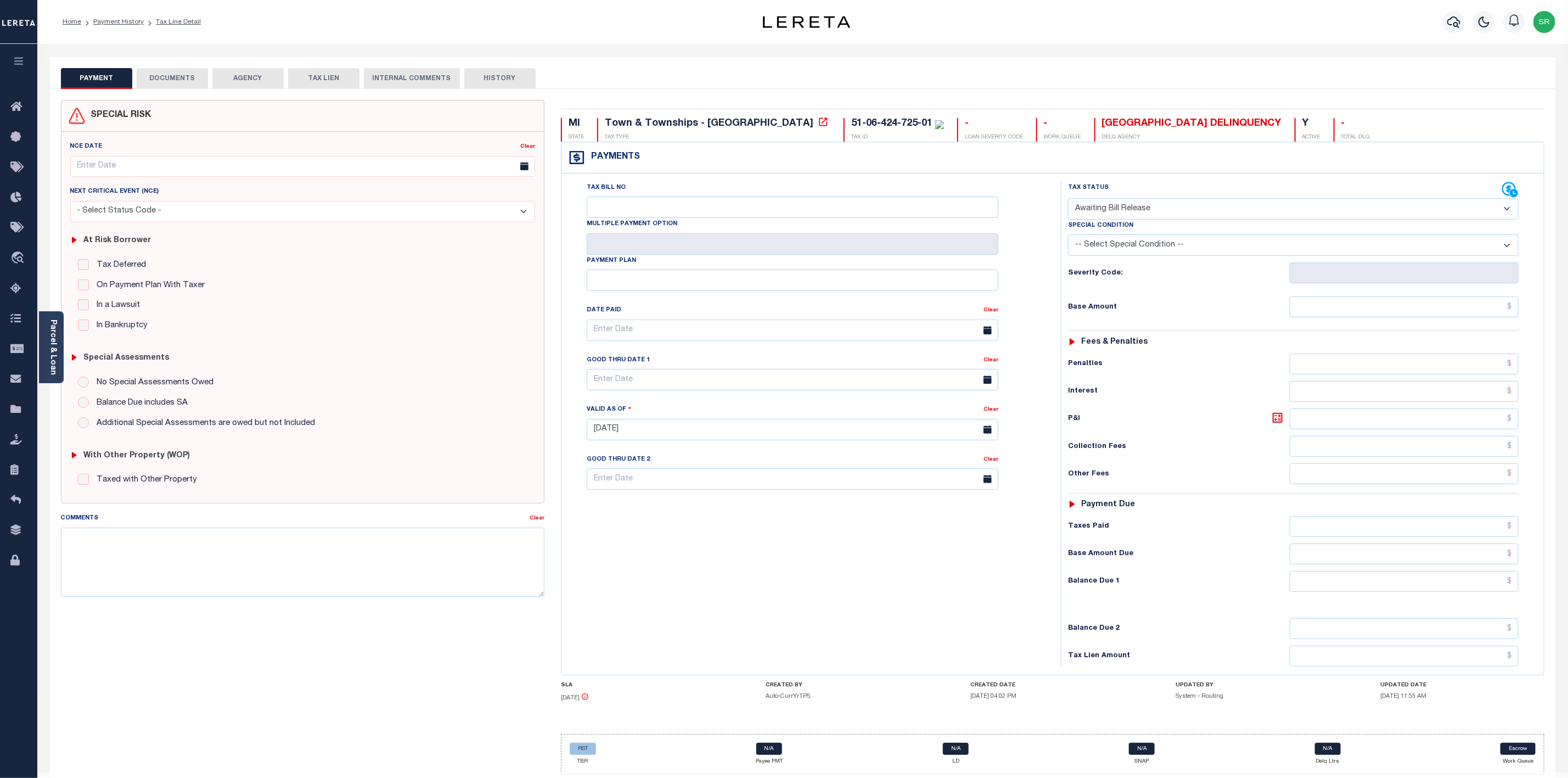
click at [890, 636] on div "Tax Bill No Multiple Payment Option Payment Plan Clear" at bounding box center [808, 423] width 488 height 484
click at [189, 81] on button "DOCUMENTS" at bounding box center [172, 78] width 72 height 21
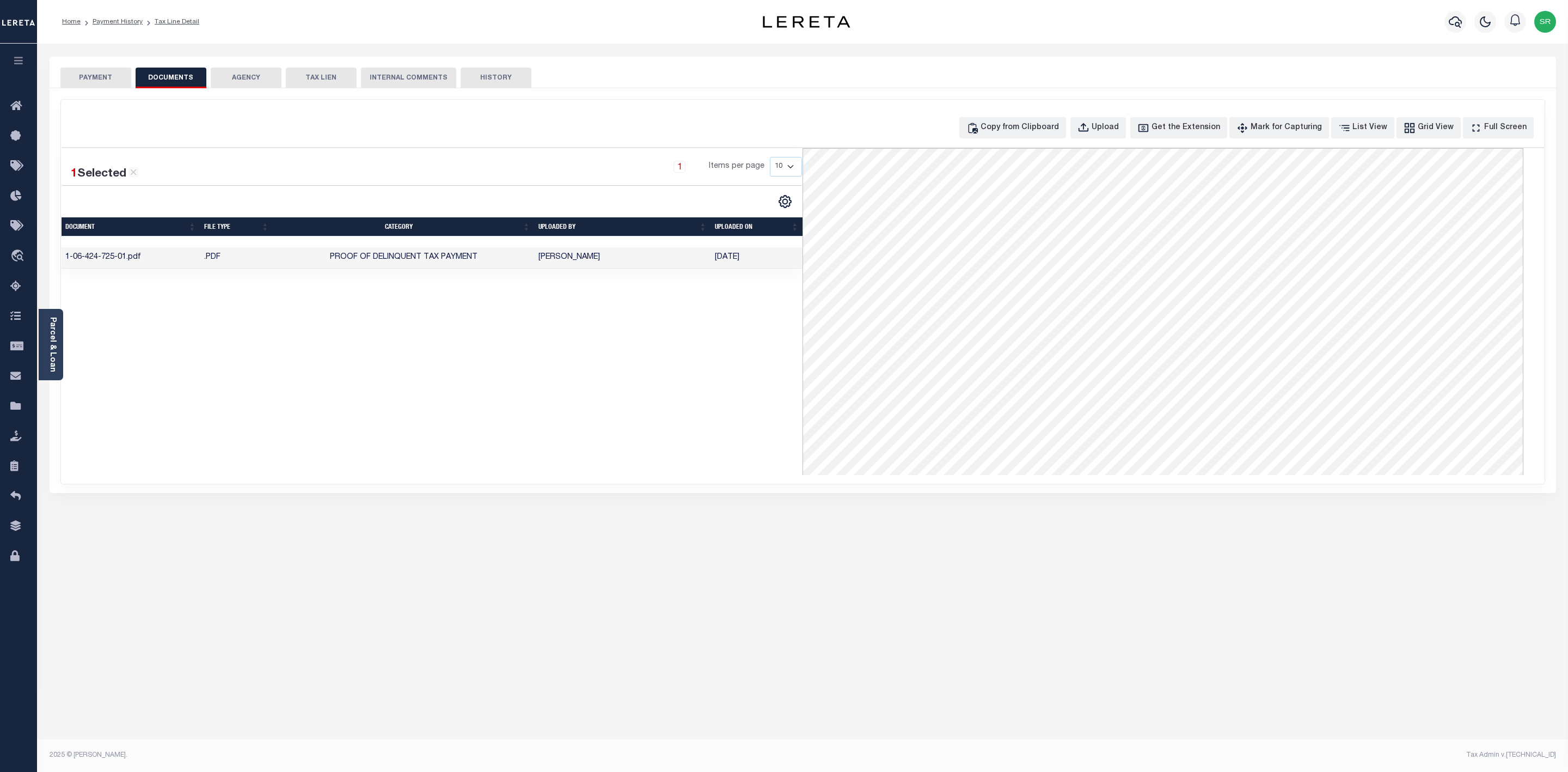
click at [745, 260] on td "[DATE]" at bounding box center [757, 258] width 92 height 21
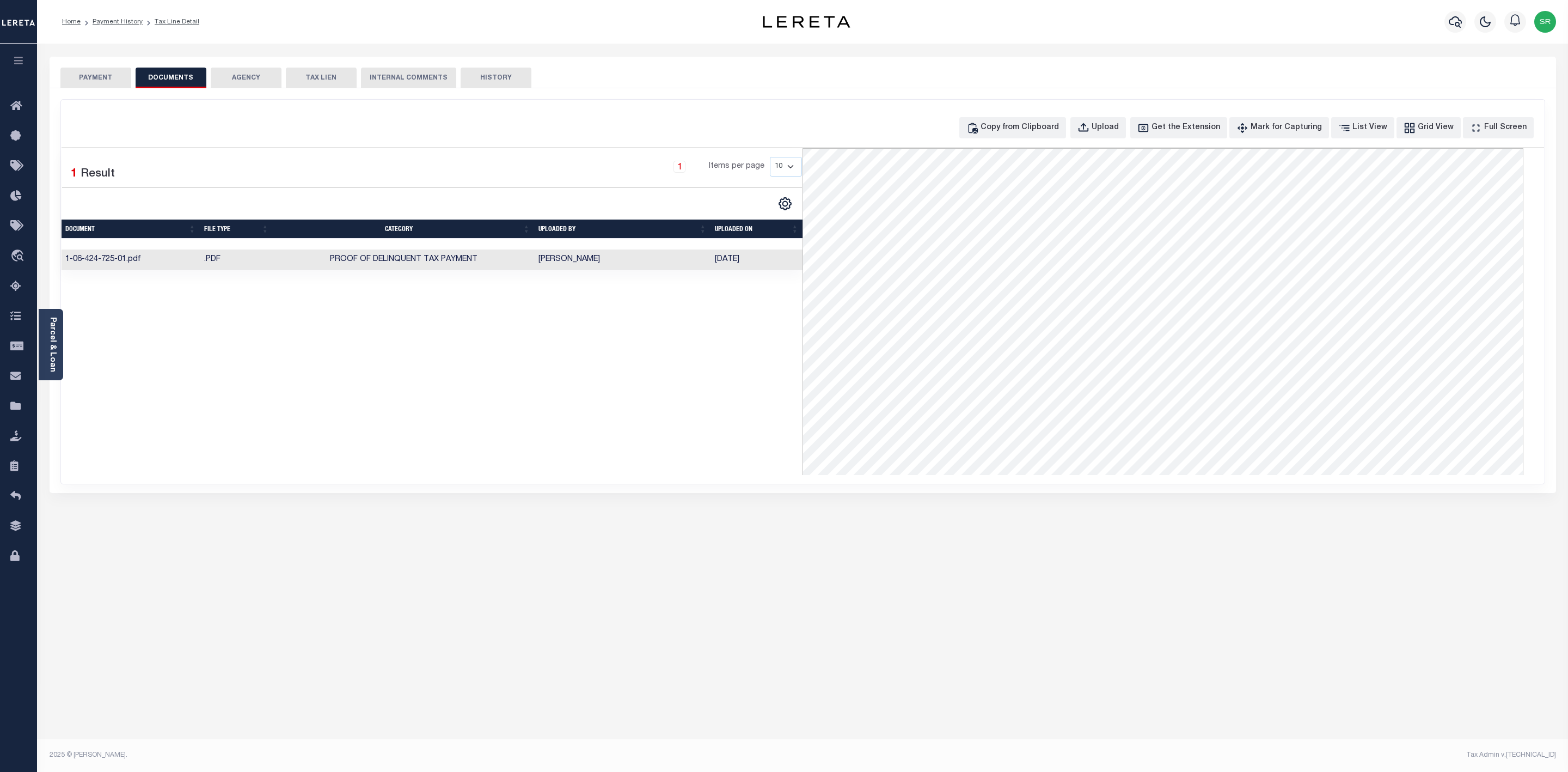
drag, startPoint x: 801, startPoint y: 249, endPoint x: 1161, endPoint y: 586, distance: 493.1
click at [1161, 586] on div "PAYMENT DOCUMENTS AGENCY DELINQUENT PAYEE" at bounding box center [803, 397] width 1523 height 681
click at [109, 261] on td "1-06-424-725-01.pdf" at bounding box center [131, 260] width 139 height 21
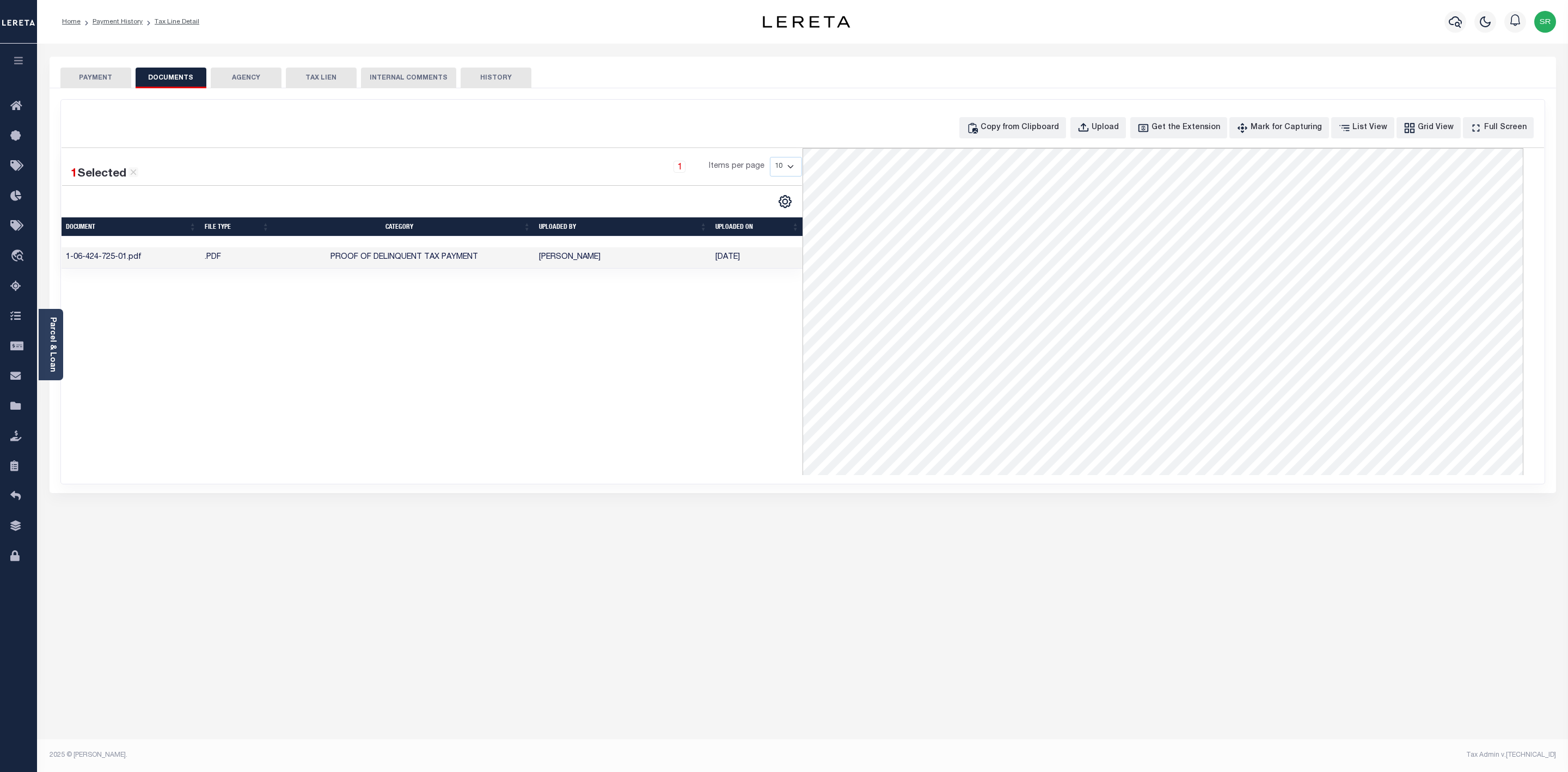
click at [109, 261] on td "1-06-424-725-01.pdf" at bounding box center [131, 258] width 139 height 21
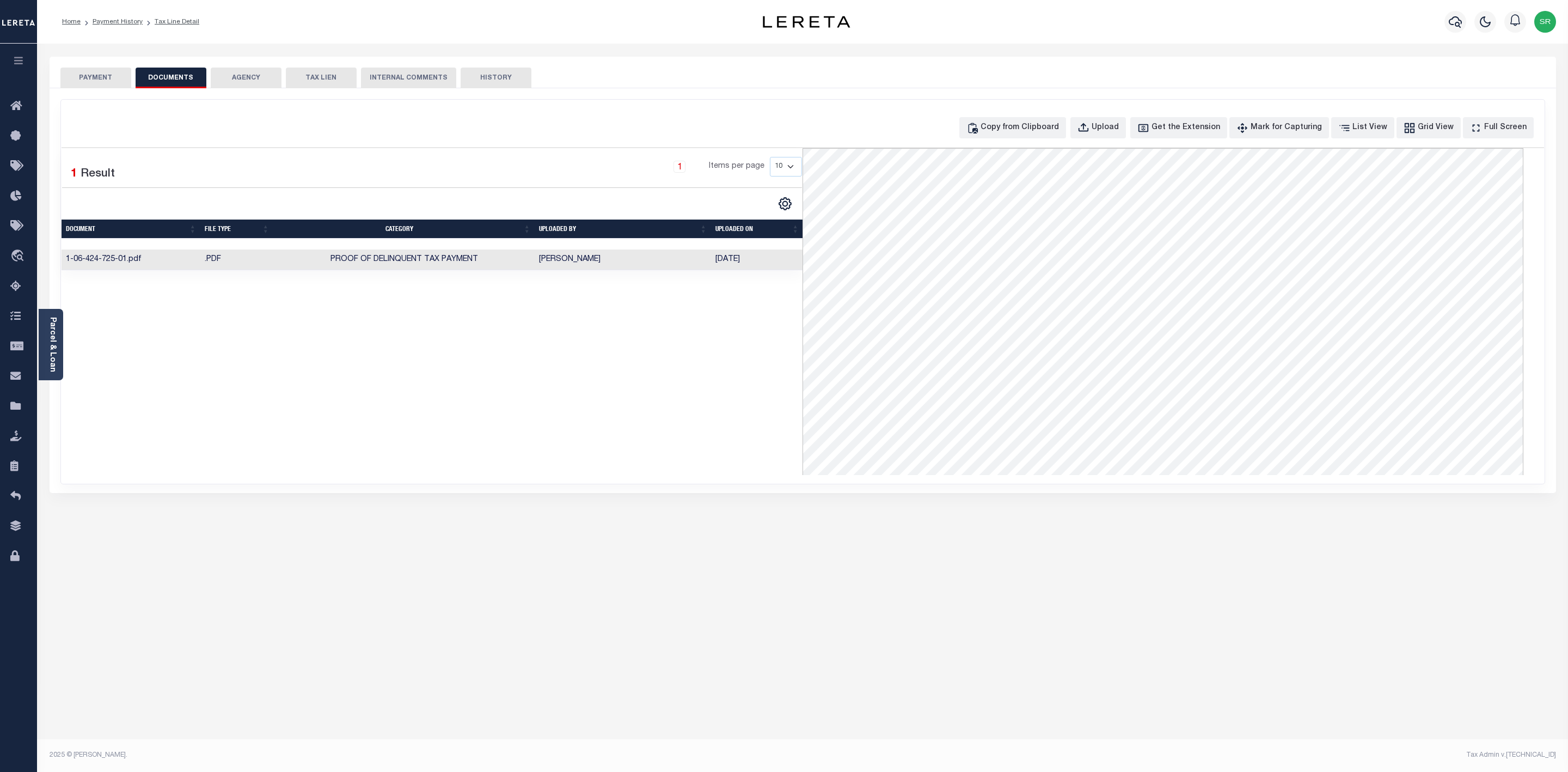
click at [109, 261] on td "1-06-424-725-01.pdf" at bounding box center [131, 260] width 139 height 21
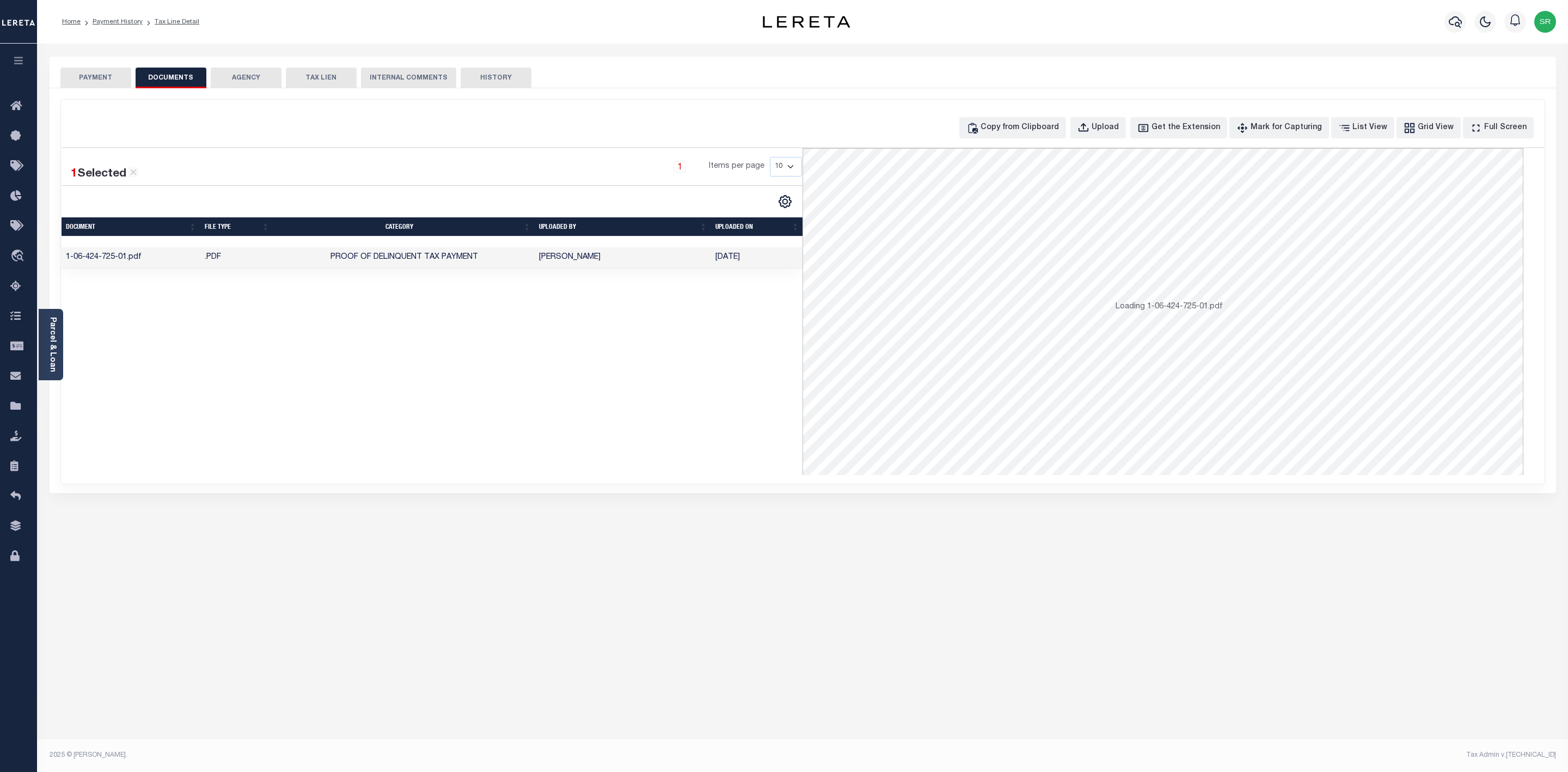
click at [109, 261] on td "1-06-424-725-01.pdf" at bounding box center [131, 258] width 139 height 21
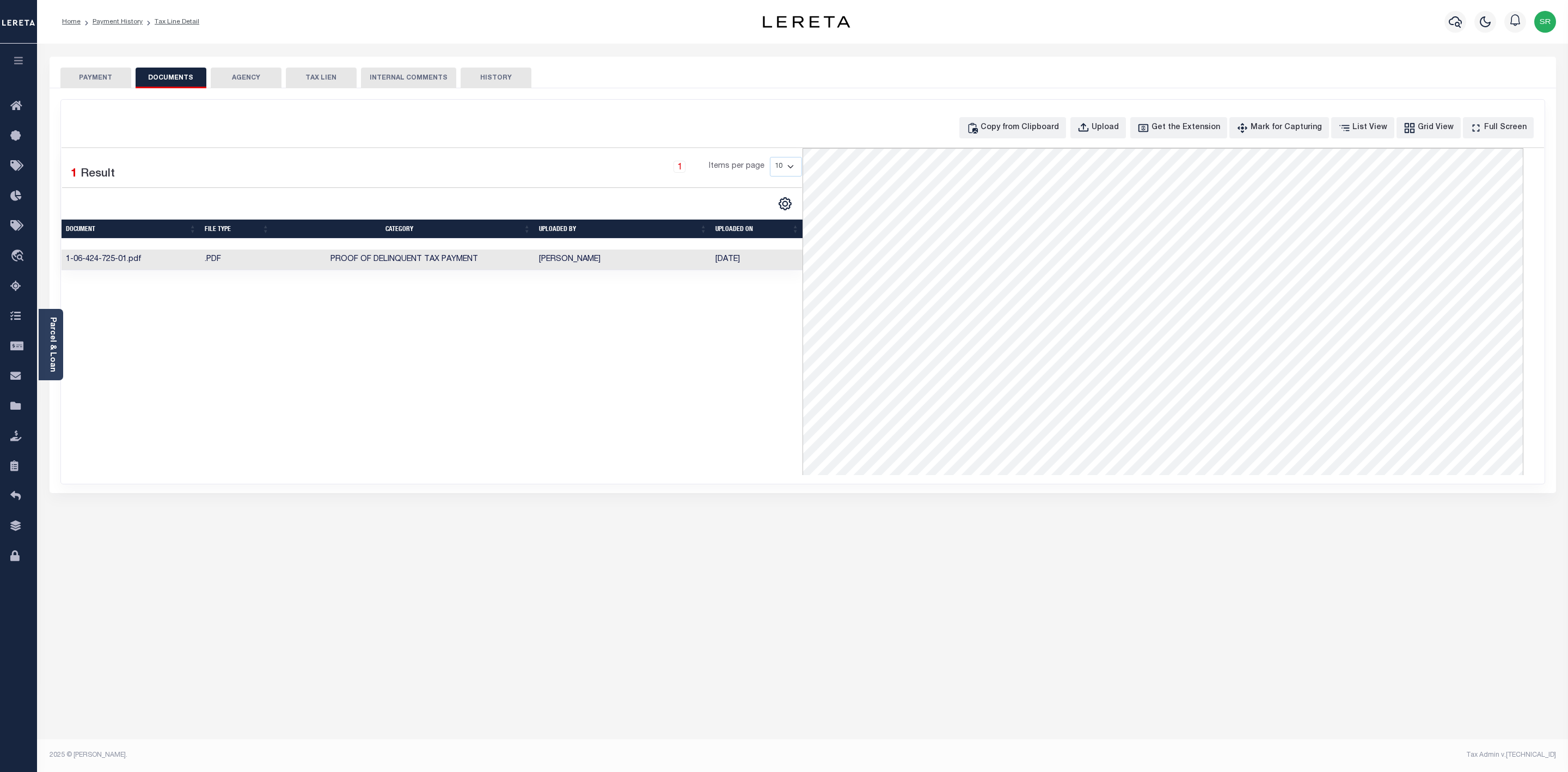
click at [203, 261] on td ".PDF" at bounding box center [236, 260] width 73 height 21
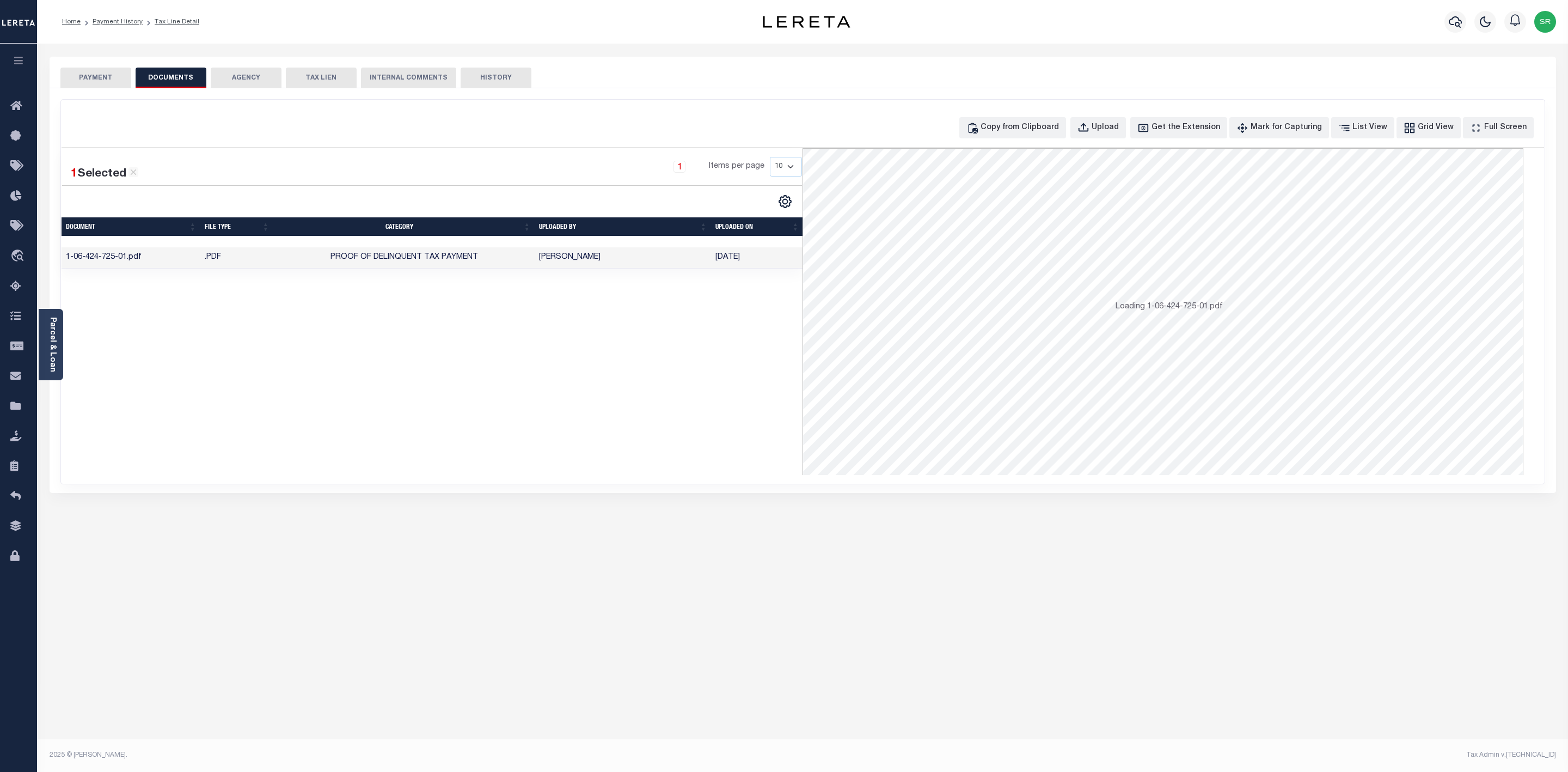
click at [206, 263] on td ".PDF" at bounding box center [236, 258] width 73 height 21
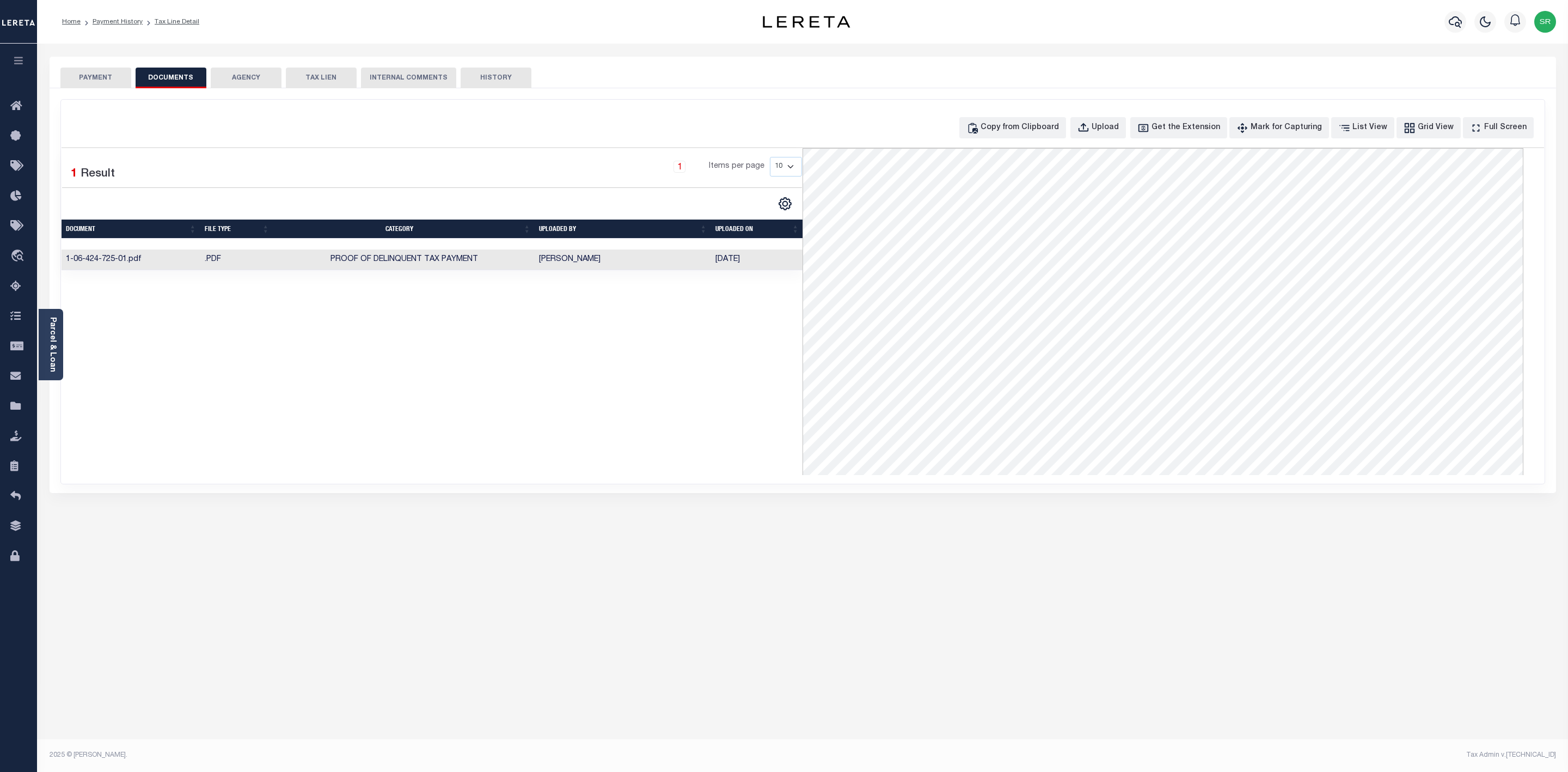
click at [206, 263] on td ".PDF" at bounding box center [236, 260] width 73 height 21
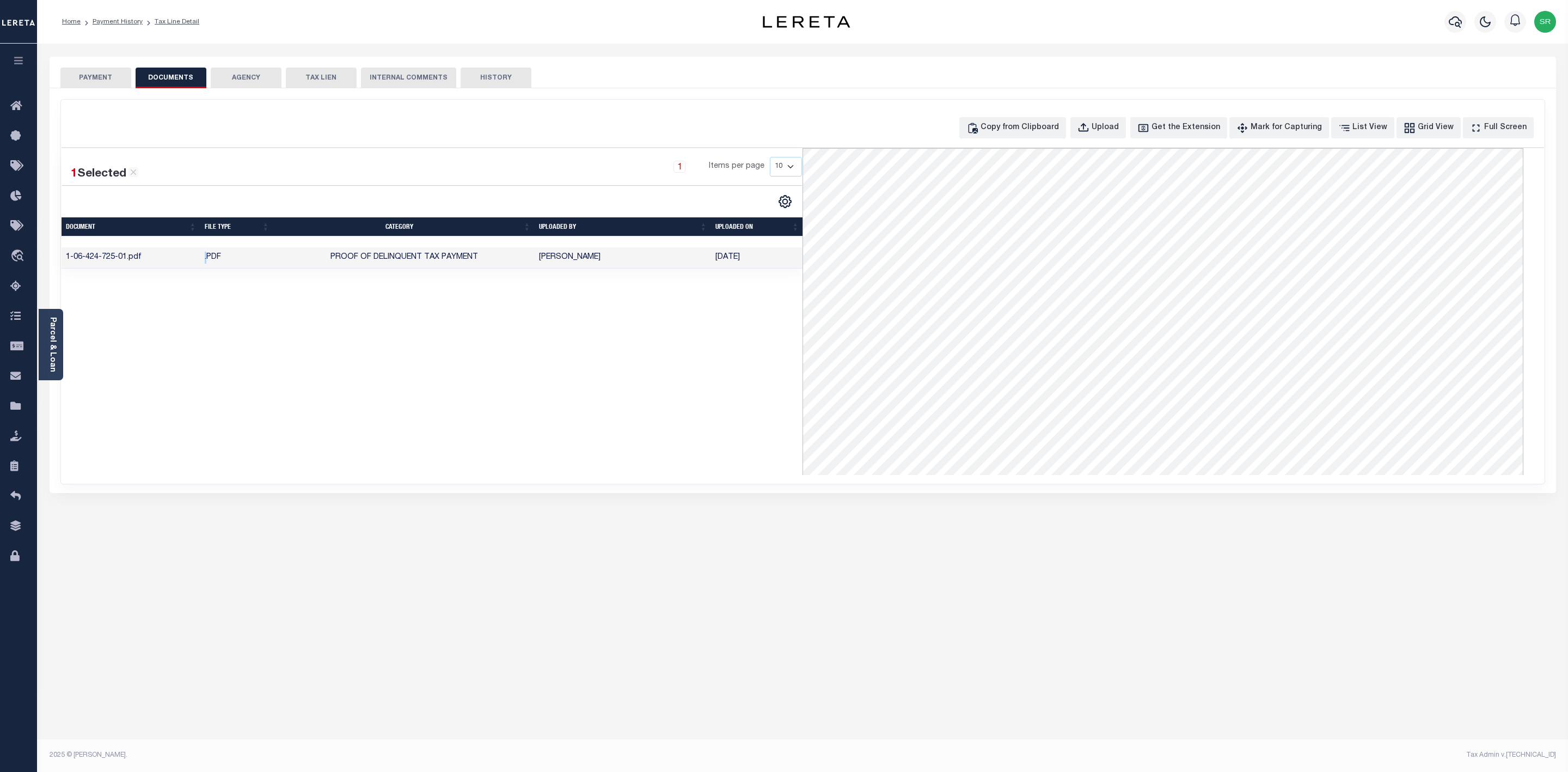
click at [613, 329] on div "1 Selected 1 Result 1 Items per page 10 25 50 100" at bounding box center [433, 311] width 742 height 327
click at [87, 80] on button "PAYMENT" at bounding box center [96, 78] width 71 height 21
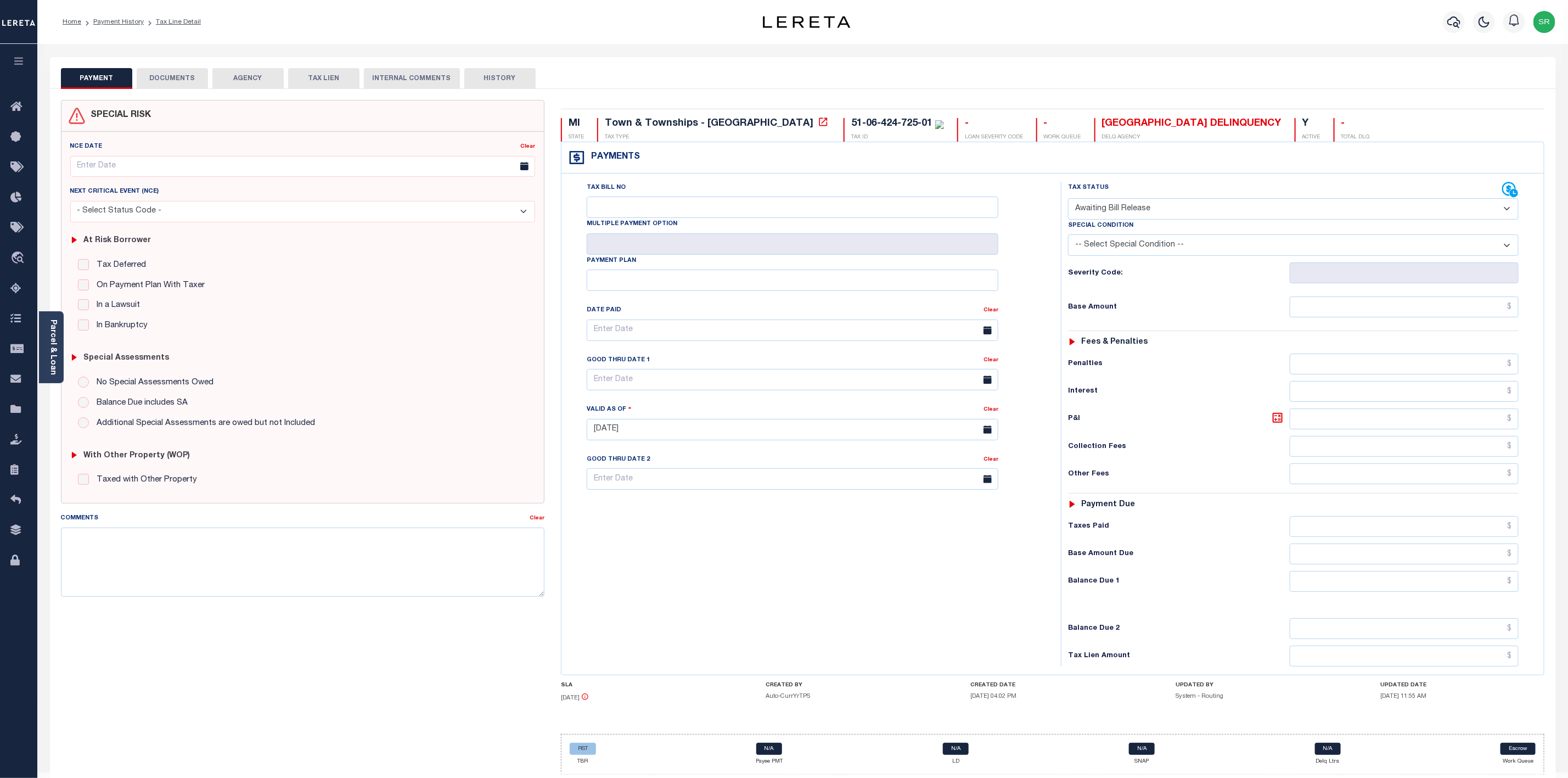
click at [87, 80] on button "PAYMENT" at bounding box center [97, 78] width 72 height 21
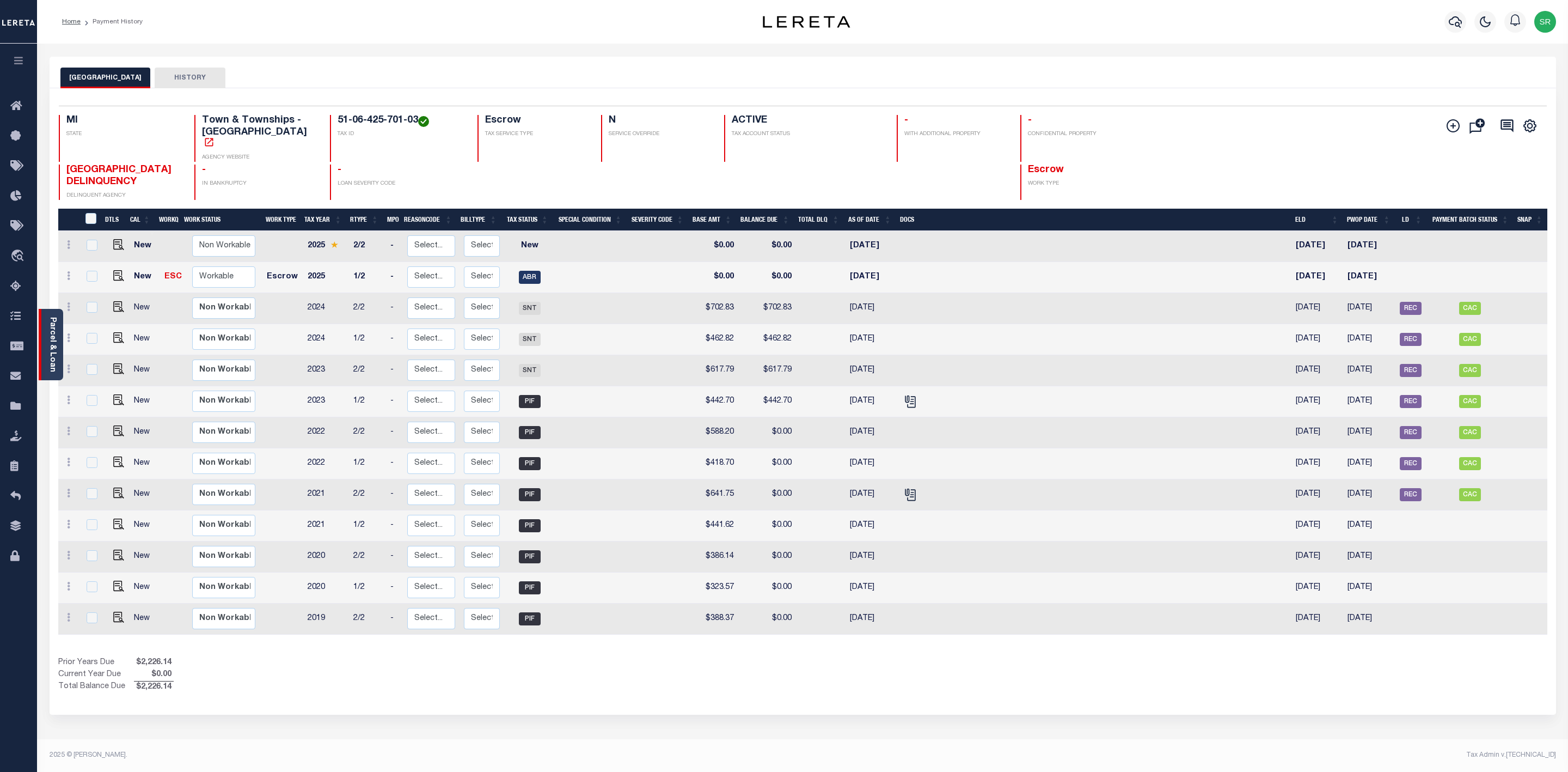
click at [57, 357] on div "Parcel & Loan" at bounding box center [50, 344] width 24 height 71
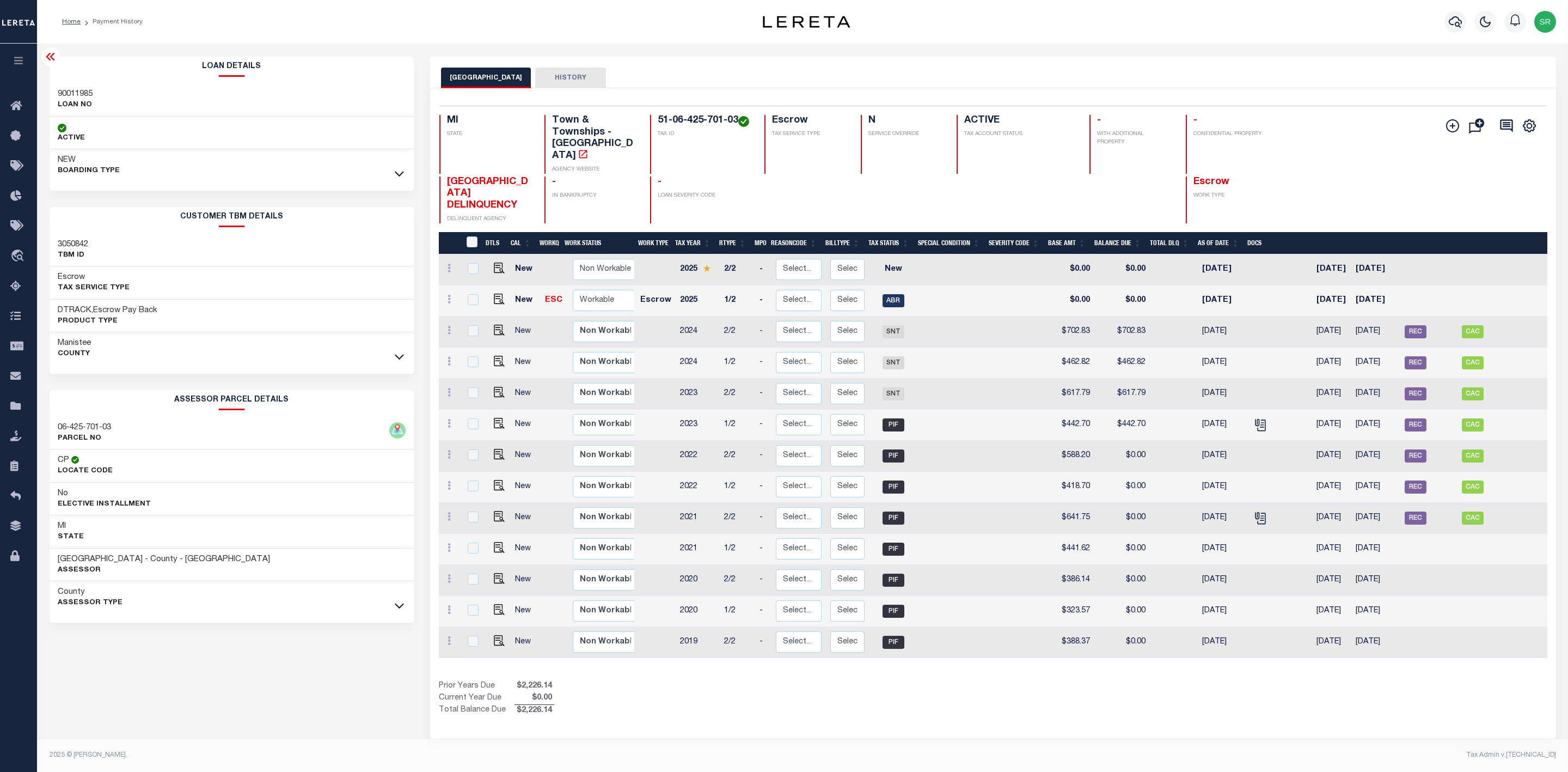
click at [196, 649] on div "Loan Details 90011985 LOAN NO ACTIVE NEW BOARDING TYPE" at bounding box center [232, 364] width 364 height 615
drag, startPoint x: 737, startPoint y: 118, endPoint x: 659, endPoint y: 119, distance: 78.0
click at [659, 119] on h4 "51-06-425-701-03" at bounding box center [704, 121] width 93 height 12
copy h4 "51-06-425-701-03"
click at [497, 293] on img "" at bounding box center [499, 298] width 11 height 11
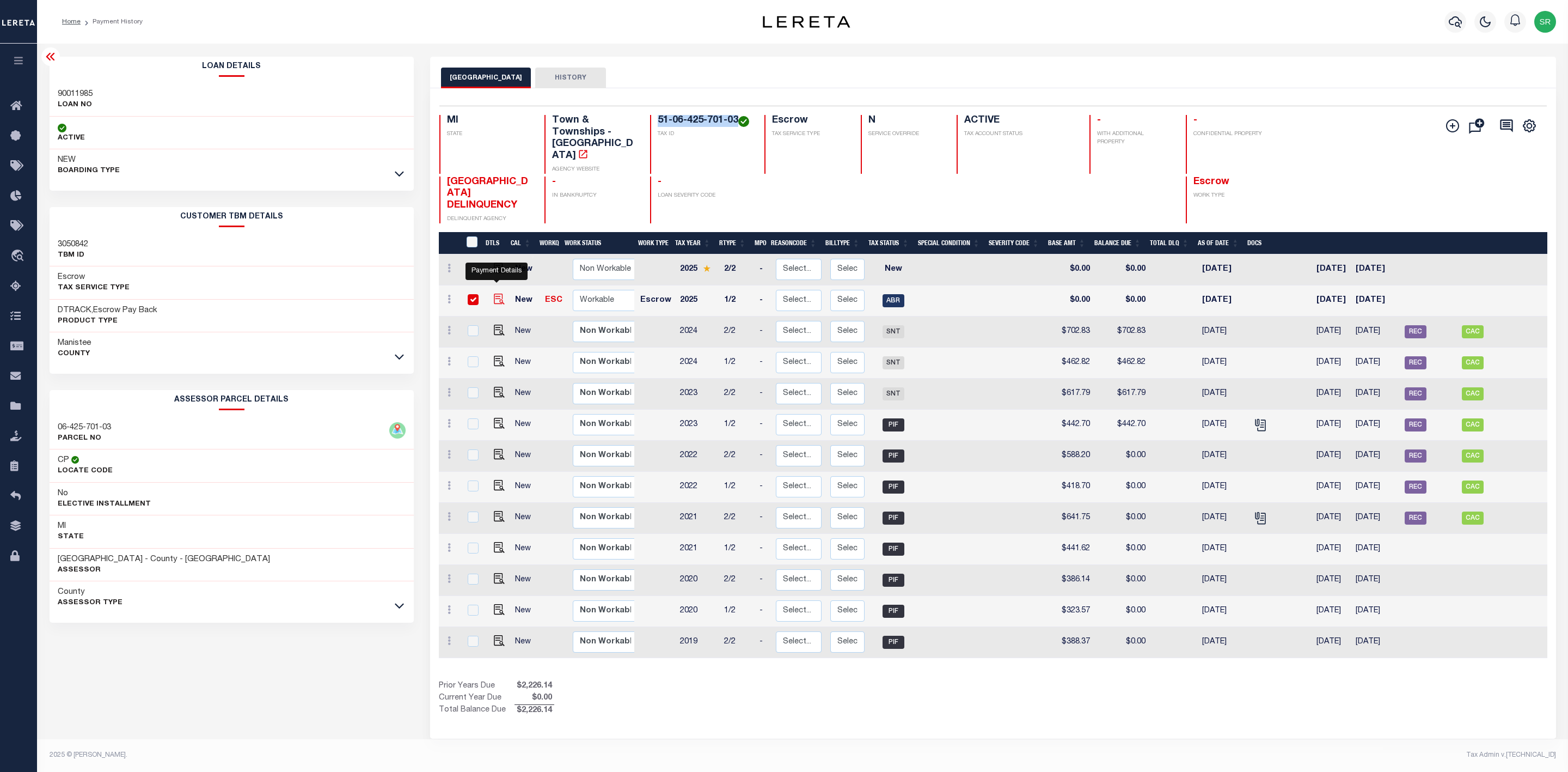
checkbox input "true"
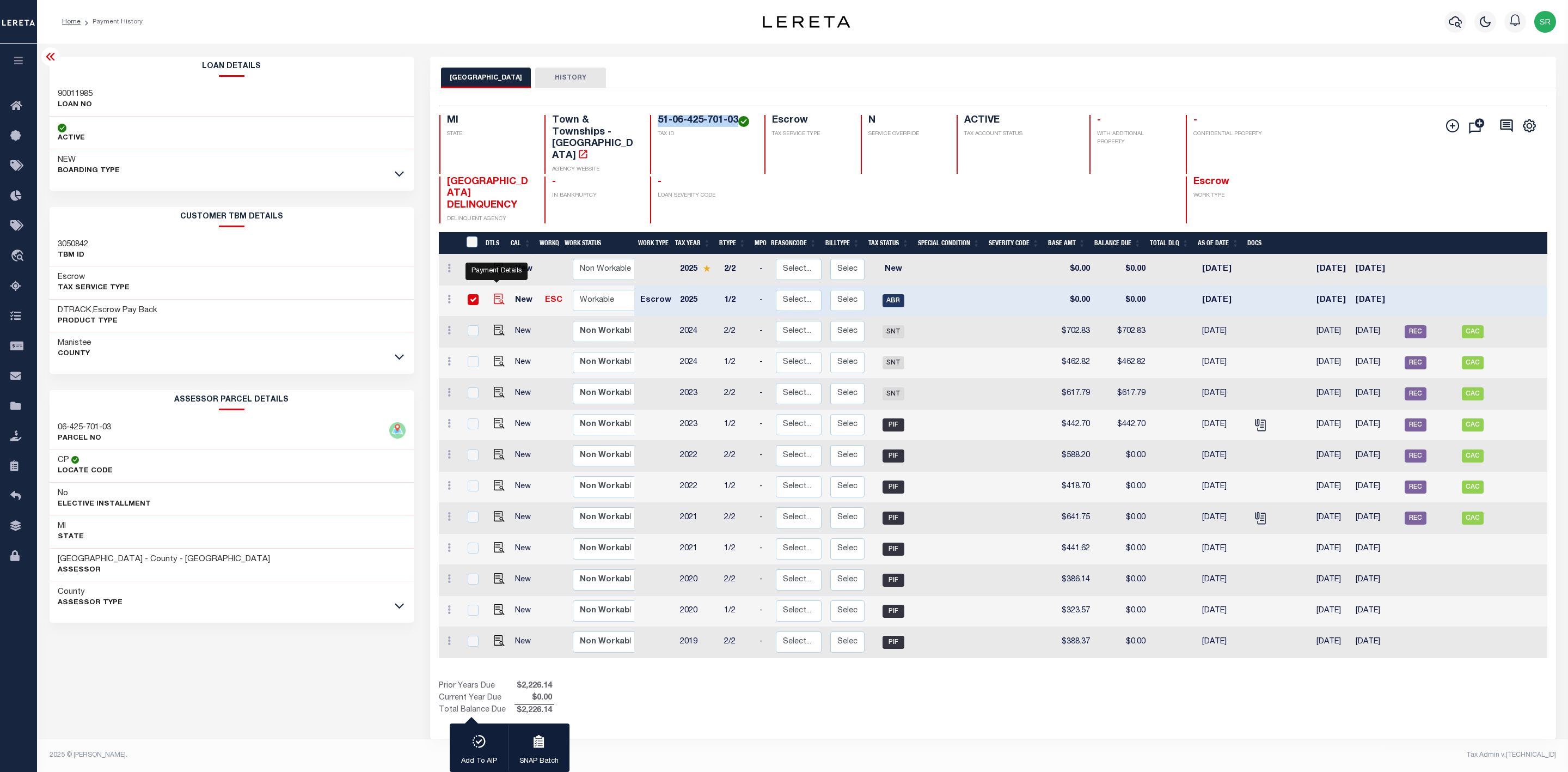
click at [497, 293] on img "" at bounding box center [499, 298] width 11 height 11
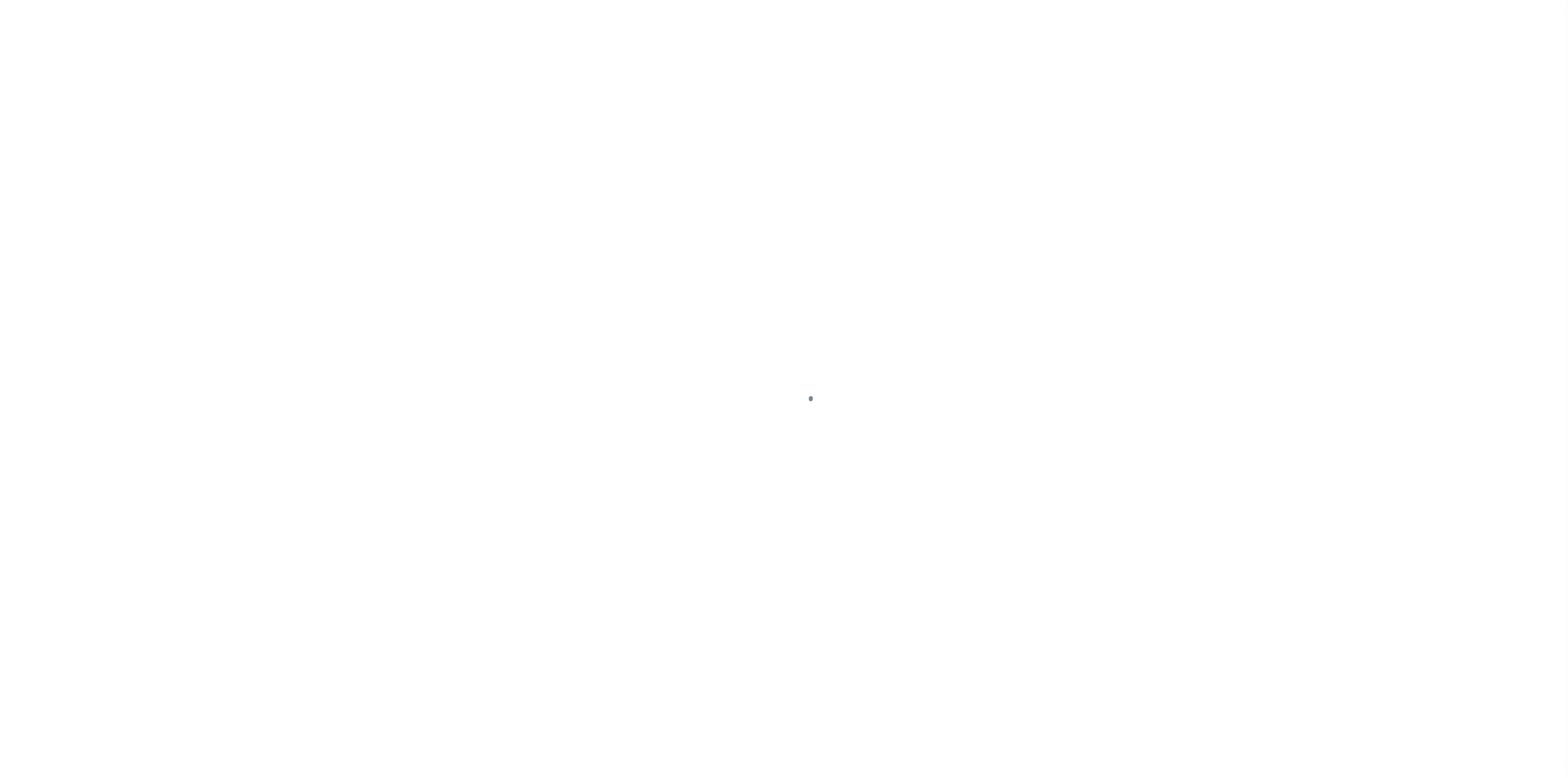
select select "ABR"
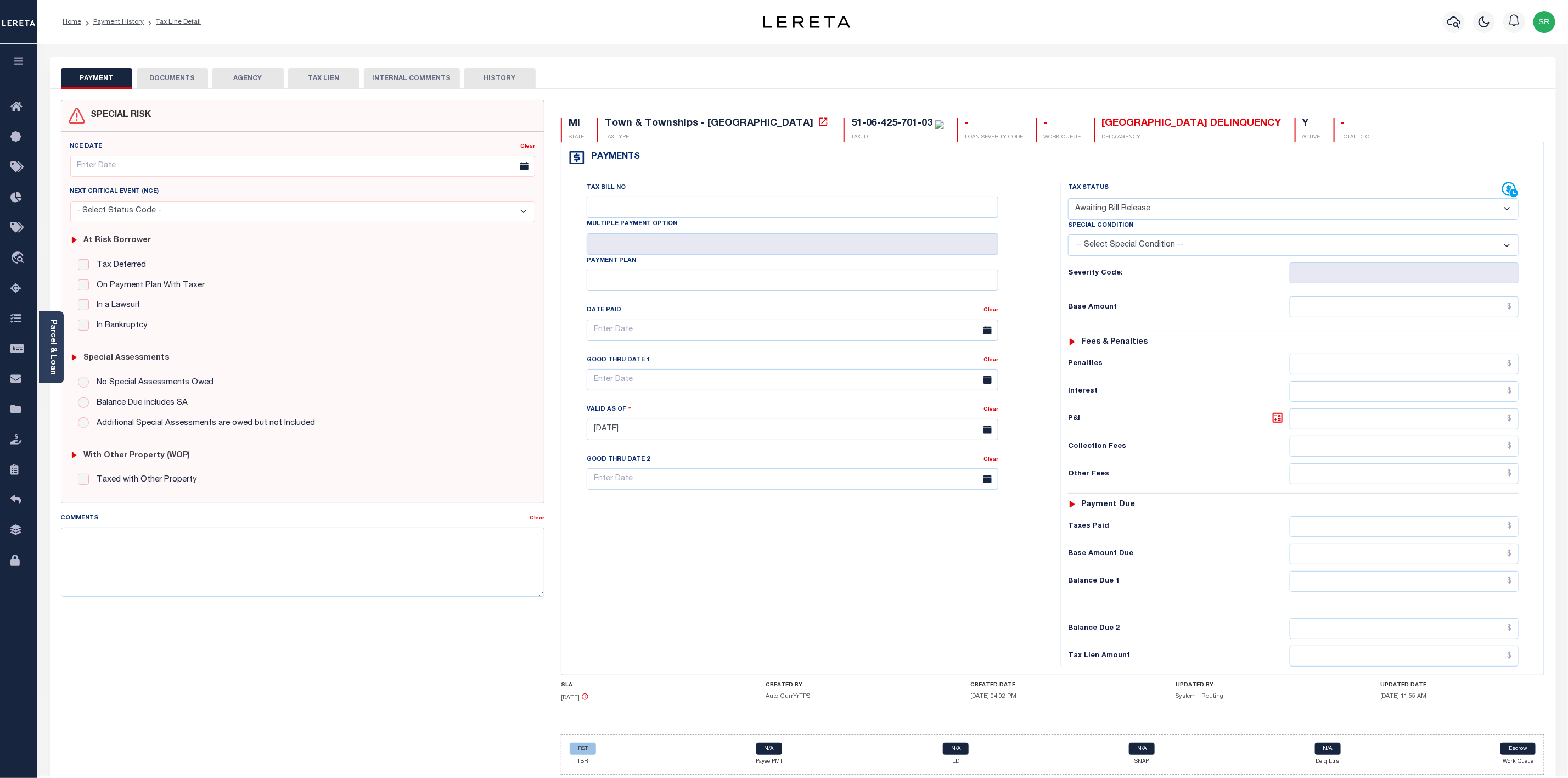
click at [184, 91] on div "SPECIAL RISK NCE Date Clear" at bounding box center [803, 441] width 1506 height 703
click at [186, 79] on button "DOCUMENTS" at bounding box center [172, 78] width 72 height 21
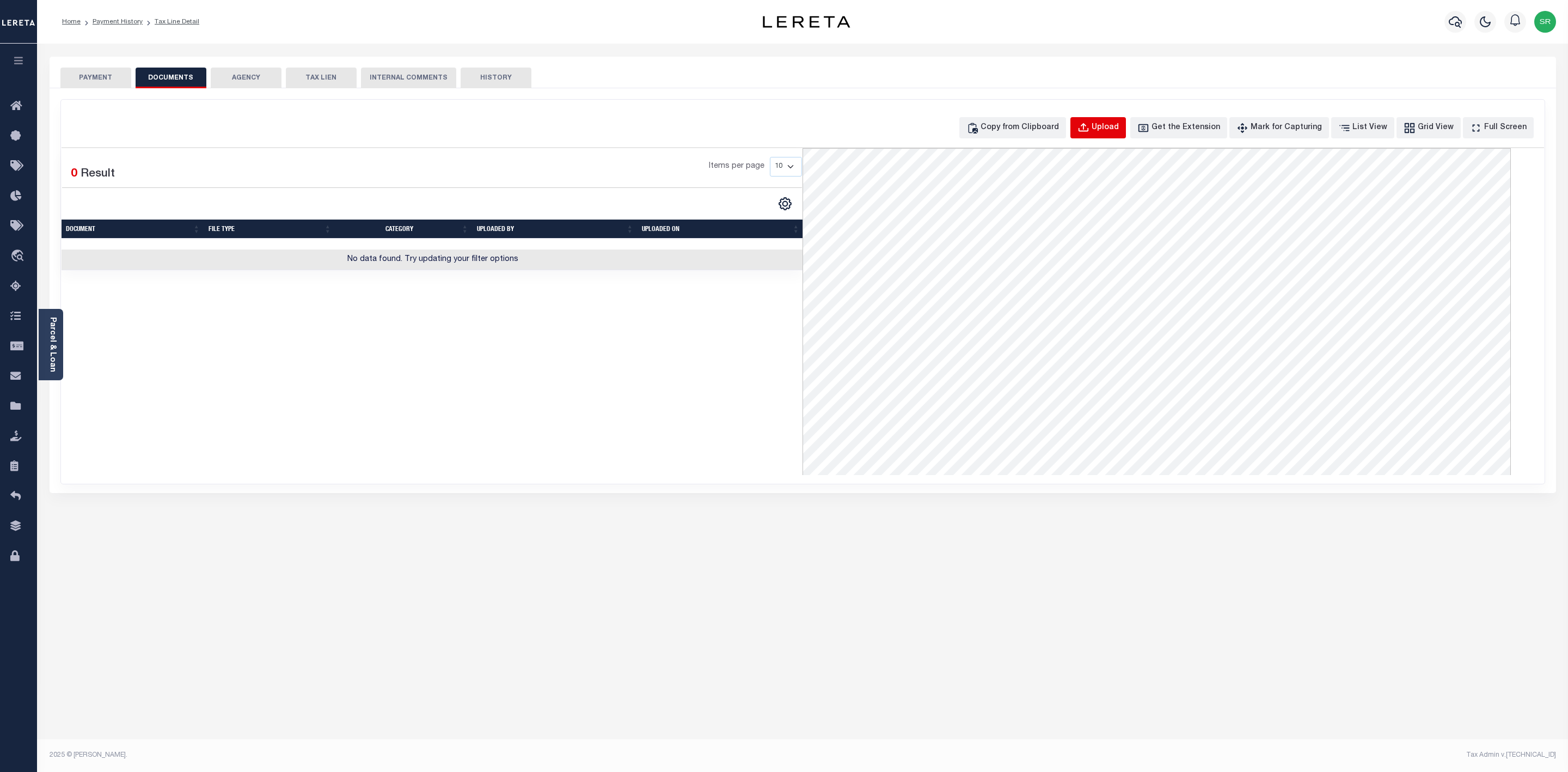
click at [1119, 129] on div "Upload" at bounding box center [1106, 128] width 27 height 12
select select "POP"
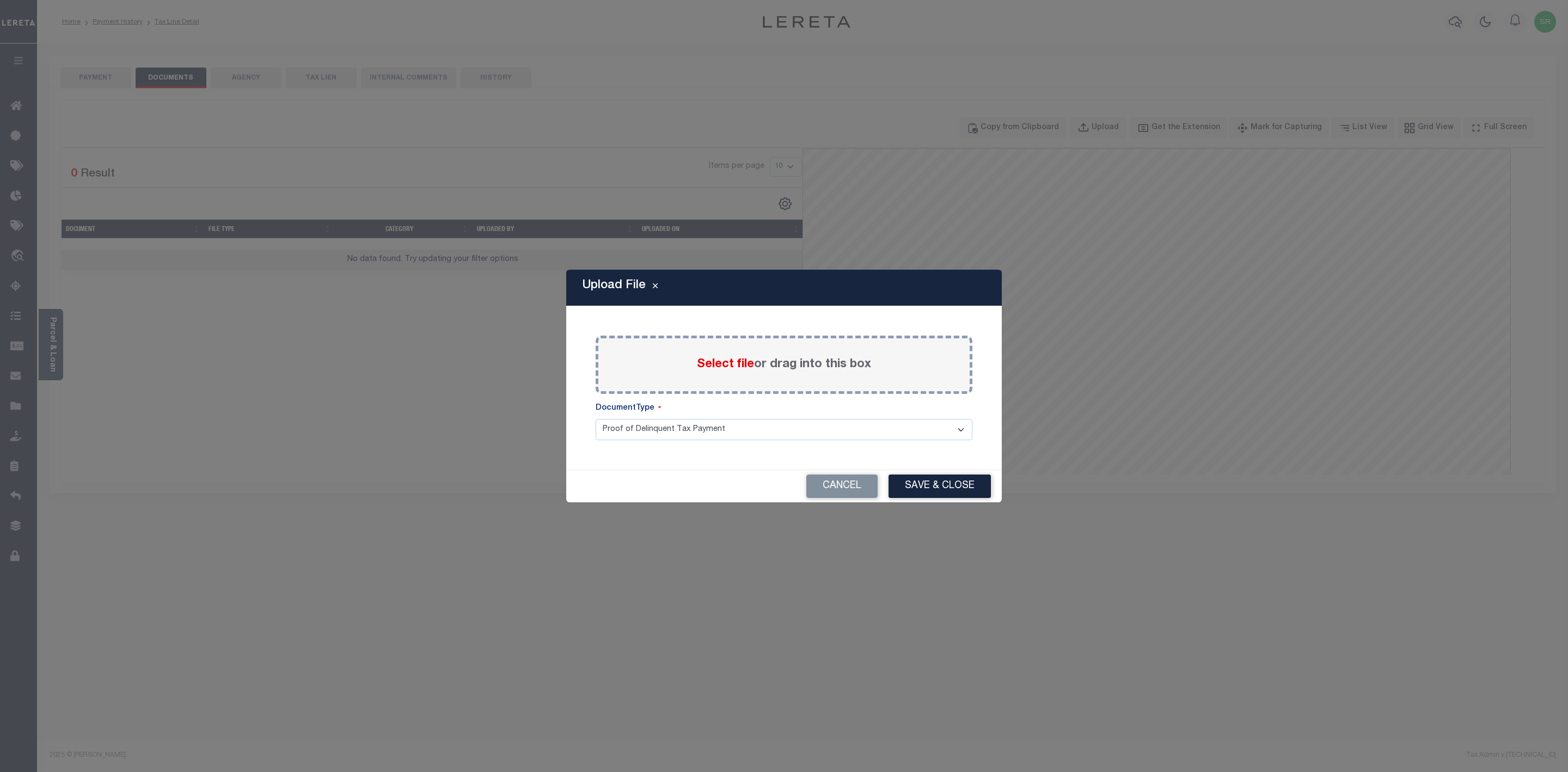
click at [732, 359] on span "Select file" at bounding box center [725, 364] width 57 height 12
click at [0, 0] on input "Select file or drag into this box" at bounding box center [0, 0] width 0 height 0
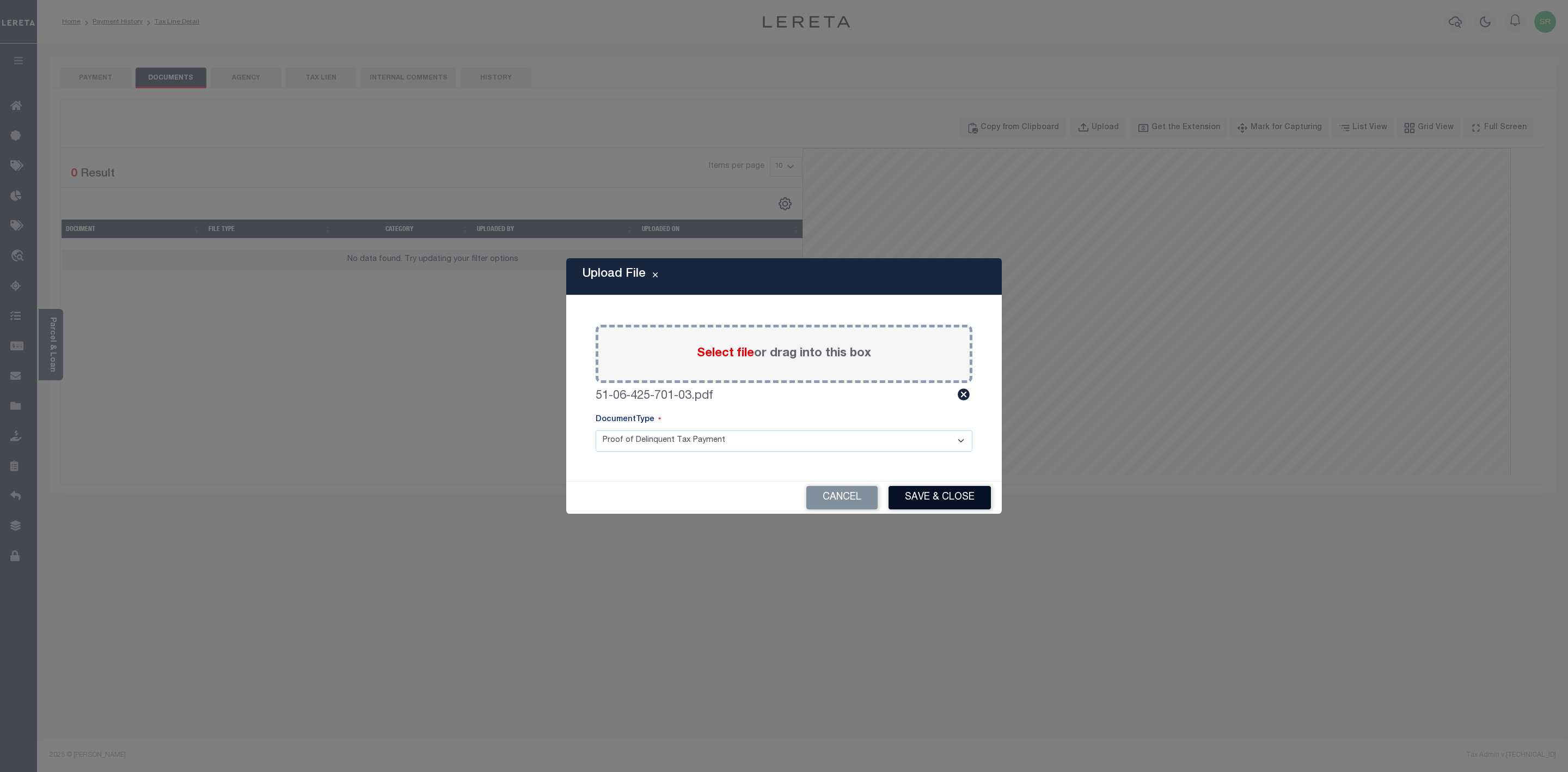
click at [954, 498] on button "Save & Close" at bounding box center [939, 497] width 102 height 23
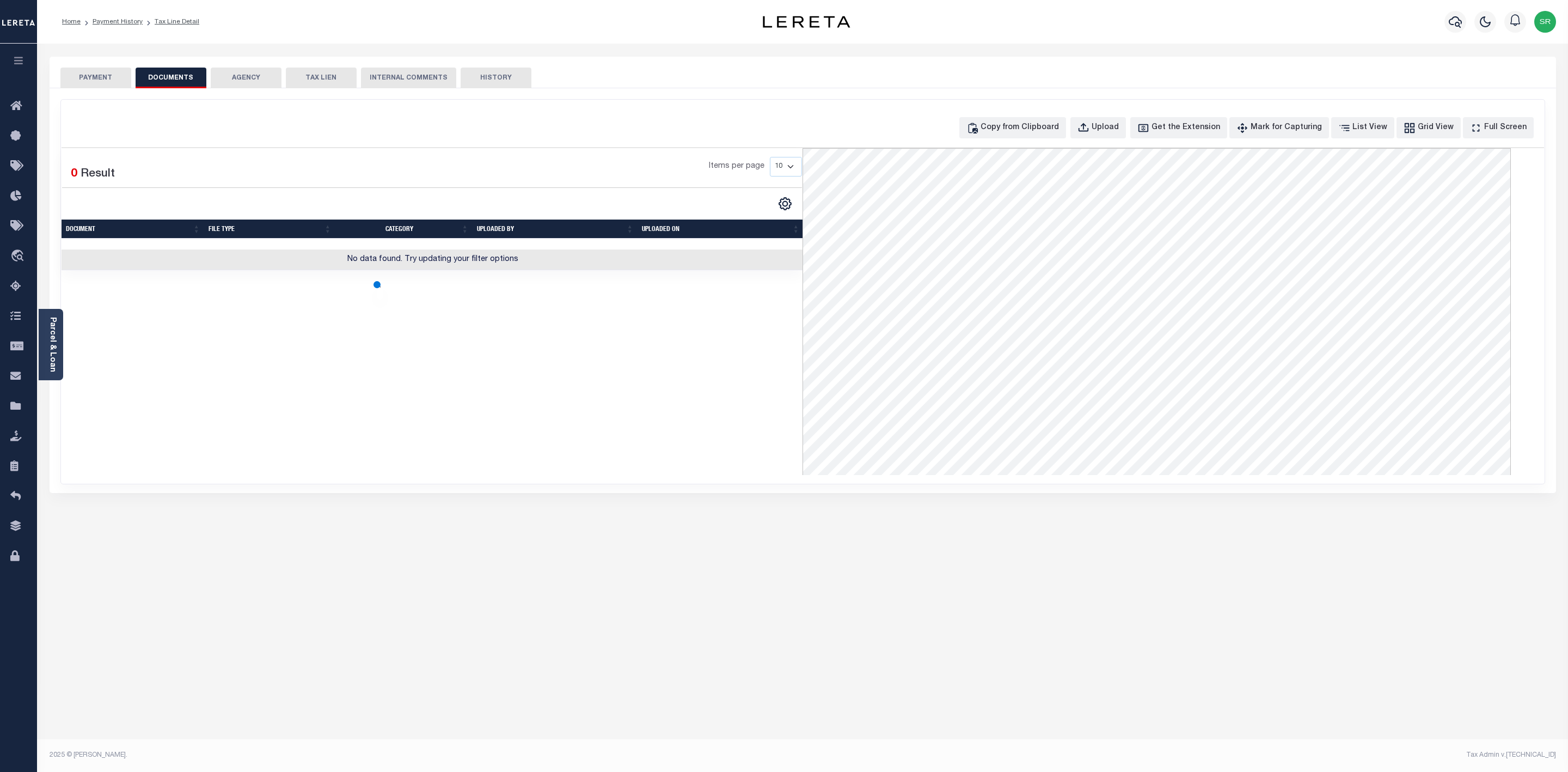
click at [399, 424] on div "Selected 0 Result Items per page 10 25 50 100" at bounding box center [433, 311] width 742 height 327
click at [378, 257] on td "Proof of Delinquent Tax Payment" at bounding box center [408, 260] width 259 height 21
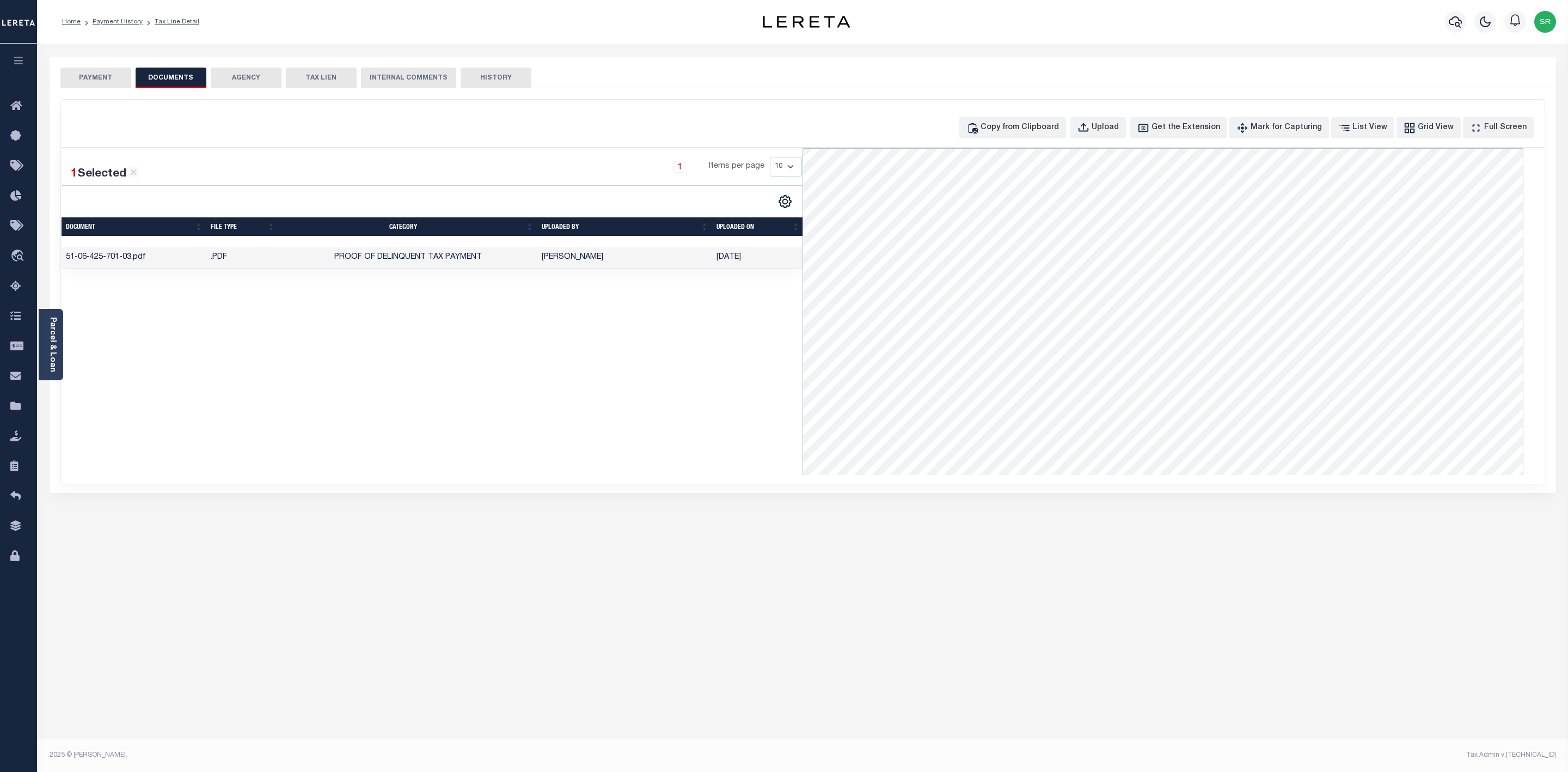
click at [105, 82] on button "PAYMENT" at bounding box center [96, 78] width 71 height 21
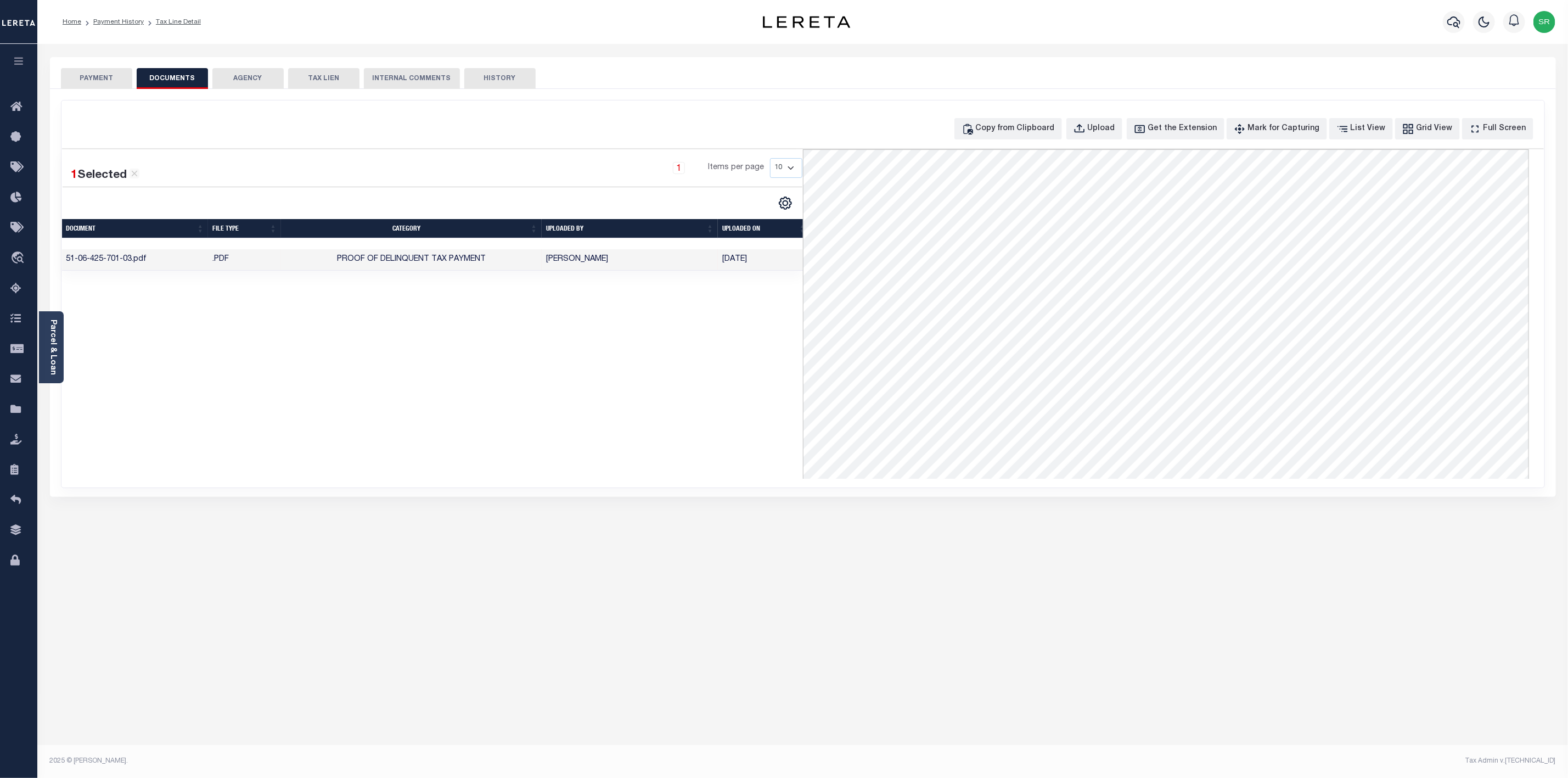
click at [106, 82] on button "PAYMENT" at bounding box center [97, 78] width 72 height 21
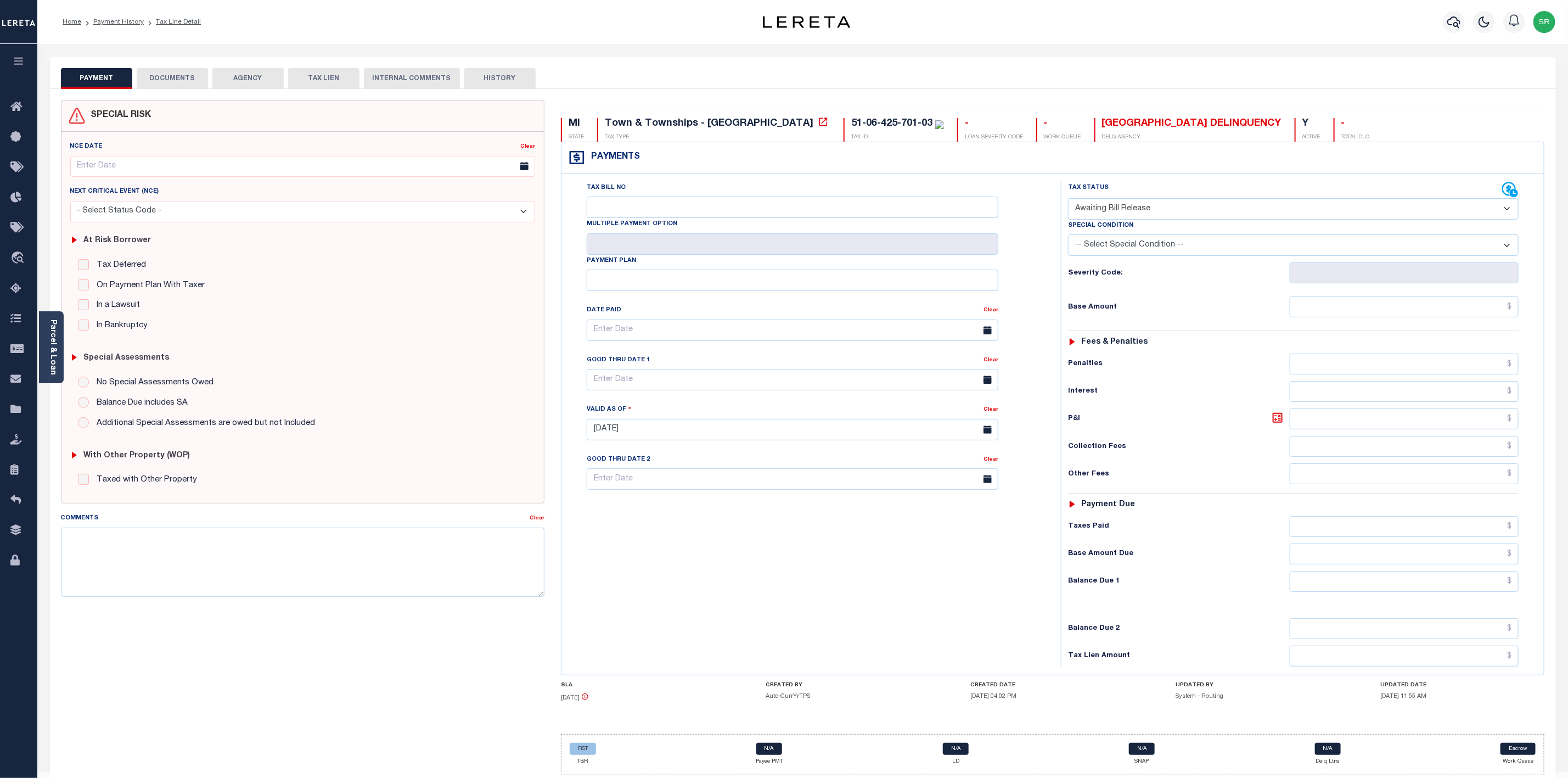
click at [1153, 207] on select "- Select Status Code - Open Due/Unpaid Paid Incomplete No Tax Due Internal Refu…" at bounding box center [1293, 208] width 451 height 21
select select "DUE"
click at [1068, 200] on select "- Select Status Code - Open Due/Unpaid Paid Incomplete No Tax Due Internal Refu…" at bounding box center [1293, 208] width 451 height 21
type input "[DATE]"
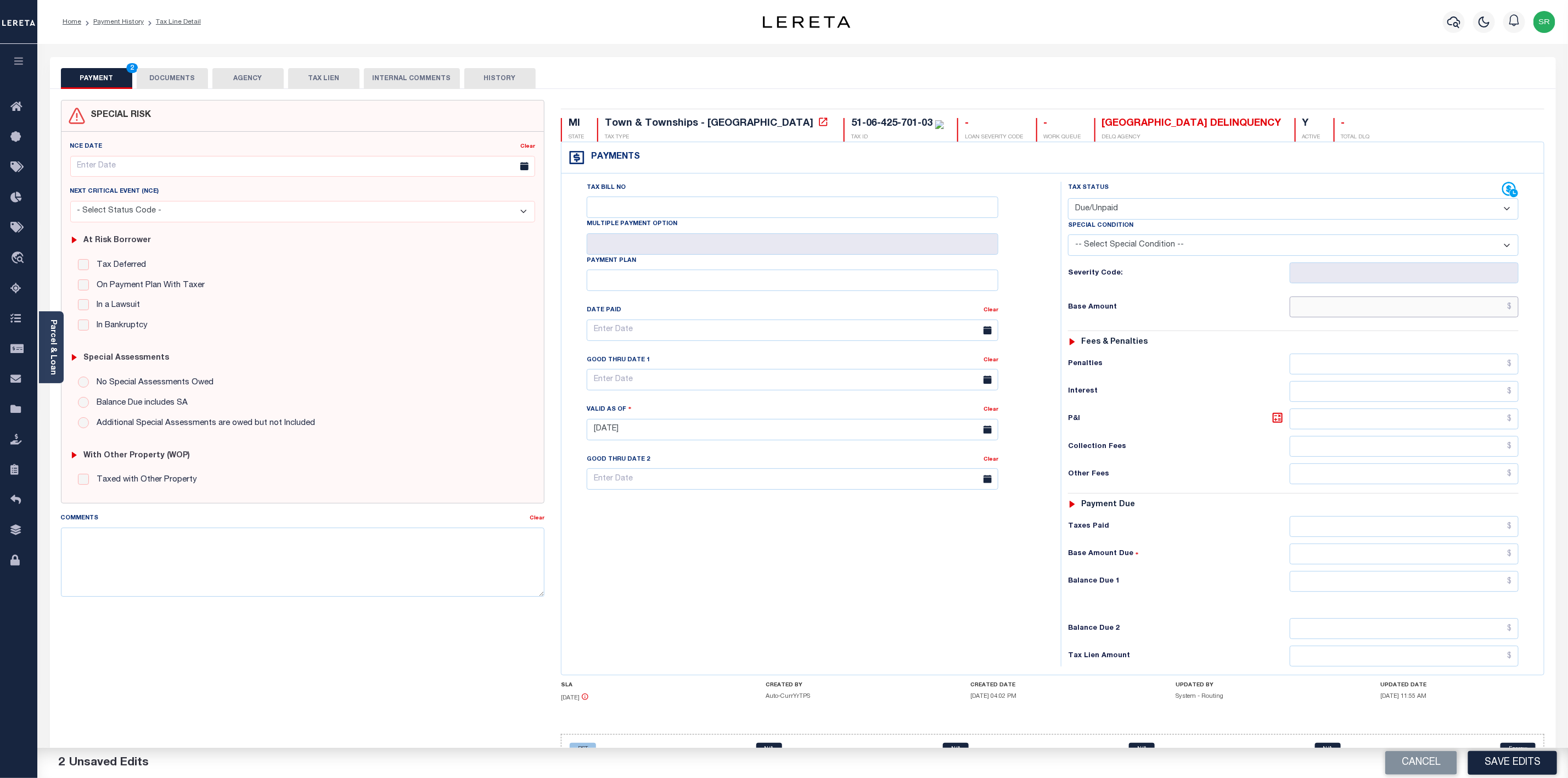
click at [1341, 315] on input "text" at bounding box center [1404, 307] width 229 height 21
type input "$477.62"
click at [1393, 592] on input "text" at bounding box center [1404, 581] width 229 height 21
type input "$477.62"
click at [1502, 762] on button "Save Edits" at bounding box center [1513, 762] width 89 height 23
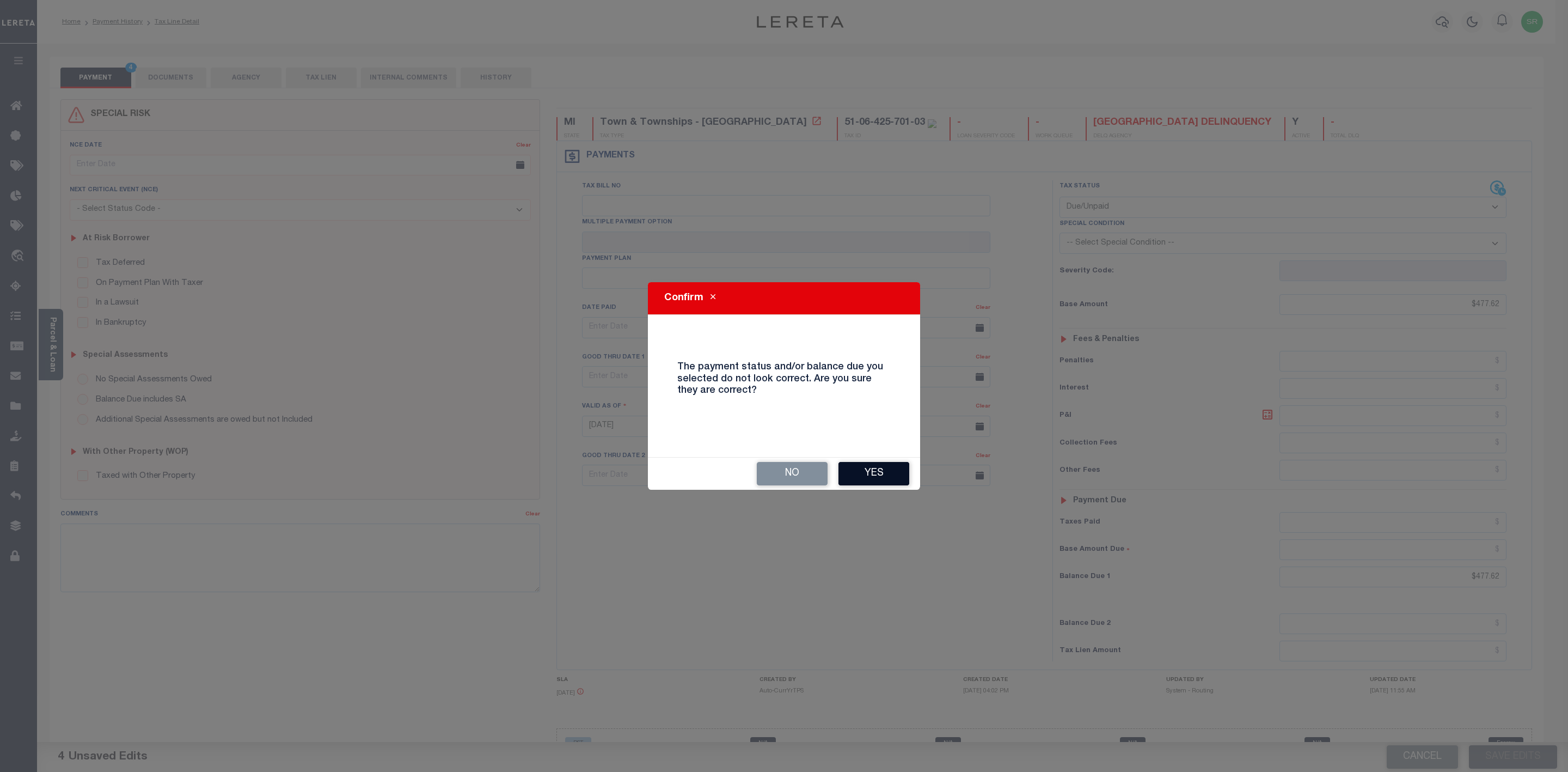
click at [883, 478] on button "Yes" at bounding box center [874, 473] width 71 height 23
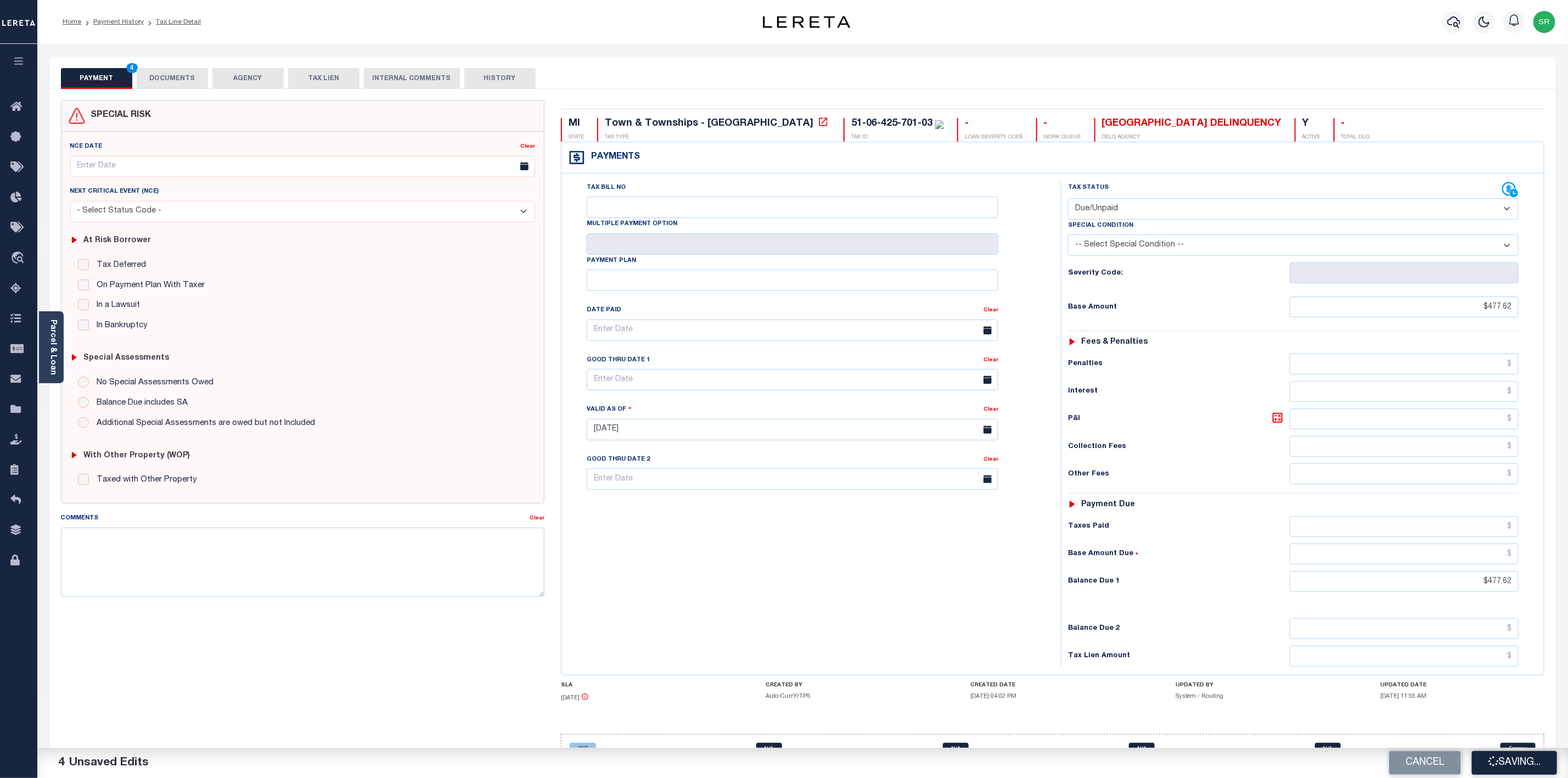
checkbox input "false"
type input "$477.62"
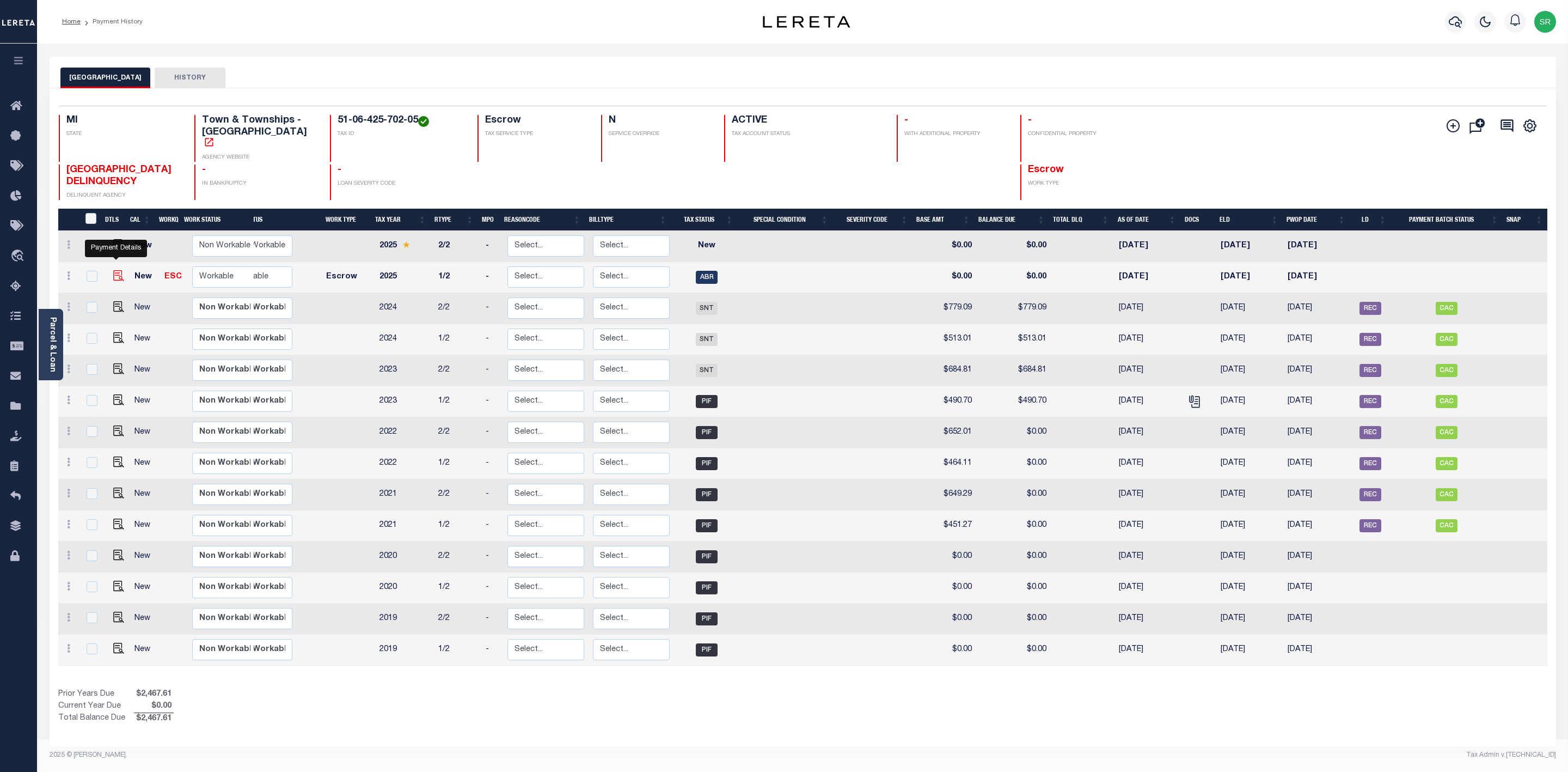
click at [121, 270] on img "" at bounding box center [118, 275] width 11 height 11
checkbox input "true"
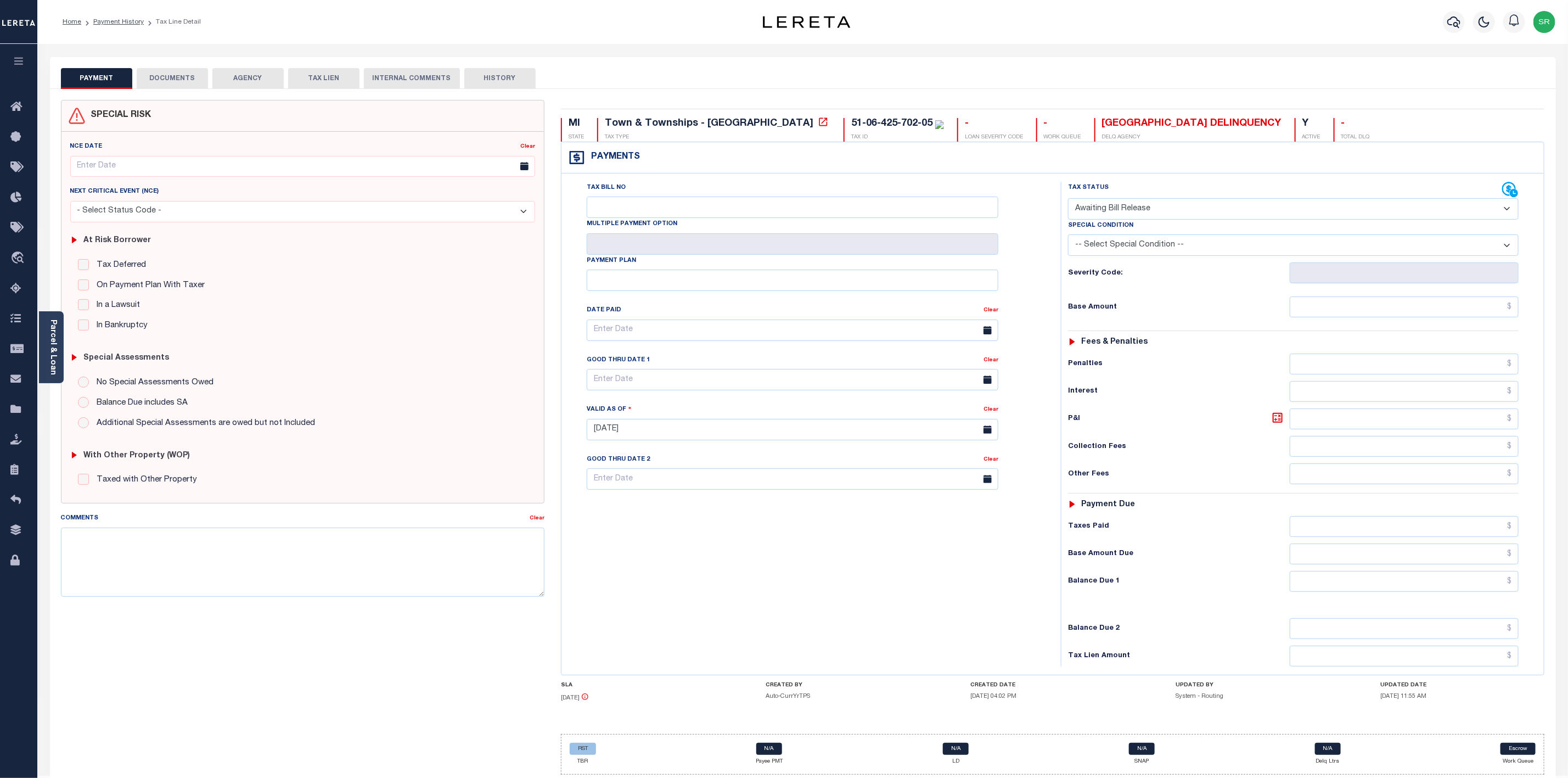
click at [1125, 216] on select "- Select Status Code - Open Due/Unpaid Paid Incomplete No Tax Due Internal Refu…" at bounding box center [1293, 208] width 451 height 21
select select "DUE"
click at [1068, 200] on select "- Select Status Code - Open Due/Unpaid Paid Incomplete No Tax Due Internal Refu…" at bounding box center [1293, 208] width 451 height 21
type input "08/27/2025"
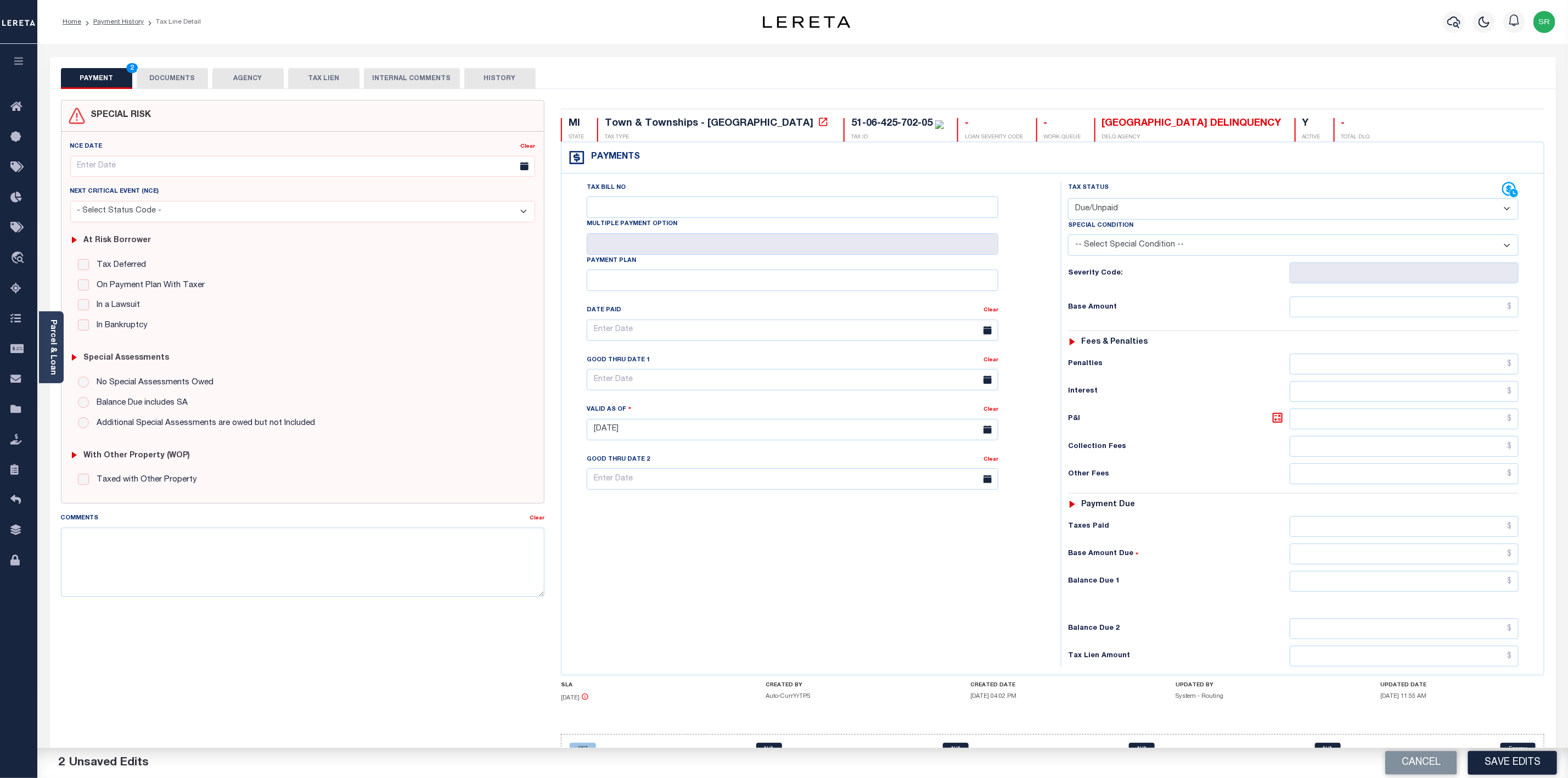
click at [1205, 202] on select "- Select Status Code - Open Due/Unpaid Paid Incomplete No Tax Due Internal Refu…" at bounding box center [1293, 208] width 451 height 21
click at [1192, 443] on div "Collection Fees" at bounding box center [1293, 447] width 451 height 21
click at [1087, 211] on select "- Select Status Code - Open Due/Unpaid Paid Incomplete No Tax Due Internal Refu…" at bounding box center [1293, 208] width 451 height 21
click at [1068, 200] on select "- Select Status Code - Open Due/Unpaid Paid Incomplete No Tax Due Internal Refu…" at bounding box center [1293, 208] width 451 height 21
click at [1458, 311] on input "text" at bounding box center [1404, 307] width 229 height 21
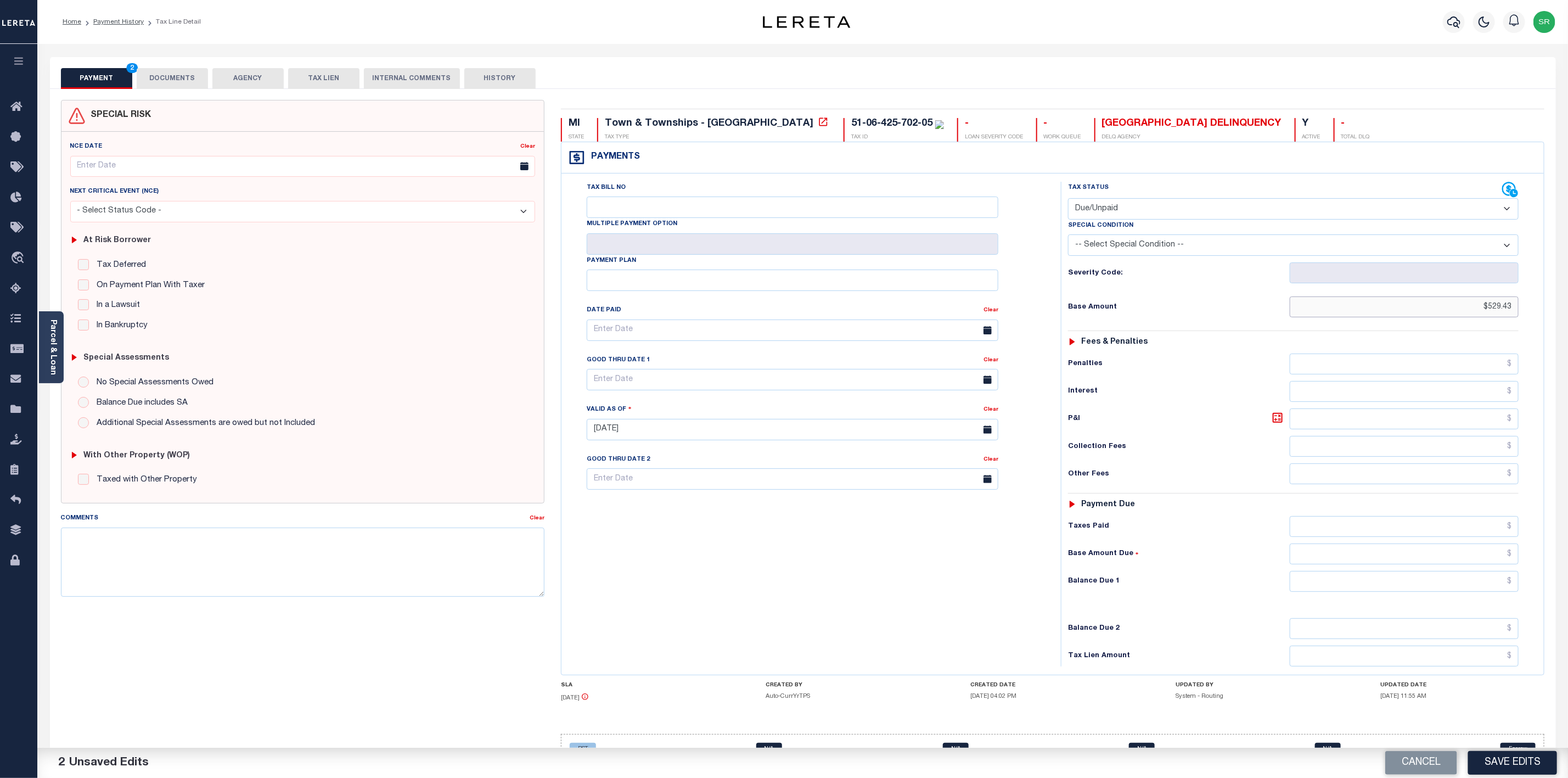
type input "$529.43"
click at [1459, 584] on input "text" at bounding box center [1404, 581] width 229 height 21
type input "$529.43"
click at [173, 81] on button "DOCUMENTS" at bounding box center [172, 78] width 72 height 21
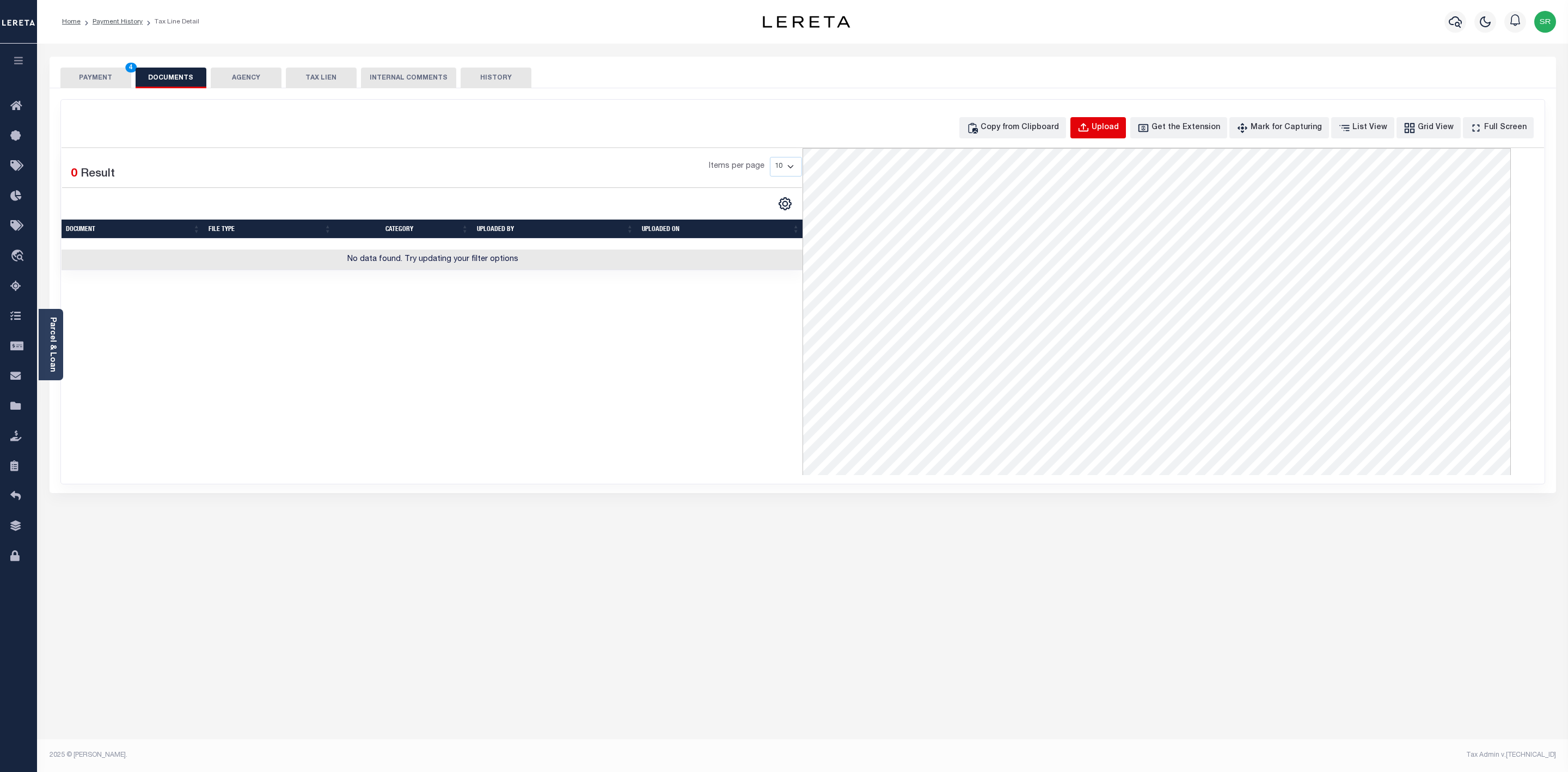
click at [1119, 129] on div "Upload" at bounding box center [1106, 128] width 27 height 12
select select "POP"
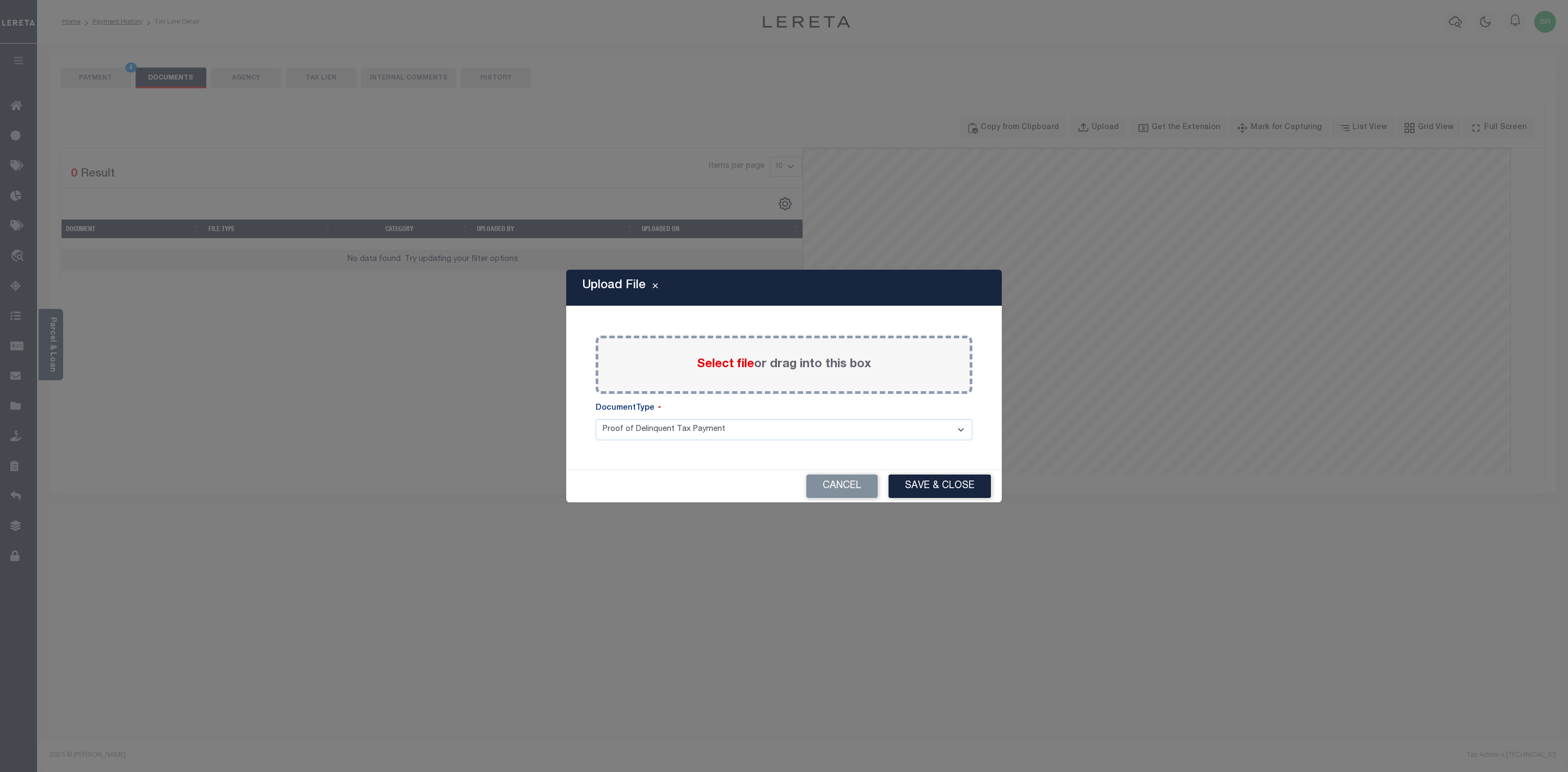
click at [737, 360] on span "Select file" at bounding box center [725, 364] width 57 height 12
click at [0, 0] on input "Select file or drag into this box" at bounding box center [0, 0] width 0 height 0
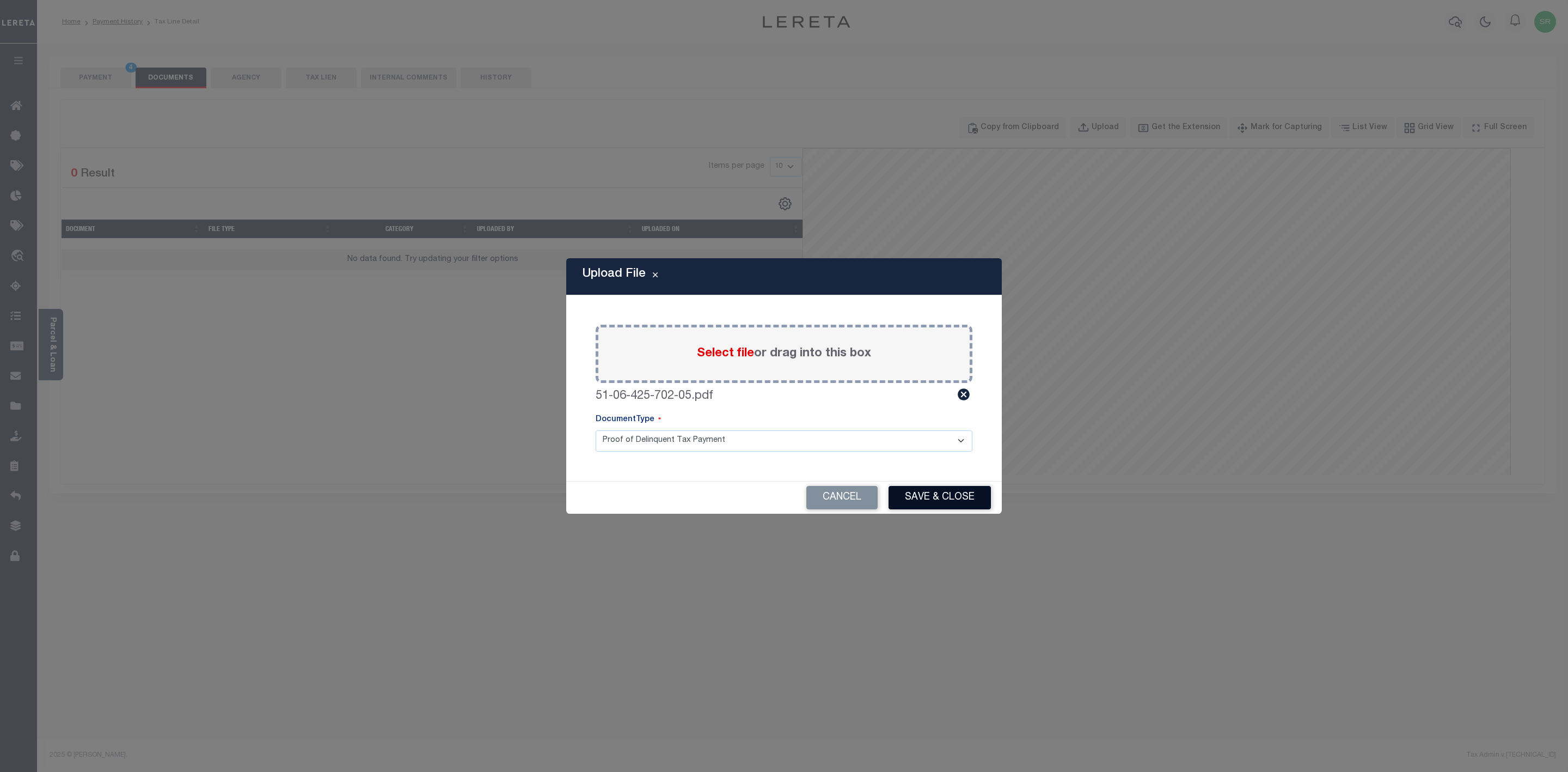
click at [956, 500] on button "Save & Close" at bounding box center [939, 497] width 102 height 23
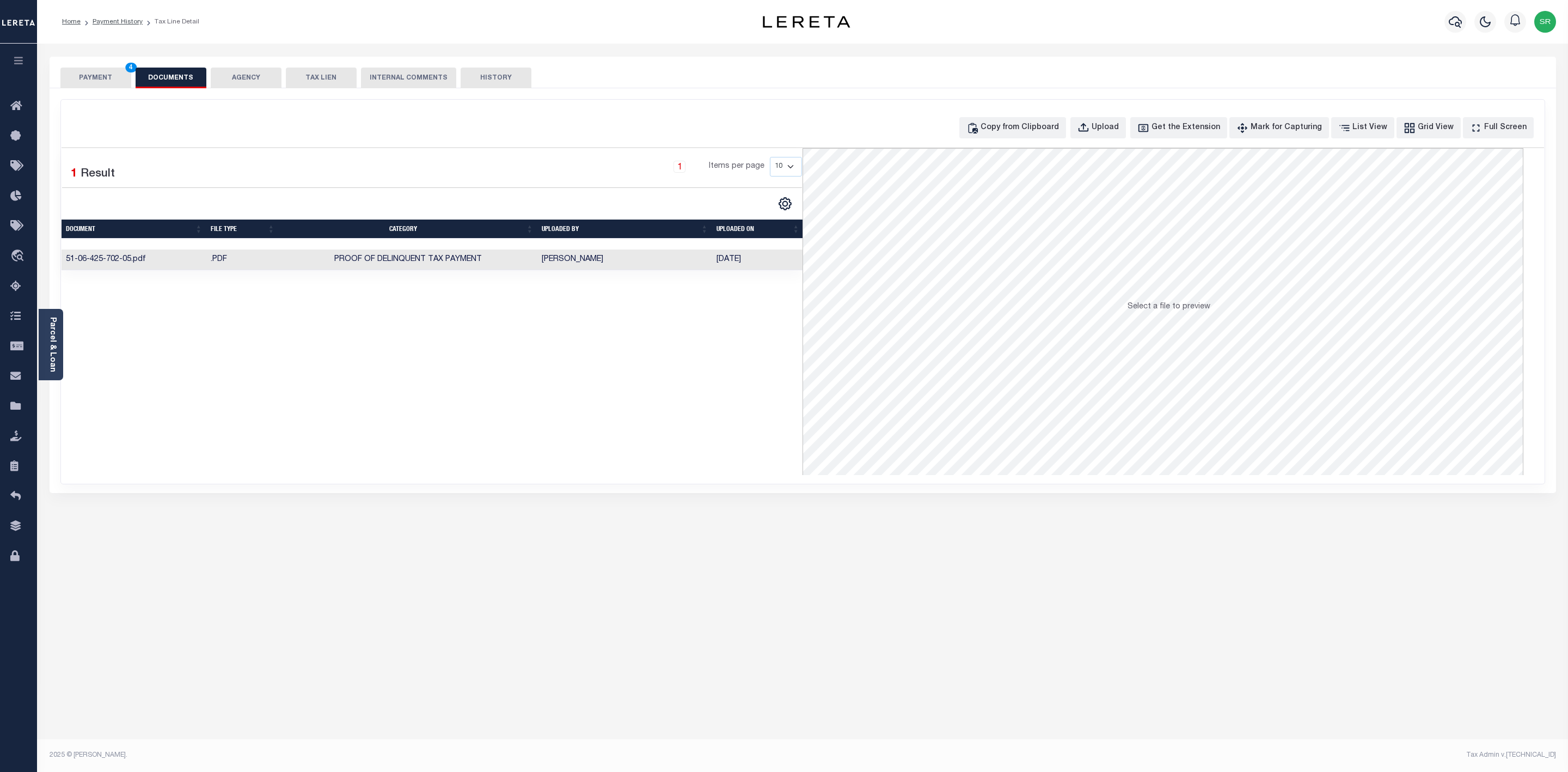
click at [109, 73] on button "PAYMENT 4" at bounding box center [96, 78] width 71 height 21
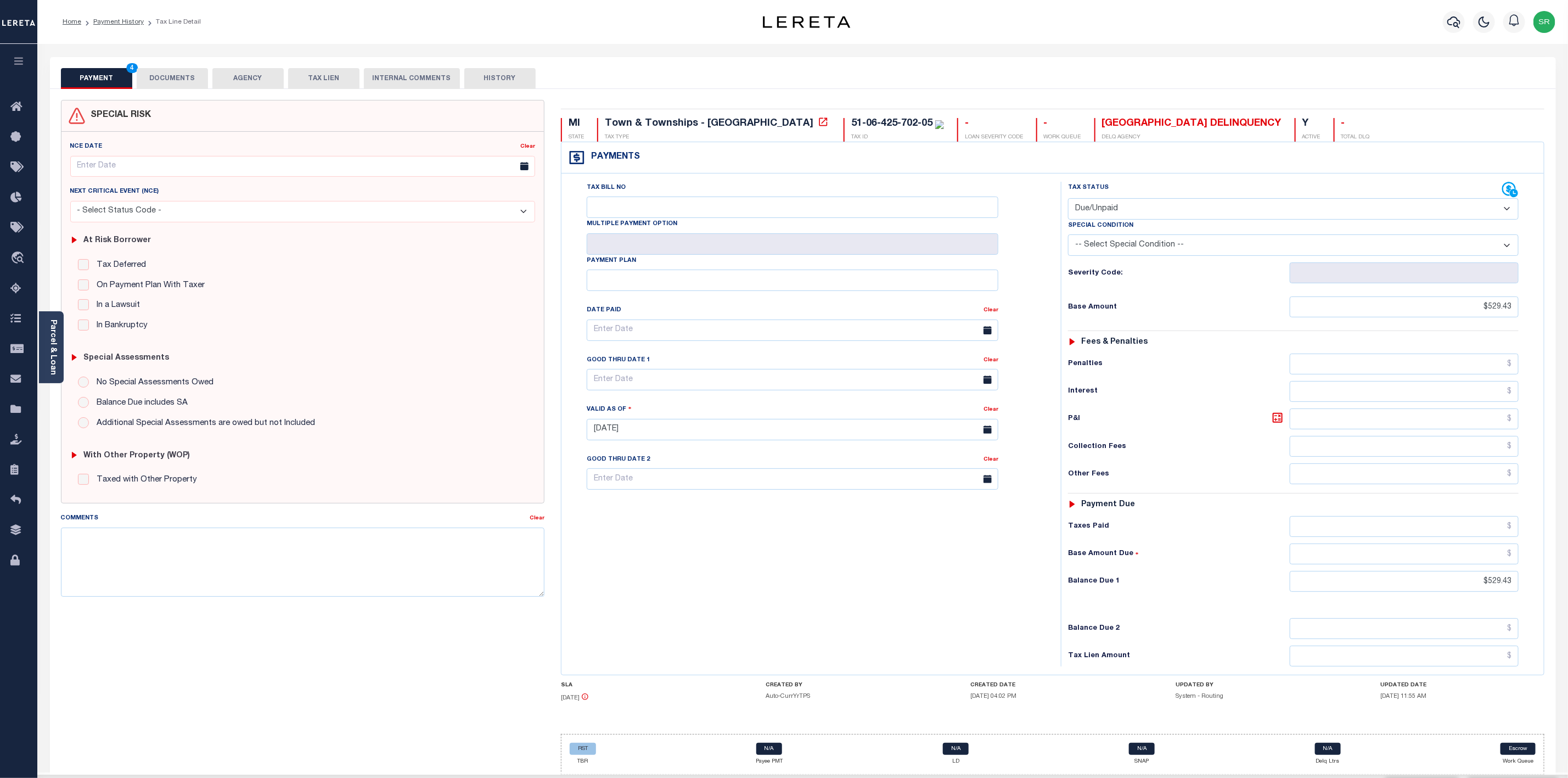
click at [110, 74] on button "PAYMENT 4" at bounding box center [97, 78] width 72 height 21
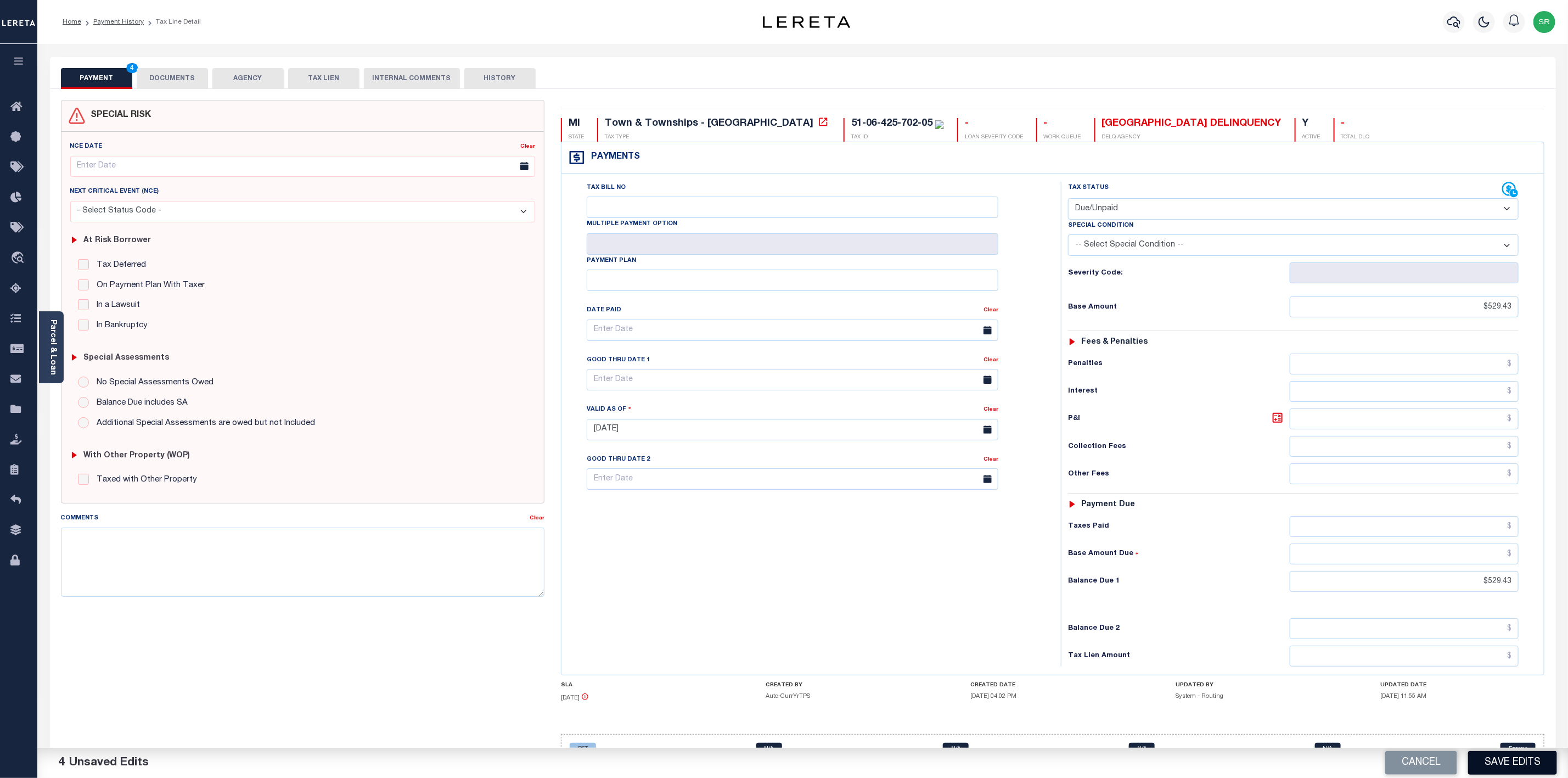
click at [1516, 762] on button "Save Edits" at bounding box center [1513, 762] width 89 height 23
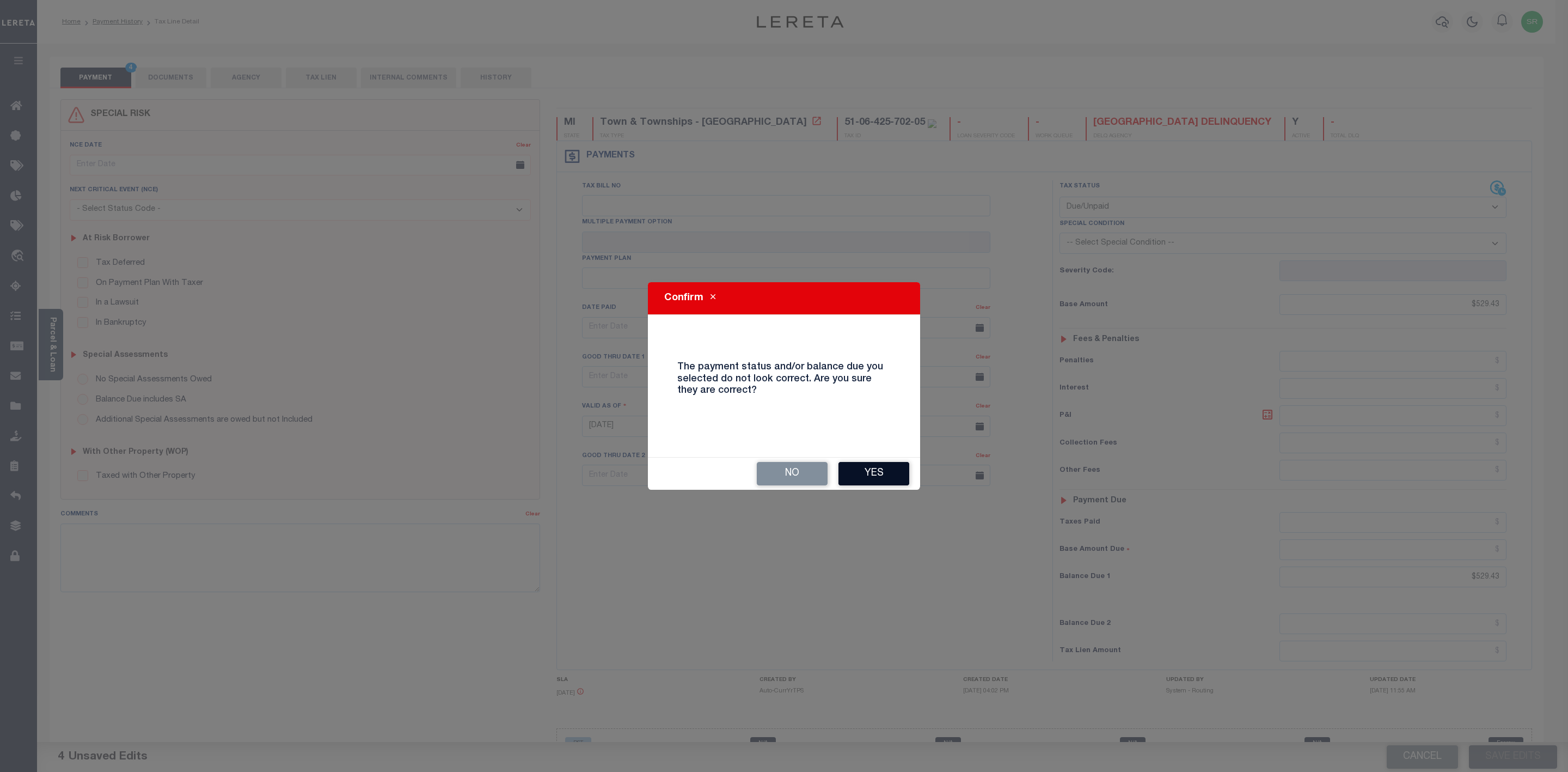
click at [887, 479] on button "Yes" at bounding box center [874, 473] width 71 height 23
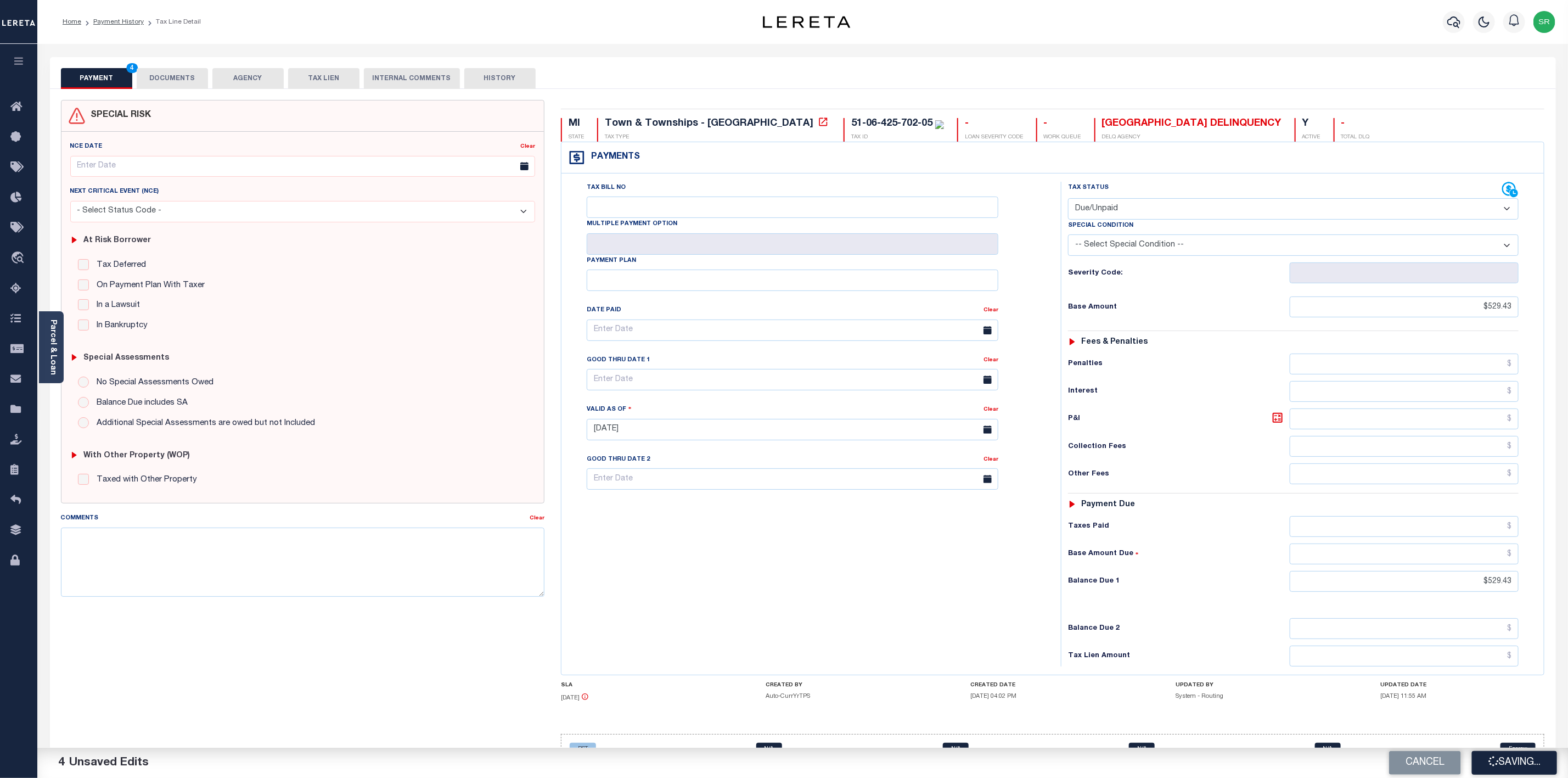
checkbox input "false"
type input "$529.43"
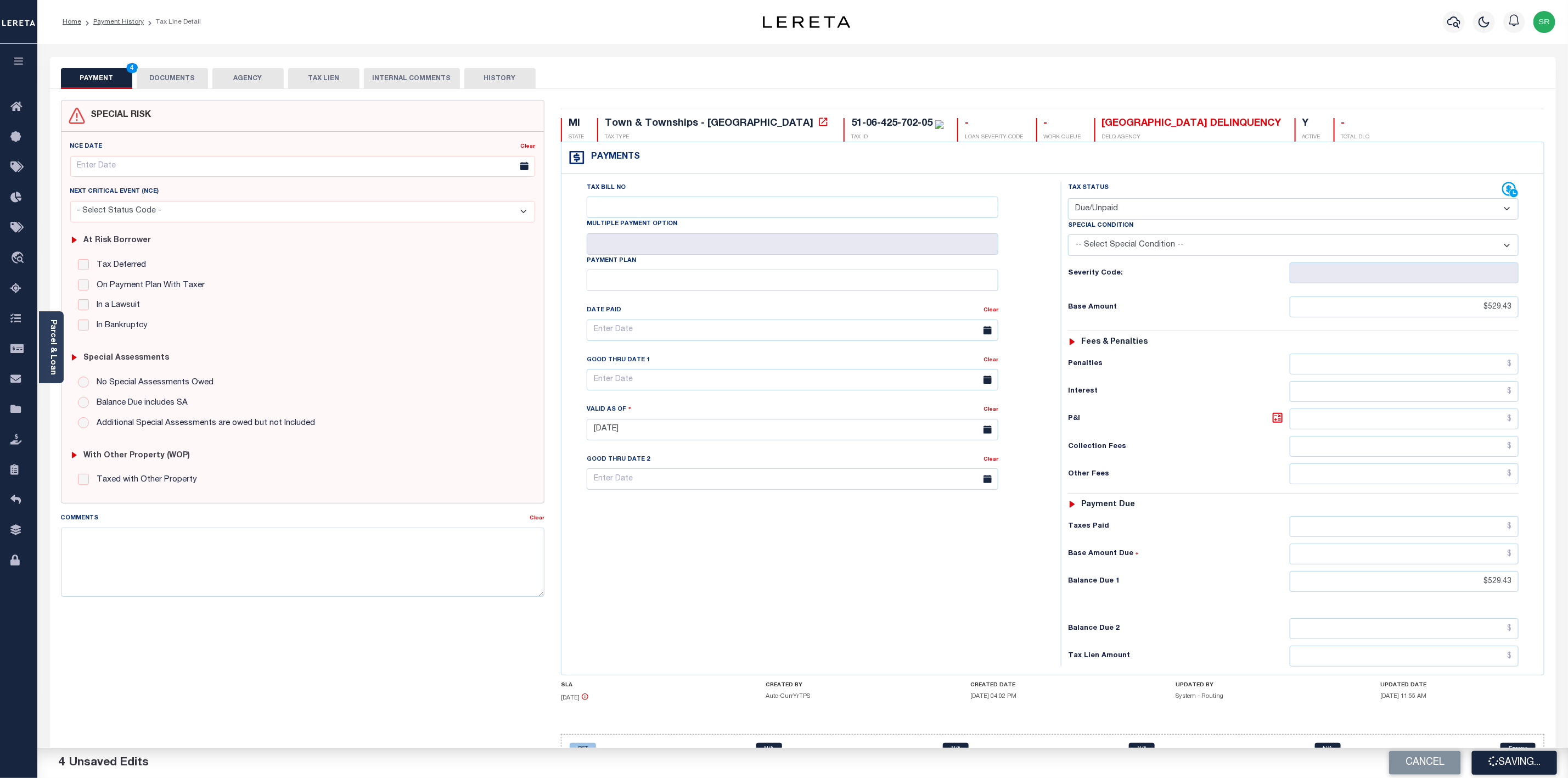
type input "$529.43"
